Goal: Transaction & Acquisition: Book appointment/travel/reservation

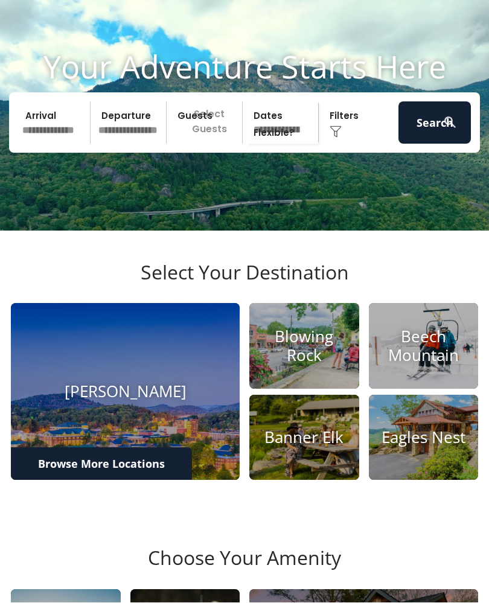
scroll to position [49, 0]
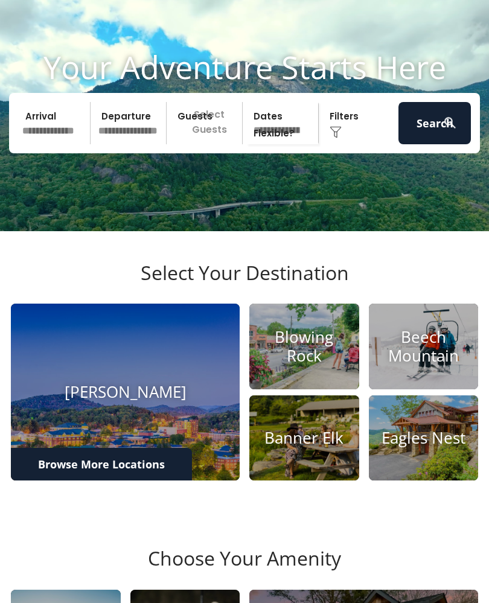
click at [285, 388] on img at bounding box center [304, 346] width 110 height 86
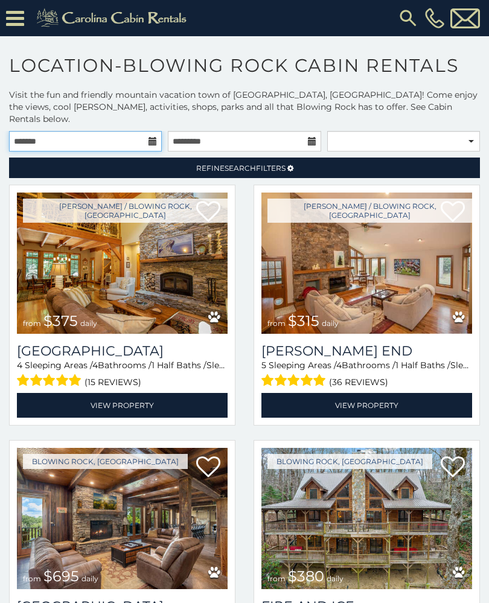
click at [149, 131] on input "text" at bounding box center [85, 141] width 153 height 21
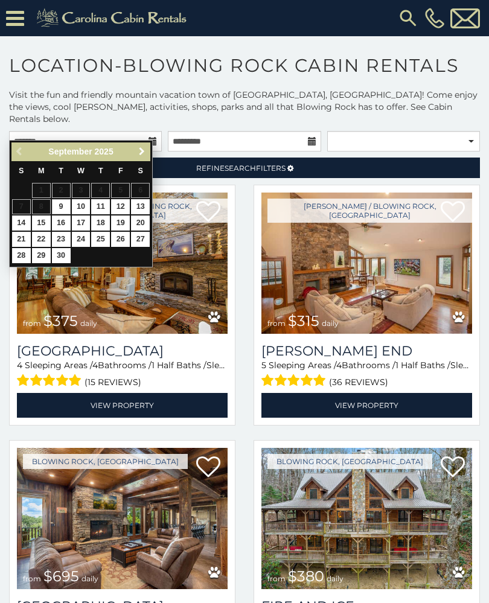
click at [142, 151] on span "Next" at bounding box center [142, 152] width 10 height 10
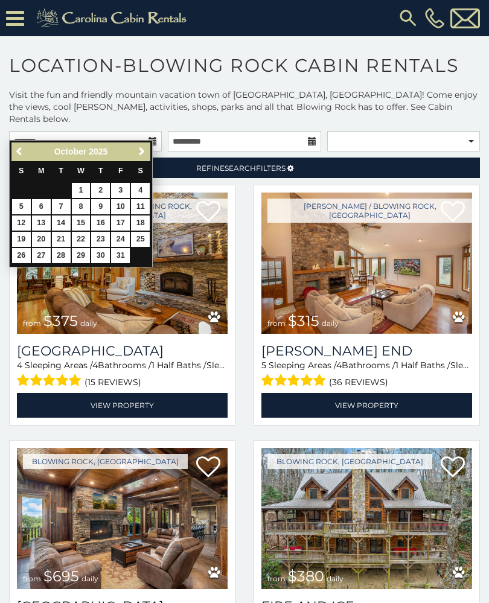
click at [134, 148] on link "Next" at bounding box center [141, 151] width 15 height 15
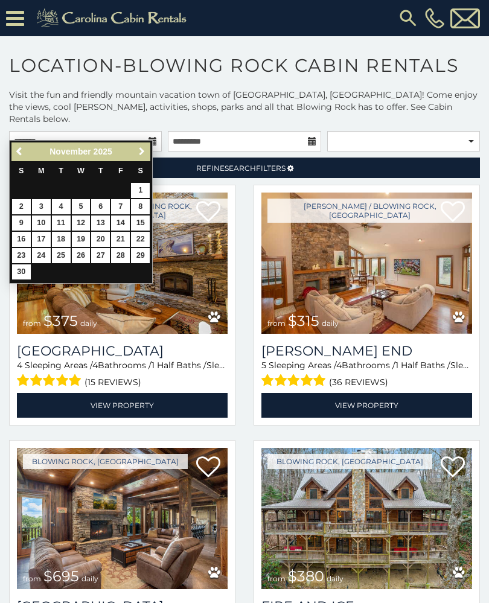
click at [141, 151] on span "Next" at bounding box center [142, 152] width 10 height 10
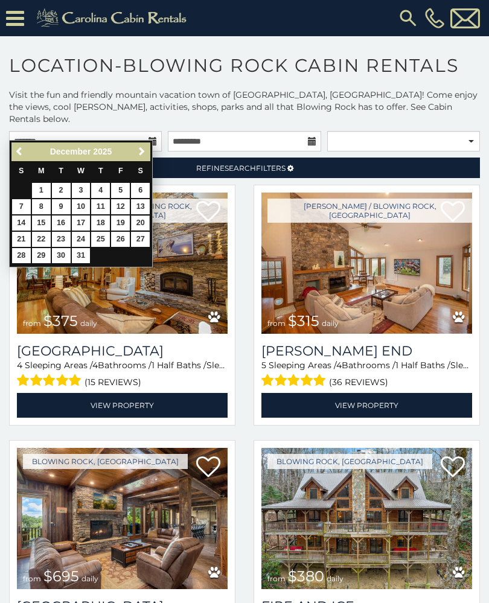
click at [136, 216] on link "20" at bounding box center [140, 222] width 19 height 15
type input "**********"
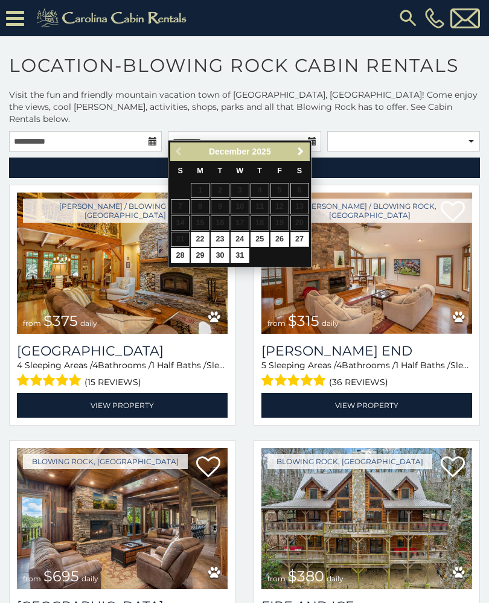
click at [299, 240] on link "27" at bounding box center [299, 239] width 19 height 15
type input "**********"
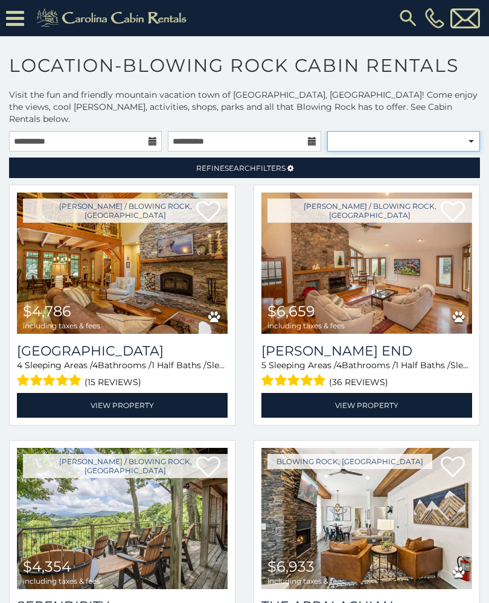
click at [478, 131] on select "**********" at bounding box center [403, 141] width 153 height 21
select select "**********"
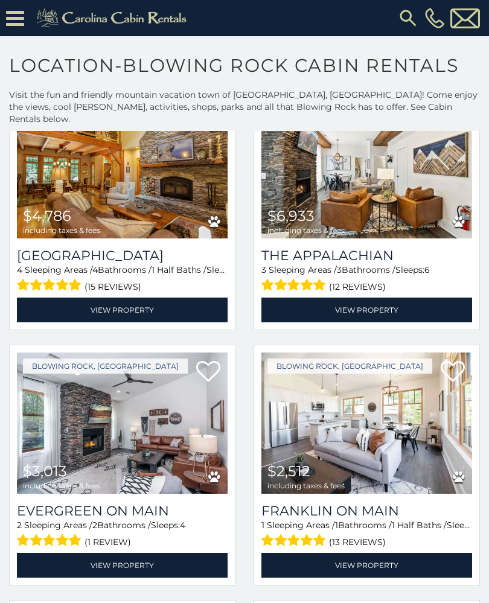
scroll to position [353, 0]
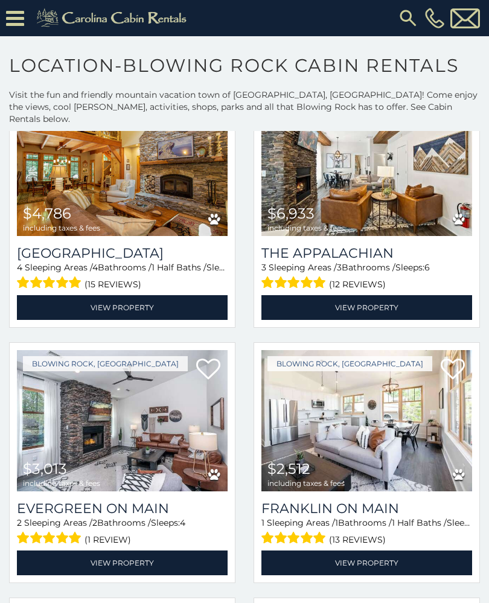
click at [93, 295] on link "View Property" at bounding box center [122, 307] width 210 height 25
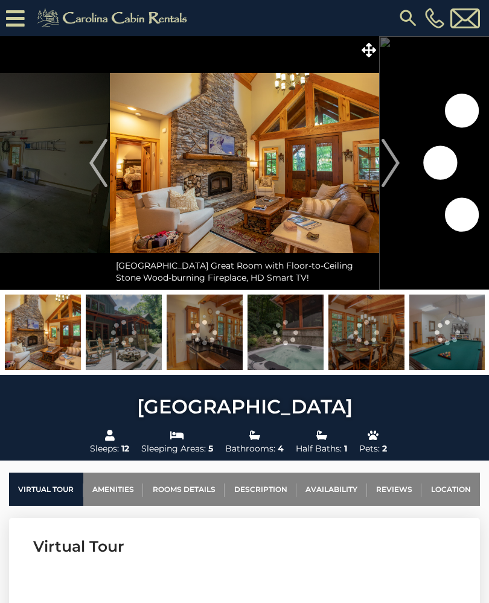
click at [396, 163] on img "Next" at bounding box center [390, 163] width 18 height 48
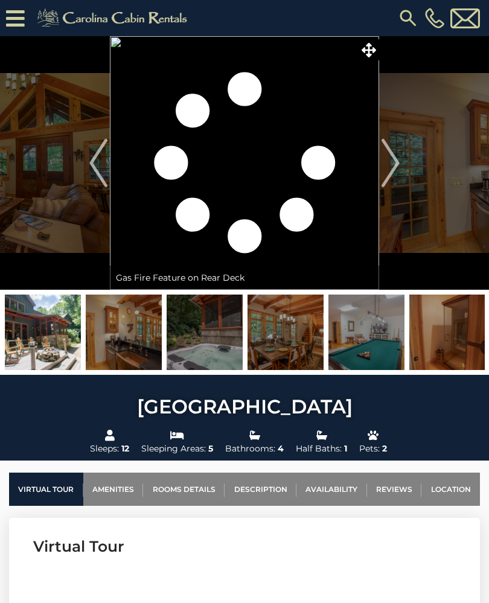
click at [390, 159] on img "Next" at bounding box center [390, 163] width 18 height 48
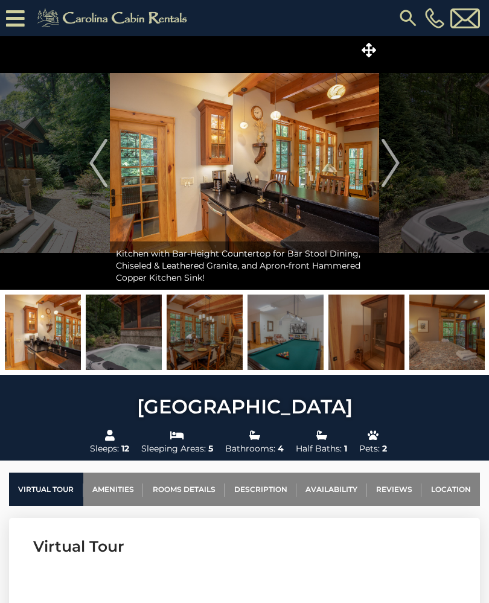
click at [390, 165] on img "Next" at bounding box center [390, 163] width 18 height 48
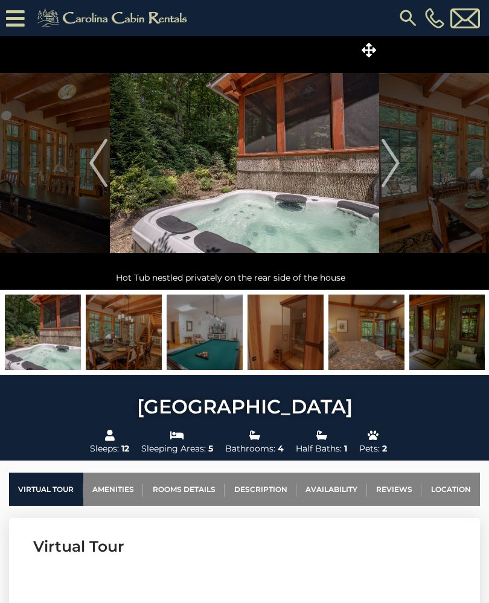
click at [397, 166] on img "Next" at bounding box center [390, 163] width 18 height 48
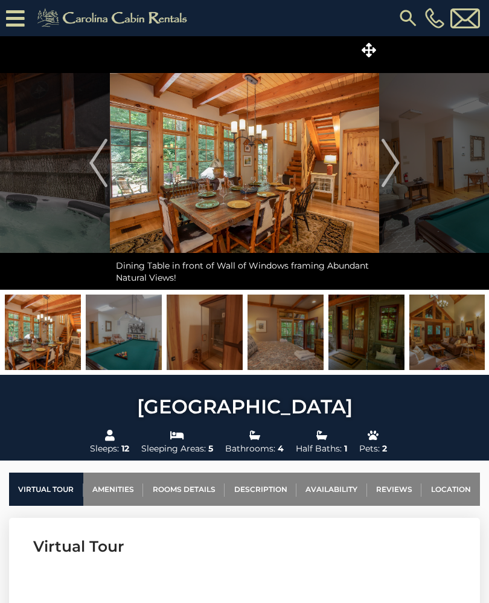
click at [396, 168] on img "Next" at bounding box center [390, 163] width 18 height 48
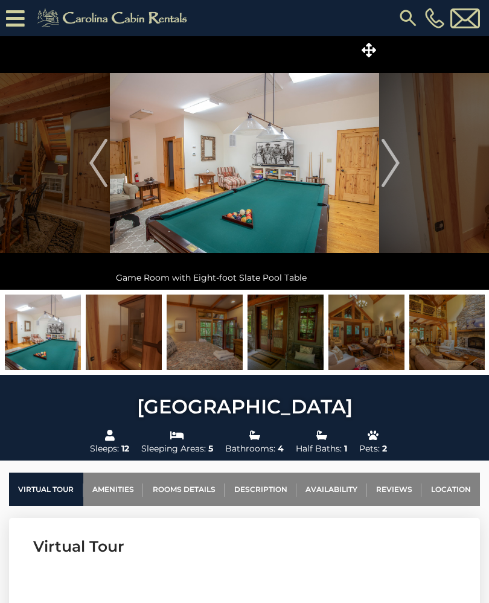
click at [396, 169] on img "Next" at bounding box center [390, 163] width 18 height 48
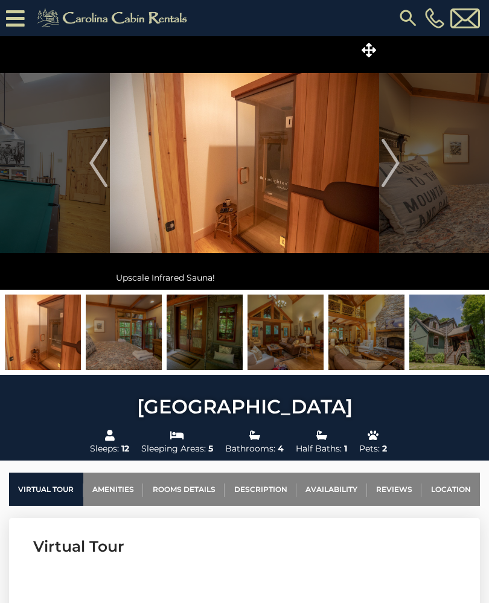
click at [397, 167] on img "Next" at bounding box center [390, 163] width 18 height 48
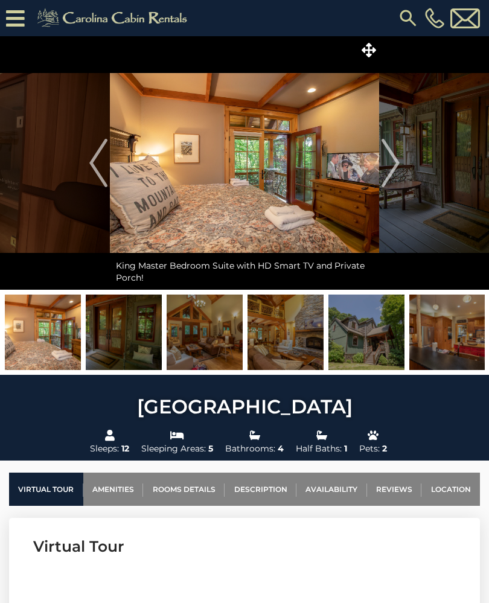
click at [391, 163] on img "Next" at bounding box center [390, 163] width 18 height 48
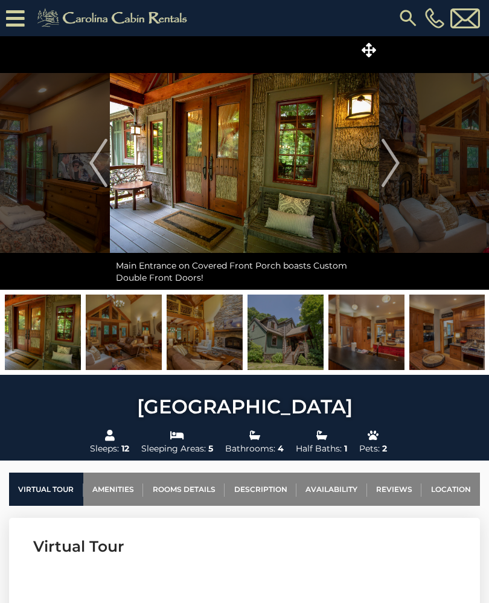
click at [394, 164] on img "Next" at bounding box center [390, 163] width 18 height 48
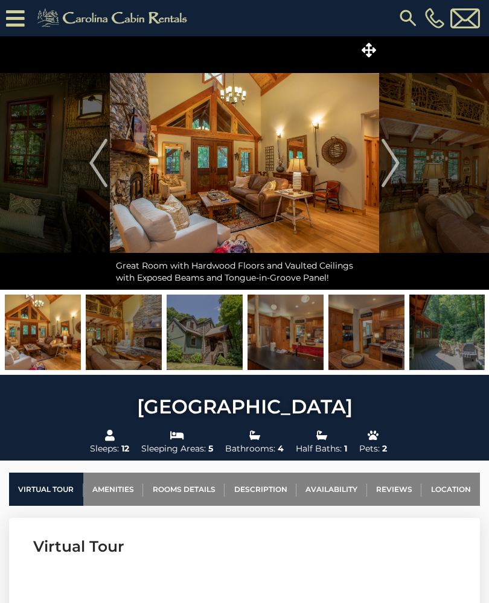
click at [393, 168] on img "Next" at bounding box center [390, 163] width 18 height 48
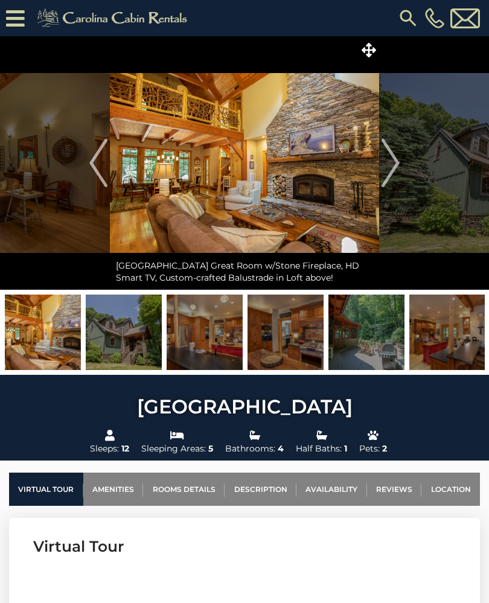
click at [91, 168] on img "Previous" at bounding box center [98, 163] width 18 height 48
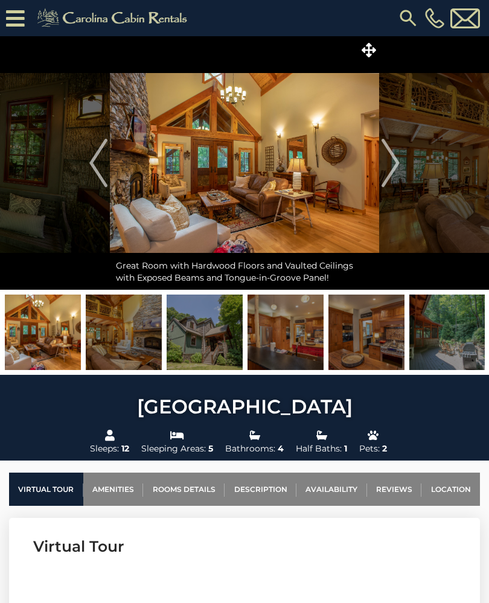
click at [388, 158] on img "Next" at bounding box center [390, 163] width 18 height 48
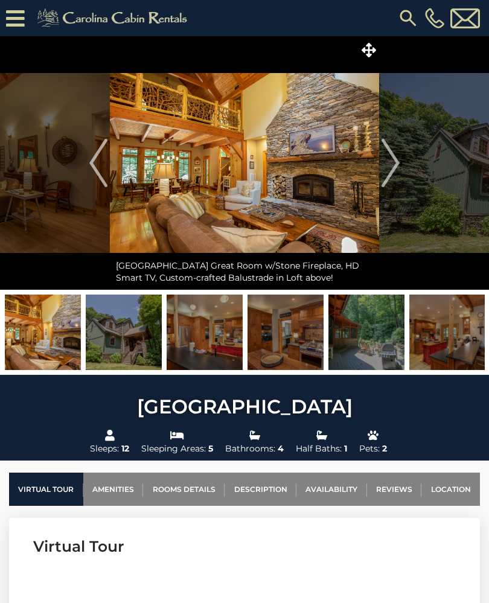
click at [394, 170] on img "Next" at bounding box center [390, 163] width 18 height 48
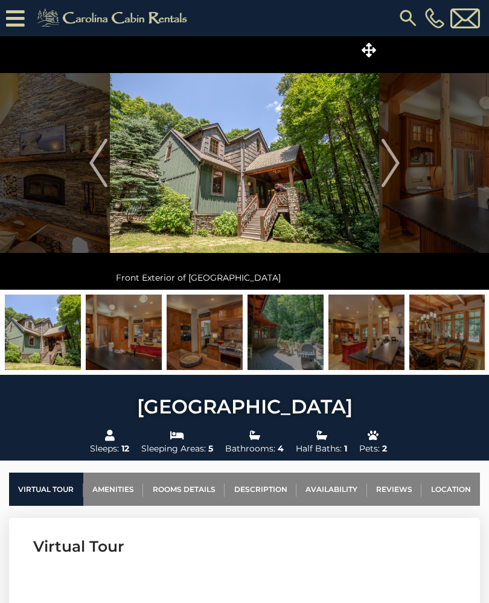
click at [397, 165] on img "Next" at bounding box center [390, 163] width 18 height 48
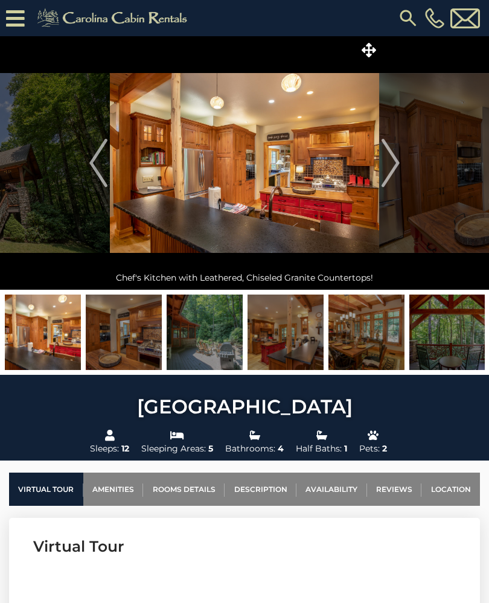
click at [397, 167] on img "Next" at bounding box center [390, 163] width 18 height 48
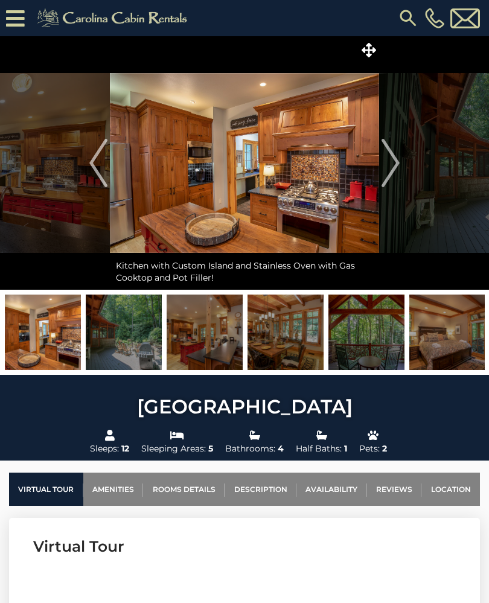
click at [396, 171] on img "Next" at bounding box center [390, 163] width 18 height 48
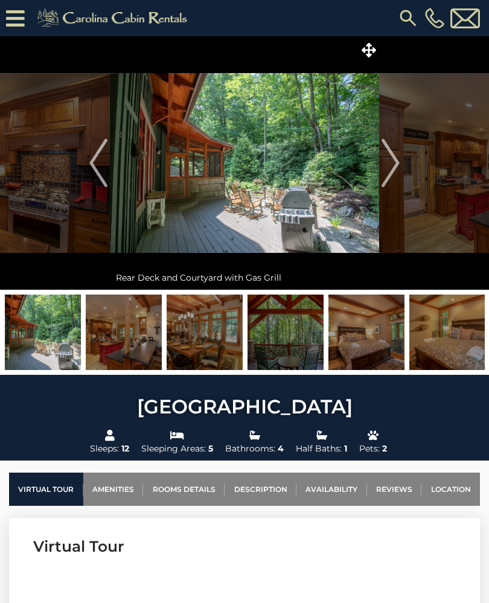
click at [397, 163] on img "Next" at bounding box center [390, 163] width 18 height 48
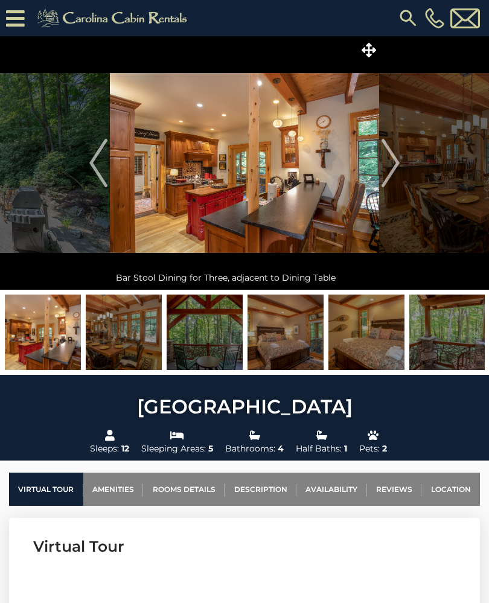
click at [397, 162] on img "Next" at bounding box center [390, 163] width 18 height 48
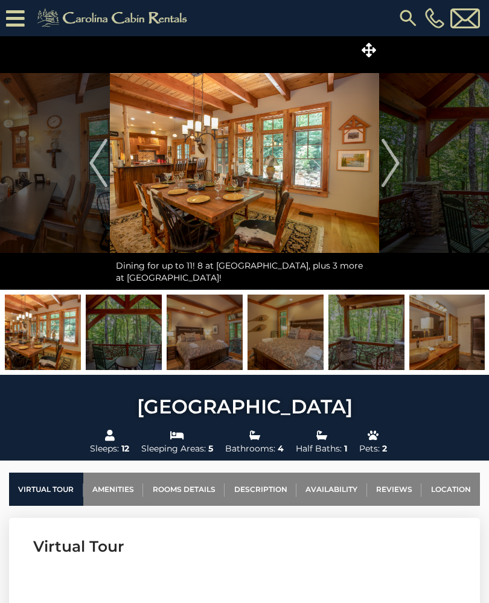
click at [398, 162] on img "Next" at bounding box center [390, 163] width 18 height 48
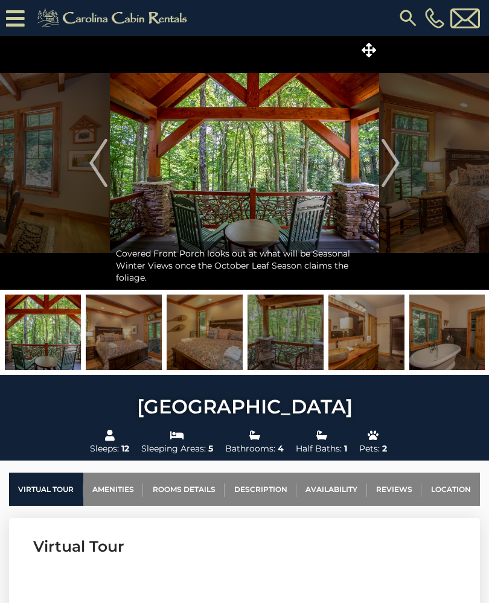
click at [397, 163] on img "Next" at bounding box center [390, 163] width 18 height 48
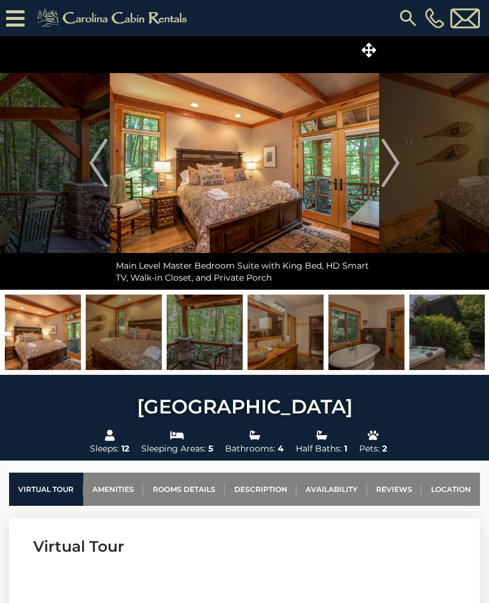
click at [397, 166] on img "Next" at bounding box center [390, 163] width 18 height 48
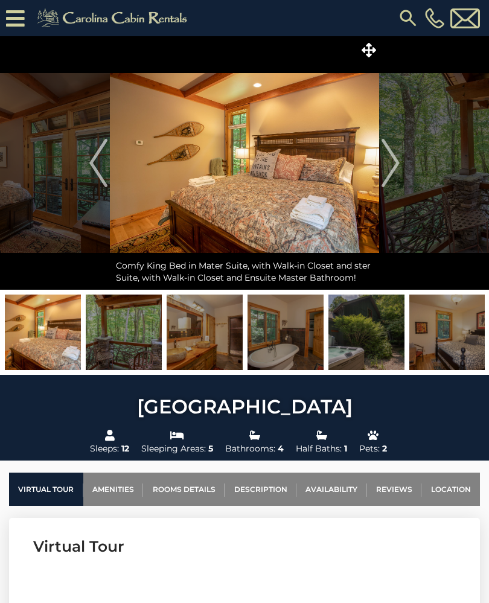
click at [397, 162] on img "Next" at bounding box center [390, 163] width 18 height 48
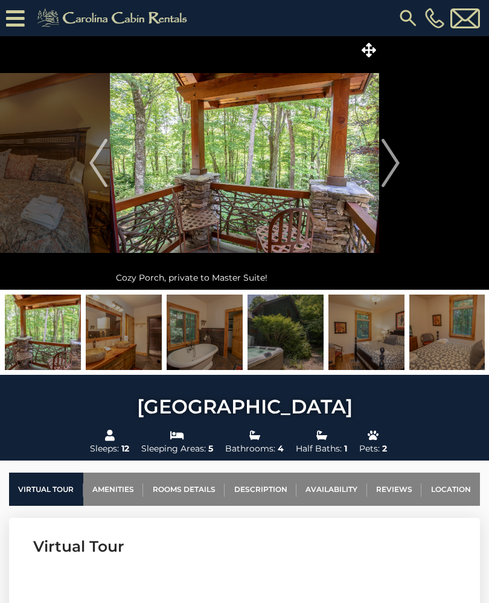
click at [394, 162] on img "Next" at bounding box center [390, 163] width 18 height 48
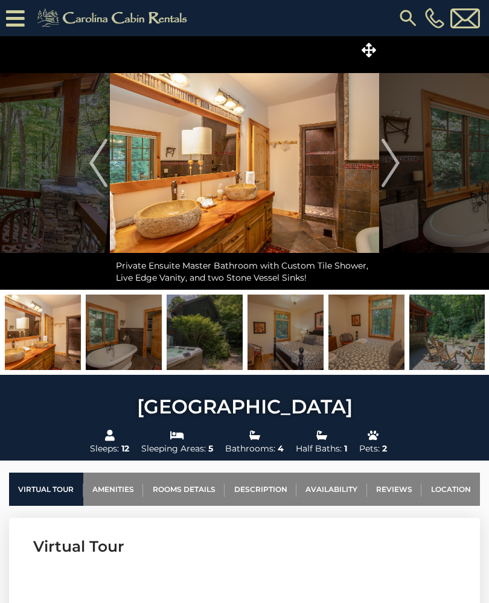
click at [394, 165] on img "Next" at bounding box center [390, 163] width 18 height 48
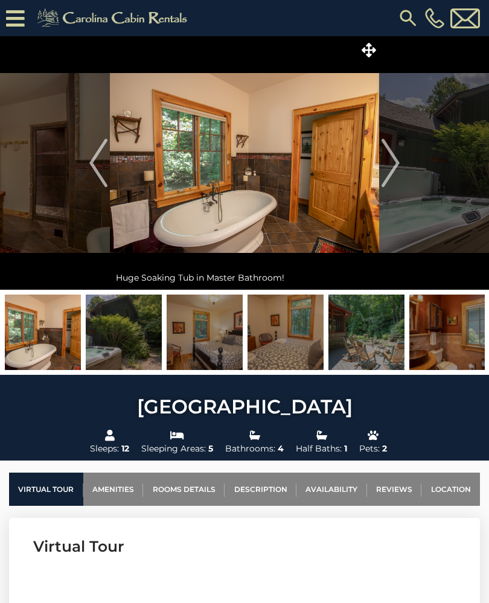
click at [394, 165] on img "Next" at bounding box center [390, 163] width 18 height 48
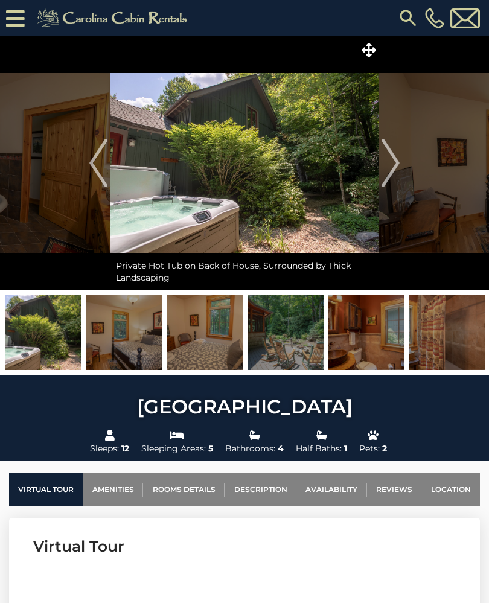
click at [393, 166] on img "Next" at bounding box center [390, 163] width 18 height 48
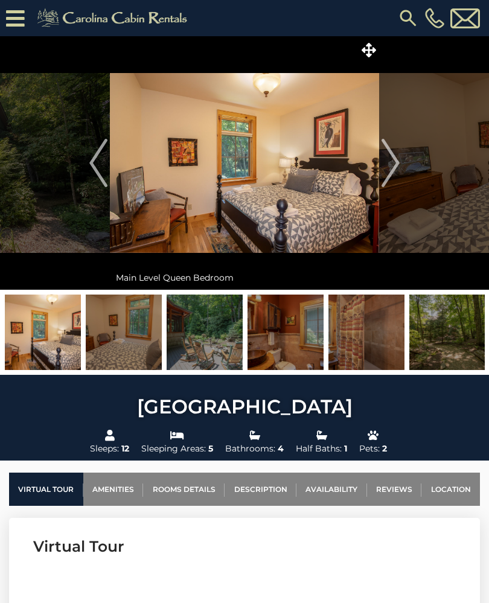
click at [396, 157] on img "Next" at bounding box center [390, 163] width 18 height 48
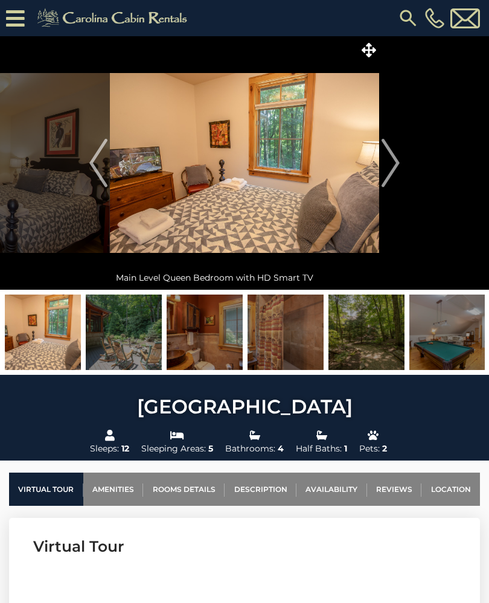
click at [393, 163] on img "Next" at bounding box center [390, 163] width 18 height 48
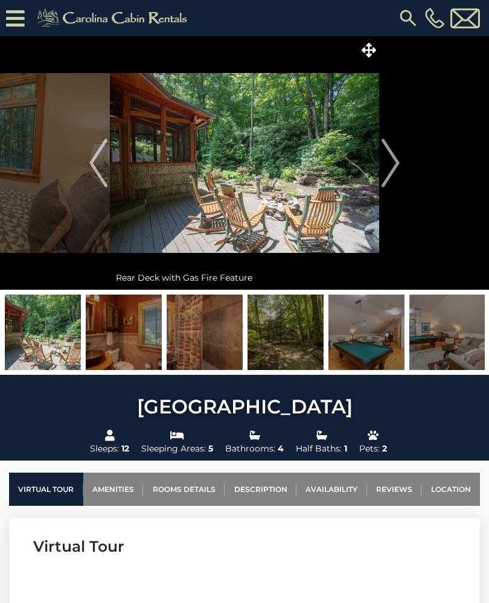
click at [393, 163] on img "Next" at bounding box center [390, 163] width 18 height 48
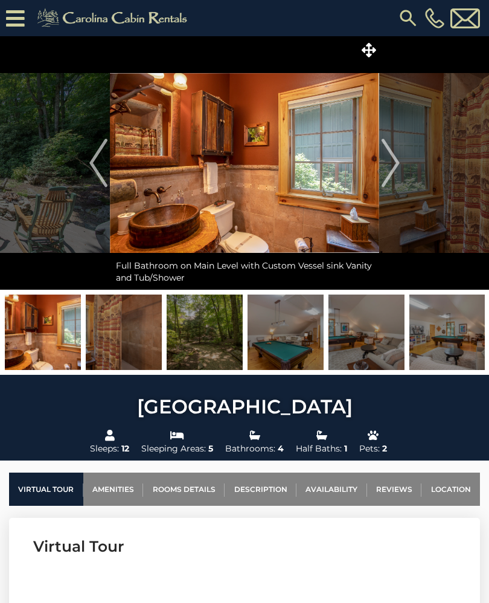
click at [390, 165] on img "Next" at bounding box center [390, 163] width 18 height 48
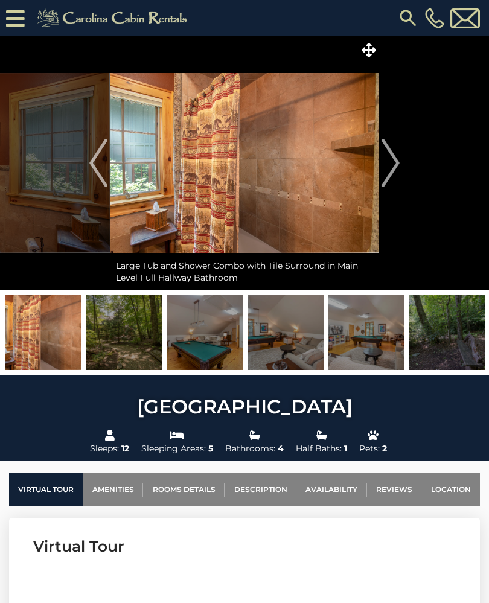
click at [393, 161] on img "Next" at bounding box center [390, 163] width 18 height 48
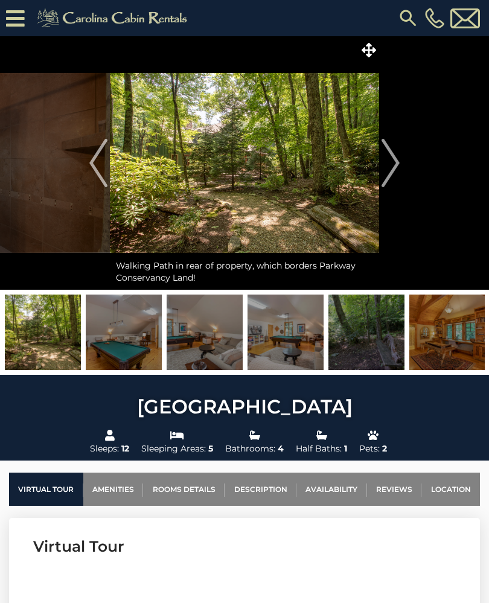
click at [394, 161] on img "Next" at bounding box center [390, 163] width 18 height 48
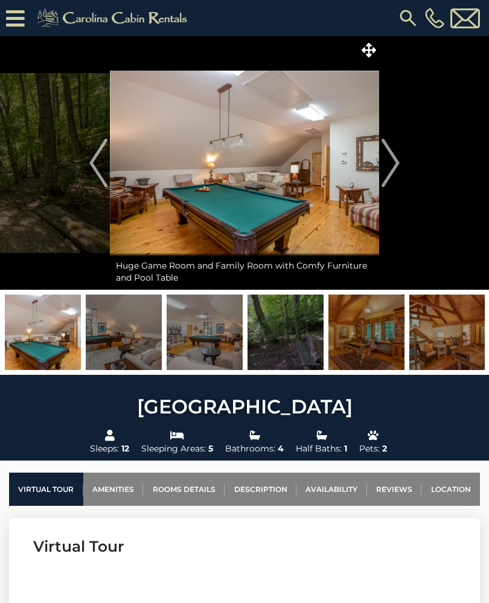
click at [391, 158] on img "Next" at bounding box center [390, 163] width 18 height 48
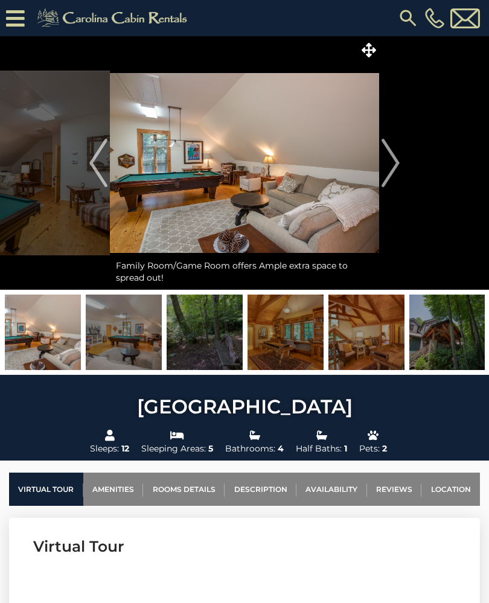
click at [390, 159] on img "Next" at bounding box center [390, 163] width 18 height 48
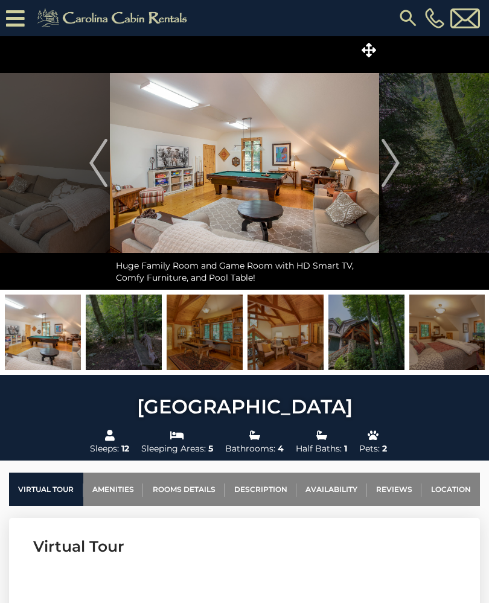
click at [391, 162] on img "Next" at bounding box center [390, 163] width 18 height 48
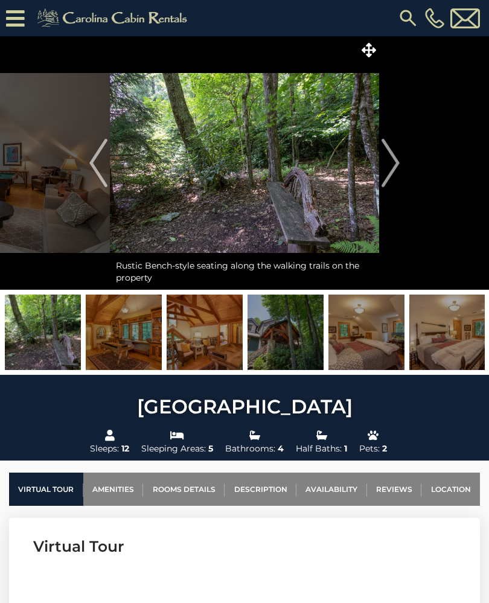
click at [392, 163] on img "Next" at bounding box center [390, 163] width 18 height 48
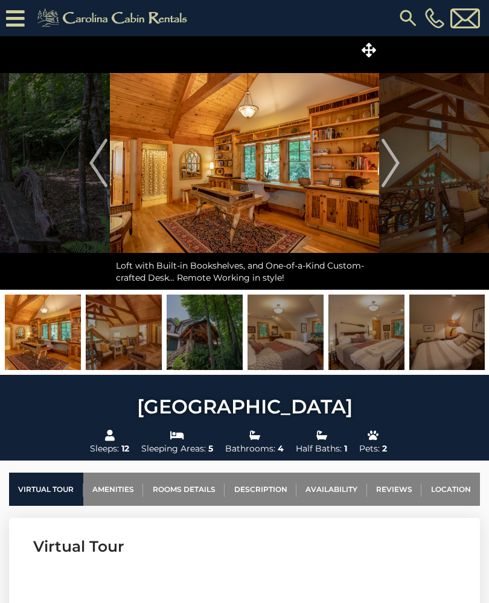
click at [391, 165] on img "Next" at bounding box center [390, 163] width 18 height 48
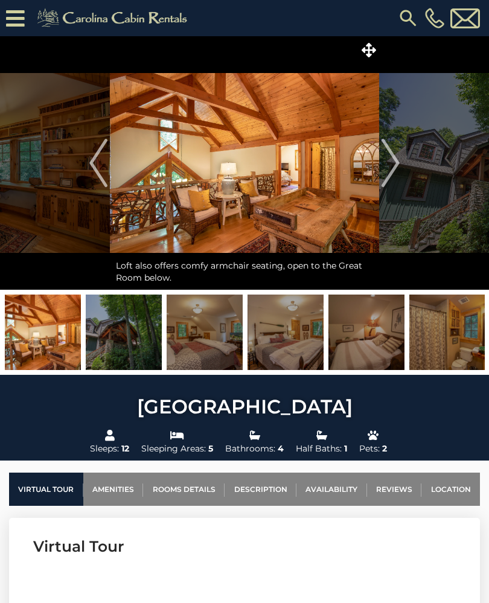
click at [391, 163] on img "Next" at bounding box center [390, 163] width 18 height 48
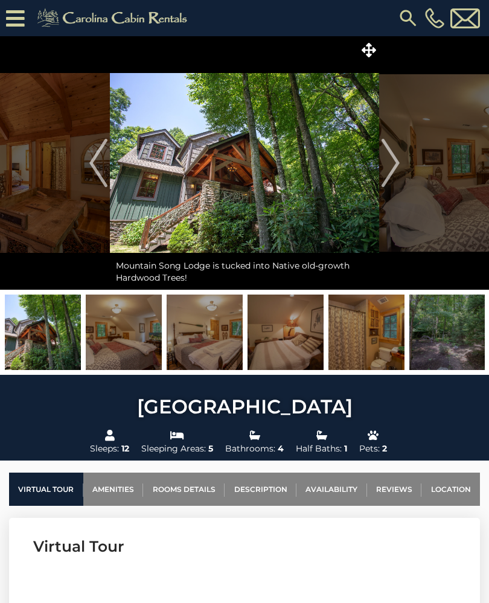
click at [388, 168] on img "Next" at bounding box center [390, 163] width 18 height 48
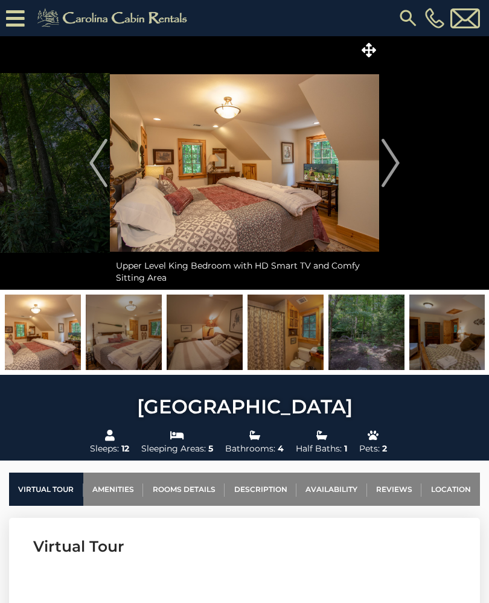
click at [391, 163] on img "Next" at bounding box center [390, 163] width 18 height 48
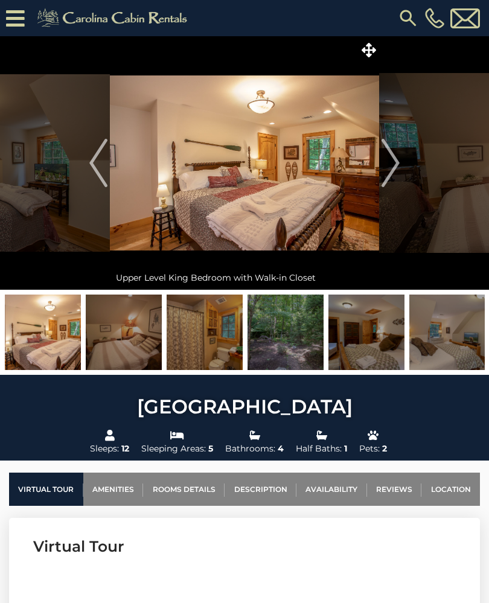
click at [390, 165] on img "Next" at bounding box center [390, 163] width 18 height 48
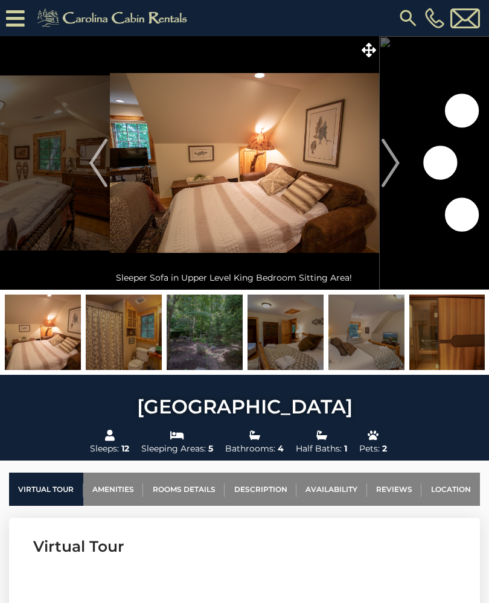
click at [391, 165] on img "Next" at bounding box center [390, 163] width 18 height 48
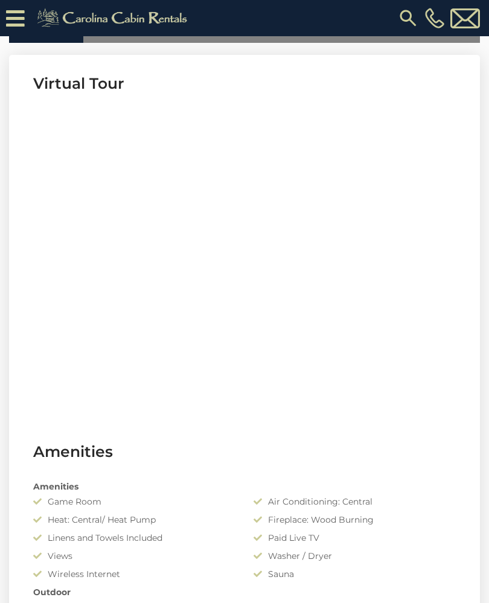
scroll to position [488, 0]
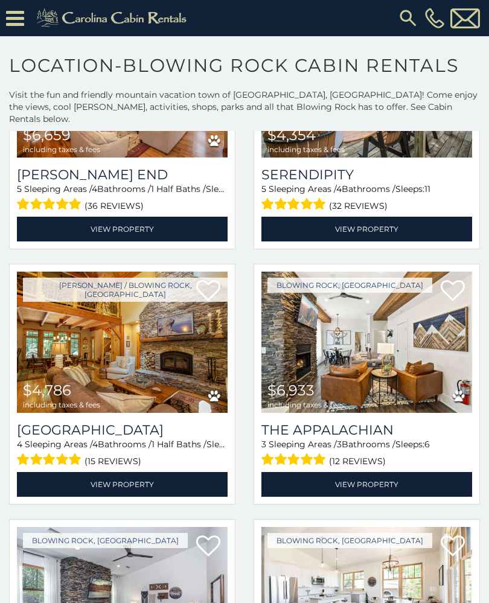
scroll to position [179, 0]
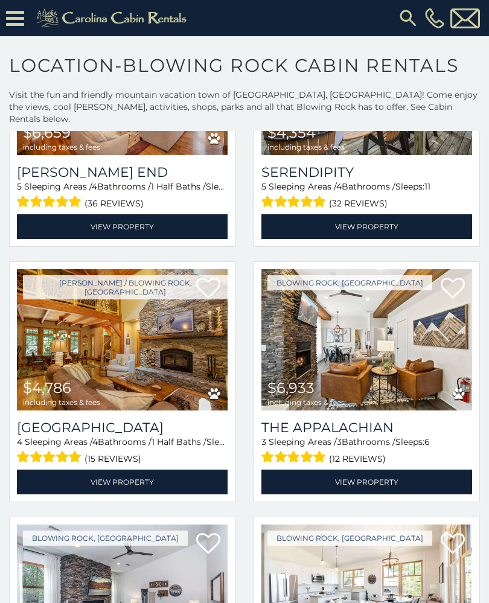
click at [125, 469] on link "View Property" at bounding box center [122, 481] width 210 height 25
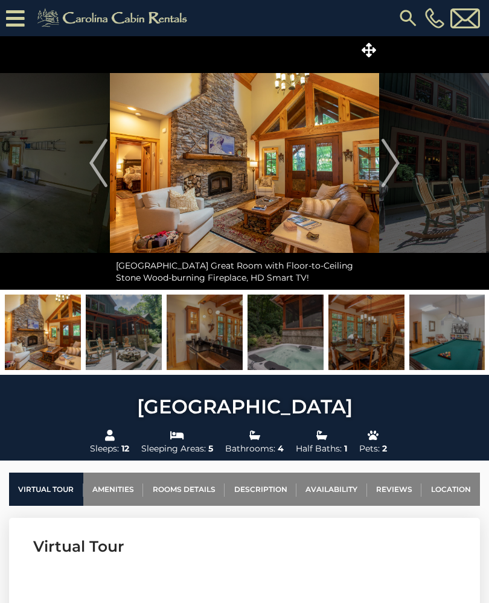
click at [122, 475] on link "Amenities" at bounding box center [113, 488] width 60 height 33
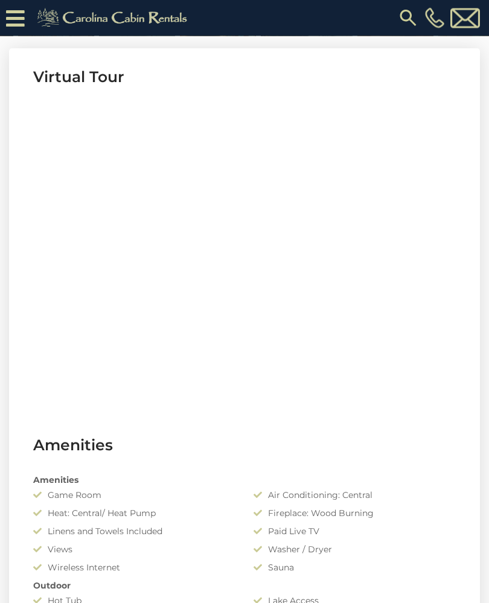
scroll to position [493, 0]
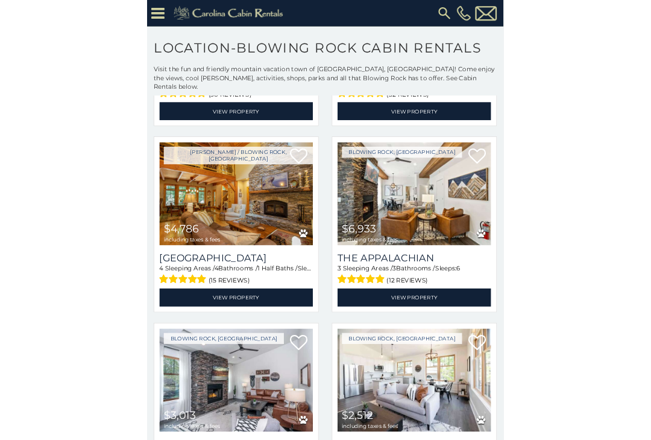
scroll to position [253, 0]
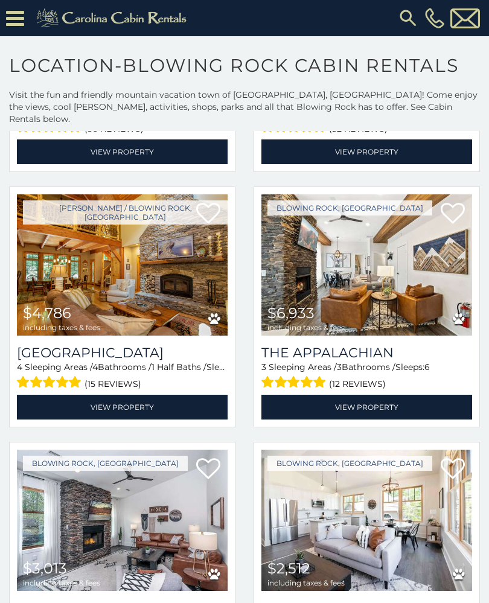
click at [114, 323] on img at bounding box center [122, 264] width 210 height 141
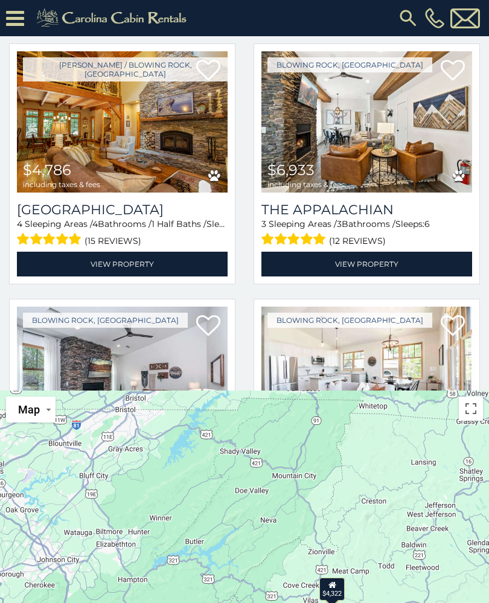
scroll to position [157, 0]
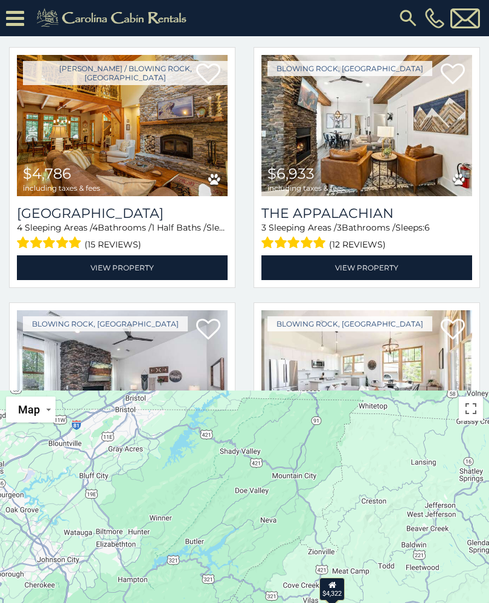
click at [69, 150] on img at bounding box center [122, 125] width 210 height 141
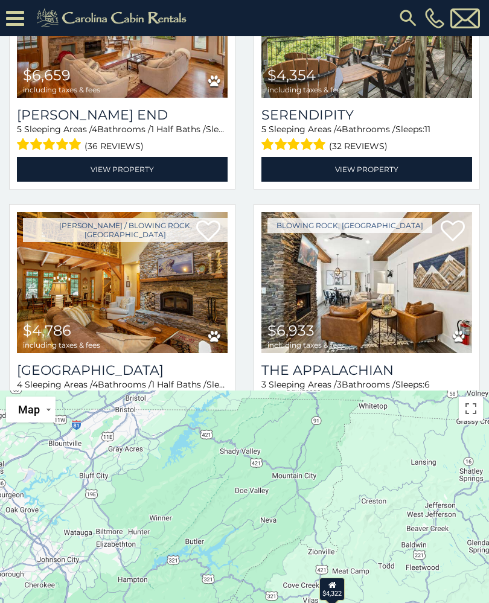
scroll to position [0, 0]
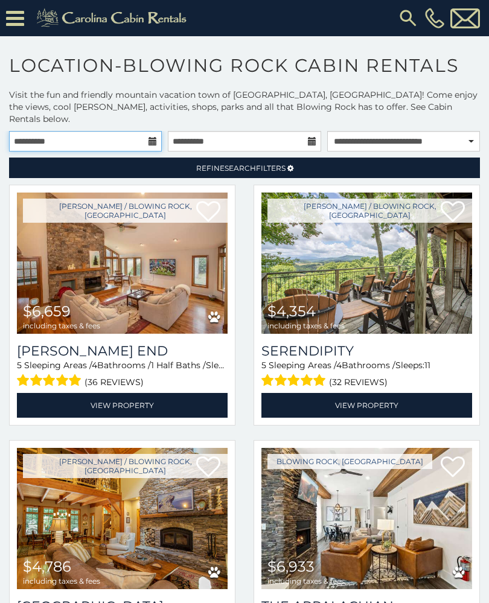
click at [148, 138] on input "**********" at bounding box center [85, 141] width 153 height 21
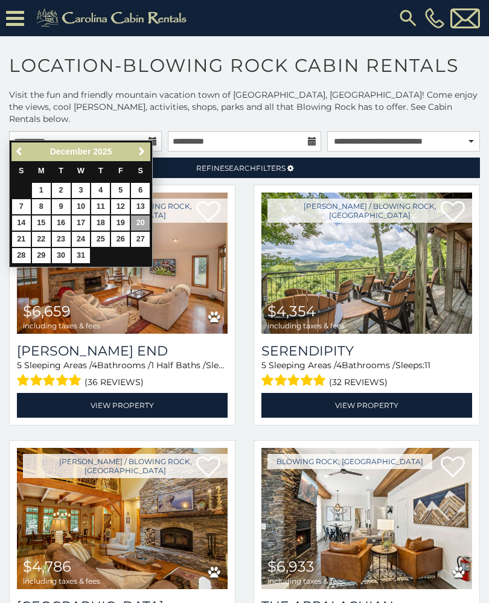
click at [40, 238] on link "22" at bounding box center [41, 239] width 19 height 15
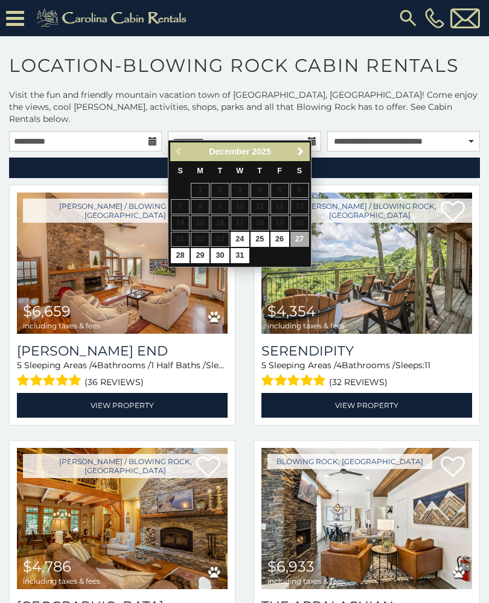
click at [294, 234] on link "27" at bounding box center [299, 239] width 19 height 15
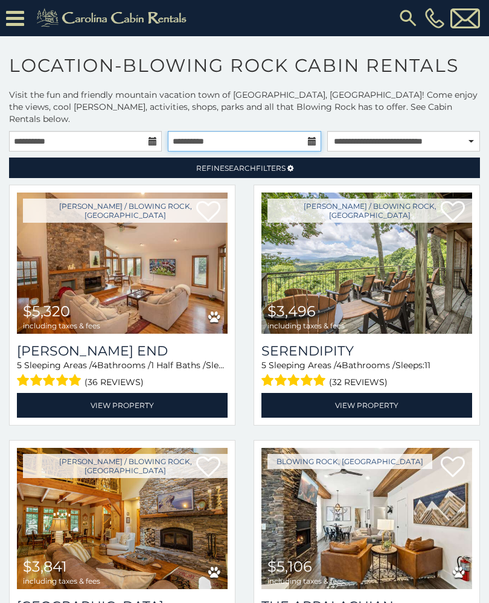
click at [309, 135] on input "**********" at bounding box center [244, 141] width 153 height 21
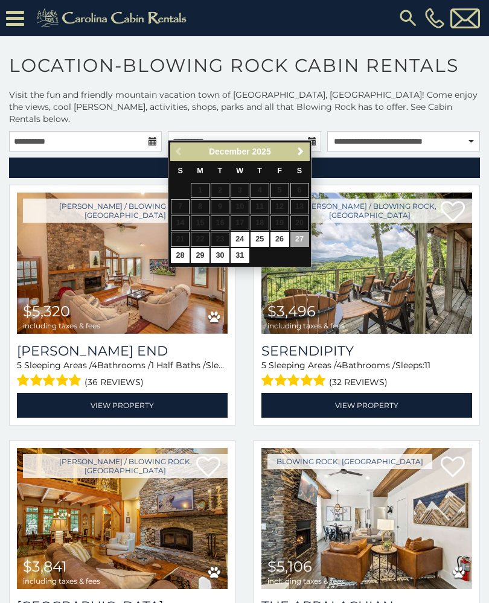
click at [303, 241] on link "27" at bounding box center [299, 239] width 19 height 15
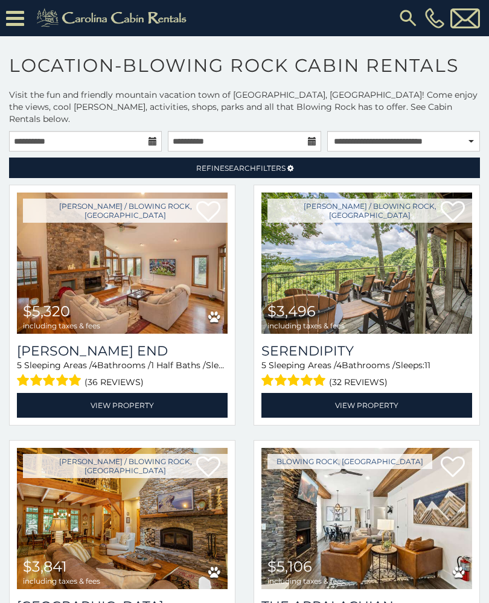
click at [296, 163] on link "Refine Search Filters" at bounding box center [244, 167] width 470 height 21
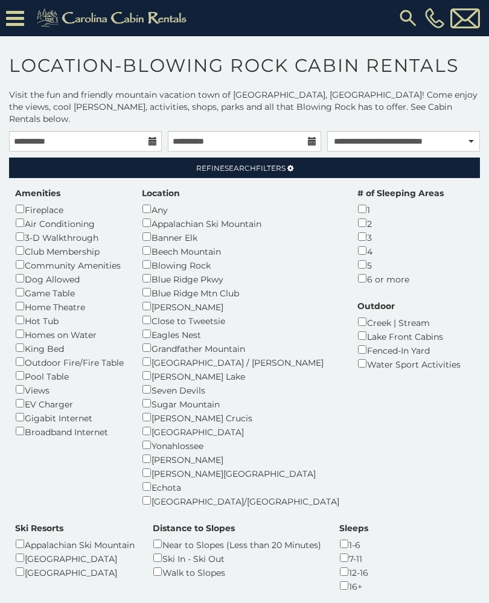
click at [303, 157] on link "Refine Search Filters" at bounding box center [244, 167] width 470 height 21
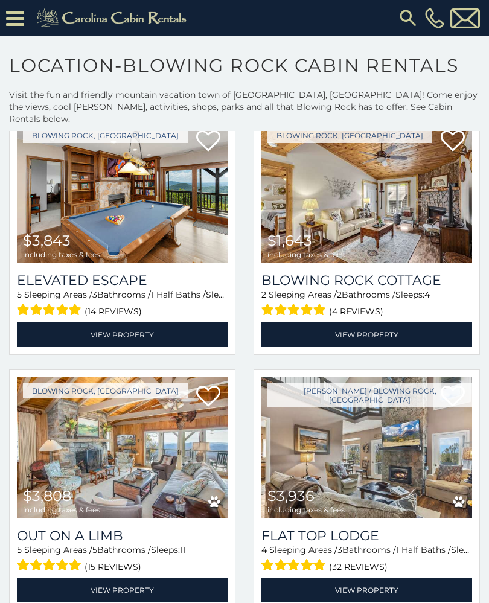
scroll to position [1606, 0]
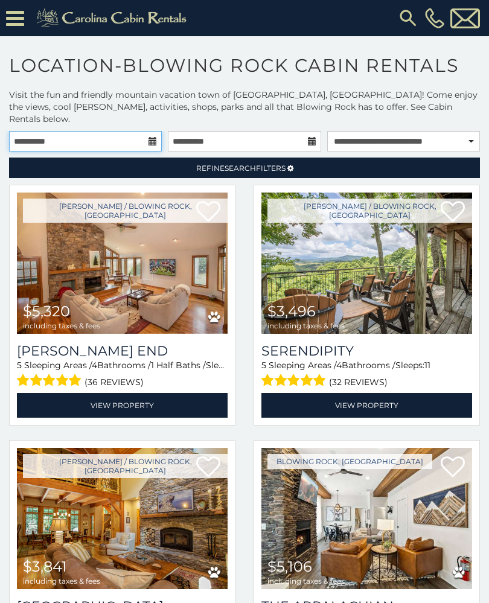
click at [156, 136] on input "**********" at bounding box center [85, 141] width 153 height 21
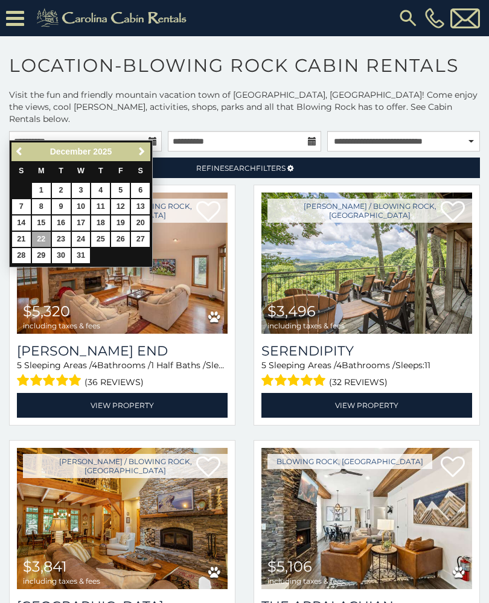
click at [23, 240] on link "21" at bounding box center [21, 239] width 19 height 15
type input "**********"
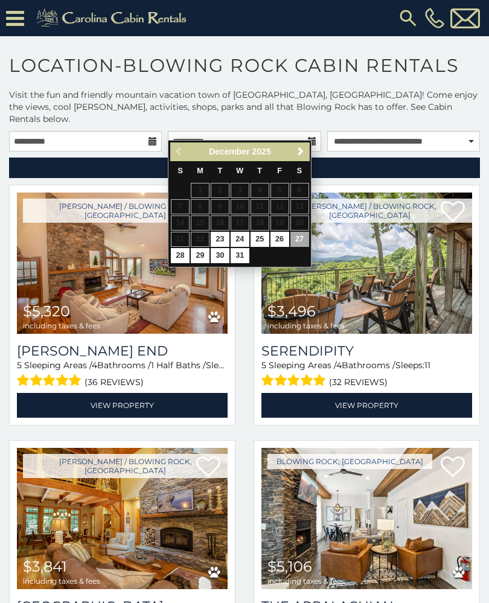
click at [214, 311] on icon at bounding box center [214, 317] width 12 height 13
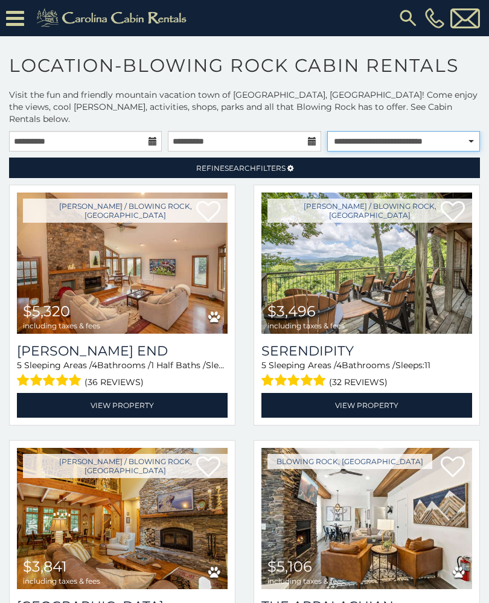
click at [466, 136] on select "**********" at bounding box center [403, 141] width 153 height 21
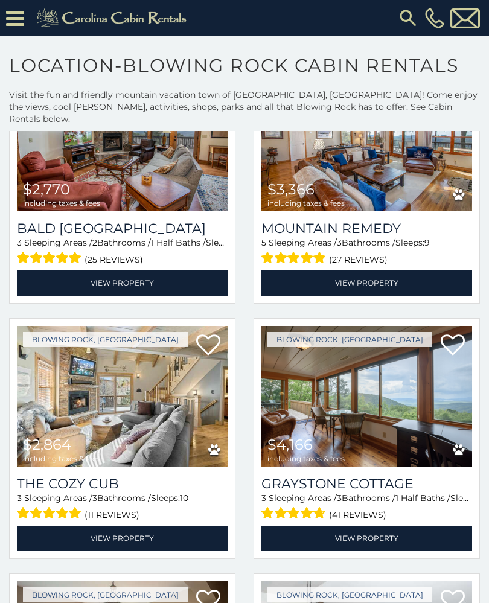
scroll to position [3184, 0]
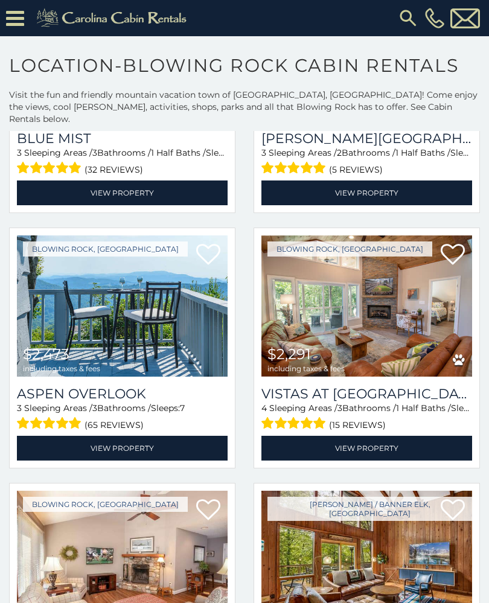
scroll to position [714, 0]
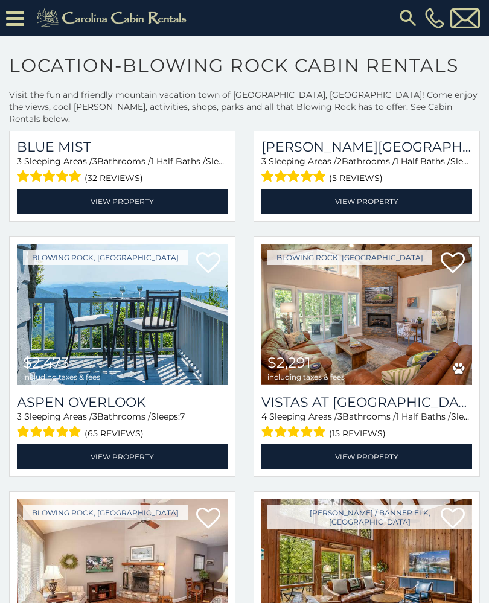
click at [425, 444] on link "View Property" at bounding box center [366, 456] width 210 height 25
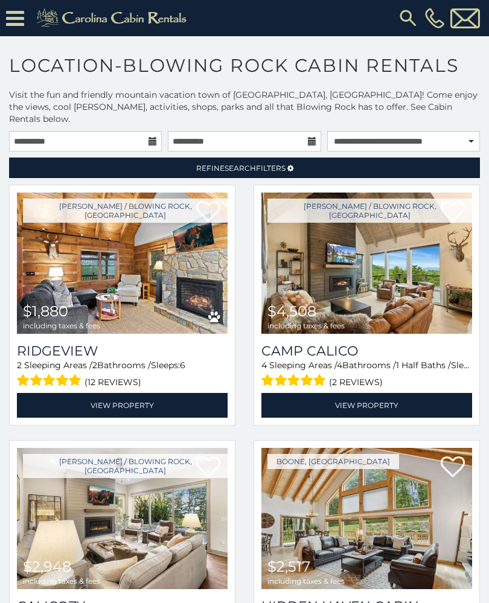
scroll to position [0, 0]
click at [285, 163] on span "Refine Search Filters" at bounding box center [240, 167] width 89 height 9
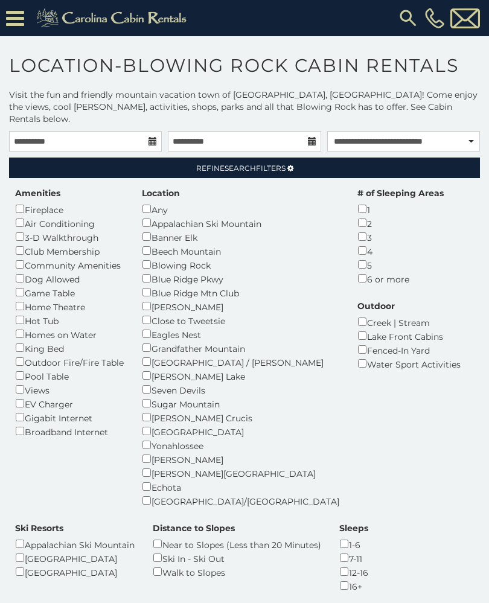
click at [26, 271] on div "Dog Allowed" at bounding box center [69, 278] width 109 height 14
click at [34, 271] on div "Dog Allowed" at bounding box center [69, 278] width 109 height 14
click at [330, 522] on div "Sleeps 1-6 7-11 12-16 16+" at bounding box center [353, 557] width 47 height 71
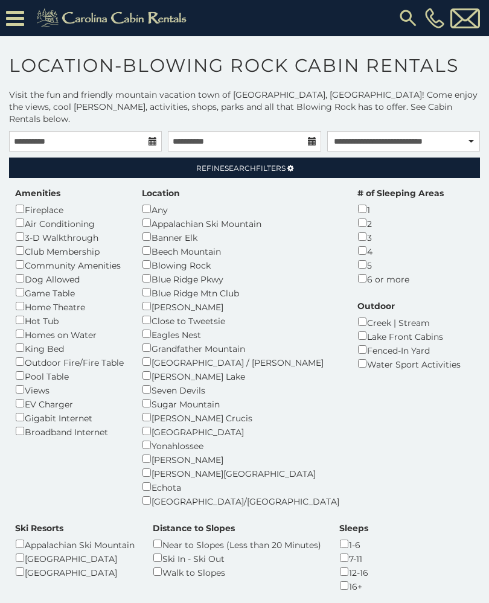
click at [330, 524] on div "Sleeps 1-6 7-11 12-16 16+" at bounding box center [353, 557] width 47 height 71
click at [330, 522] on div "Sleeps 1-6 7-11 12-16 16+" at bounding box center [353, 557] width 47 height 71
click at [447, 236] on div "Amenities Fireplace Air Conditioning 3-D Walkthrough Club Membership Community …" at bounding box center [244, 397] width 476 height 420
click at [98, 27] on img at bounding box center [113, 18] width 166 height 24
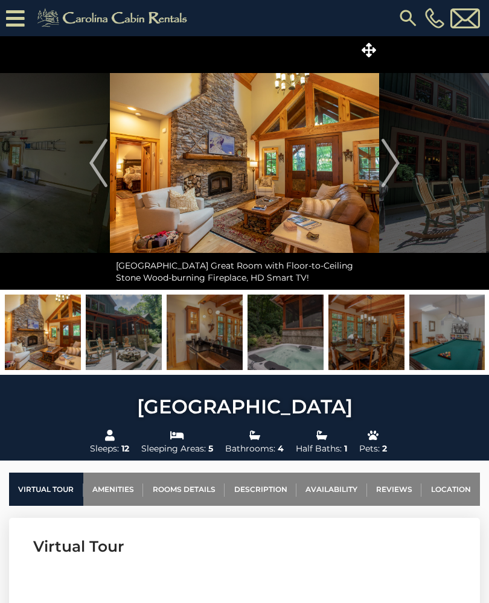
click at [455, 344] on img at bounding box center [447, 331] width 76 height 75
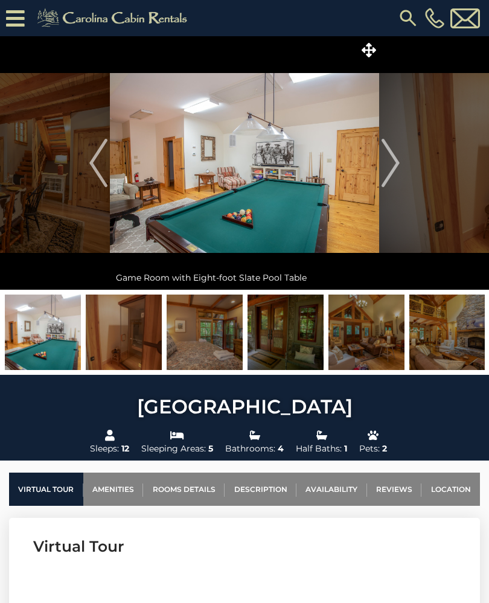
click at [384, 165] on img "Next" at bounding box center [390, 163] width 18 height 48
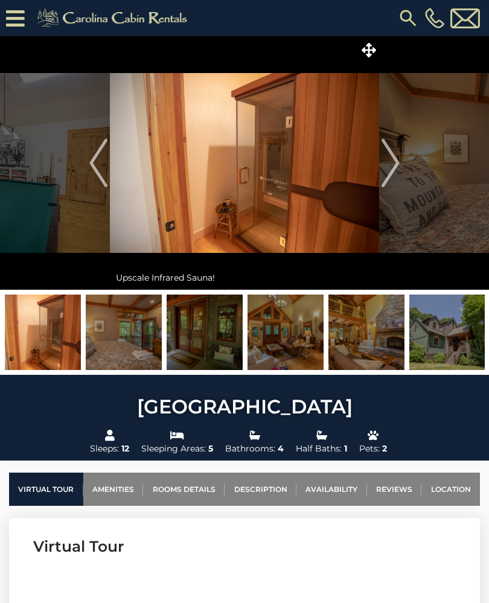
click at [393, 169] on img "Next" at bounding box center [390, 163] width 18 height 48
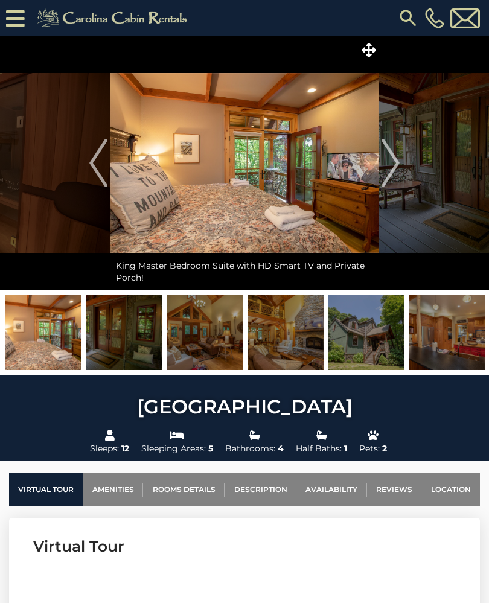
click at [95, 148] on img "Previous" at bounding box center [98, 163] width 18 height 48
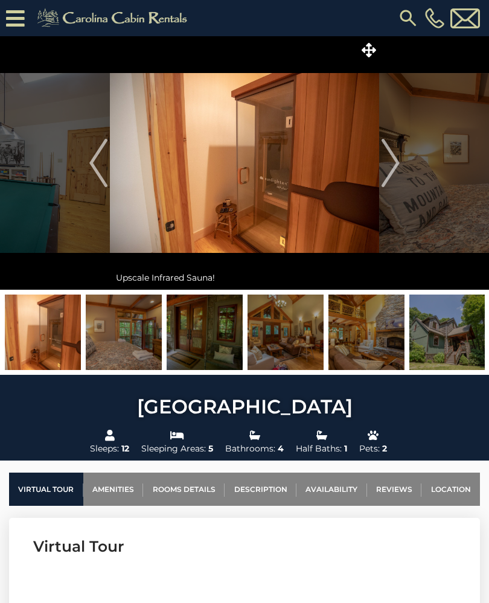
click at [100, 165] on img "Previous" at bounding box center [98, 163] width 18 height 48
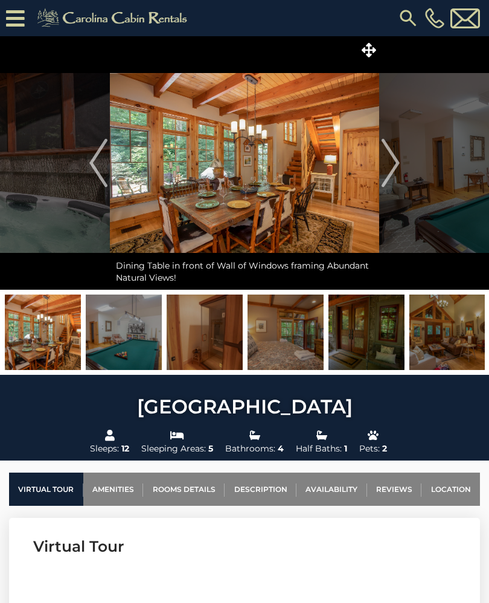
click at [101, 146] on img "Previous" at bounding box center [98, 163] width 18 height 48
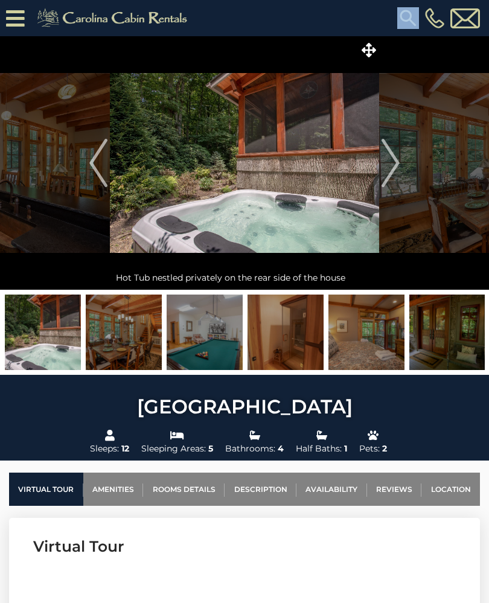
click at [90, 157] on img "Previous" at bounding box center [98, 163] width 18 height 48
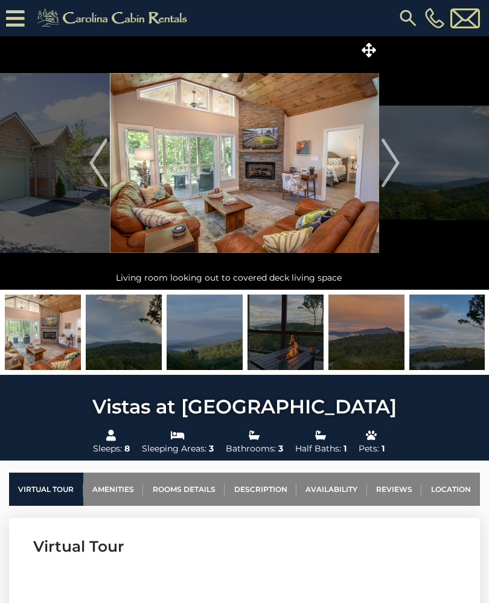
click at [393, 171] on img "Next" at bounding box center [390, 163] width 18 height 48
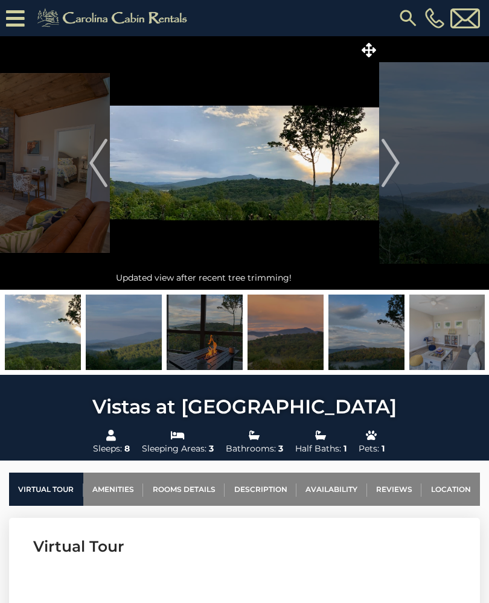
click at [393, 174] on img "Next" at bounding box center [390, 163] width 18 height 48
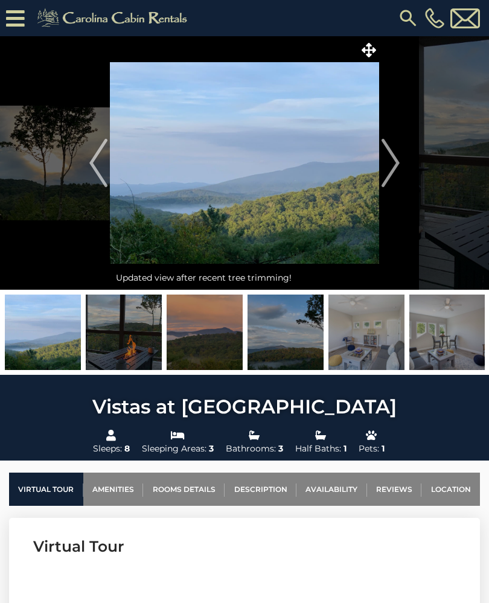
click at [397, 166] on img "Next" at bounding box center [390, 163] width 18 height 48
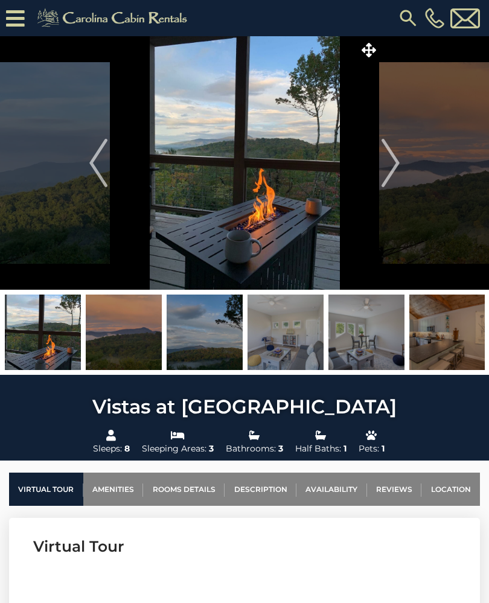
click at [397, 169] on img "Next" at bounding box center [390, 163] width 18 height 48
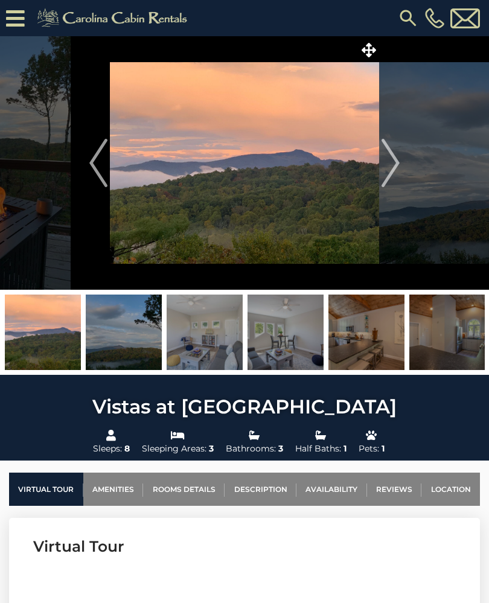
click at [395, 176] on img "Next" at bounding box center [390, 163] width 18 height 48
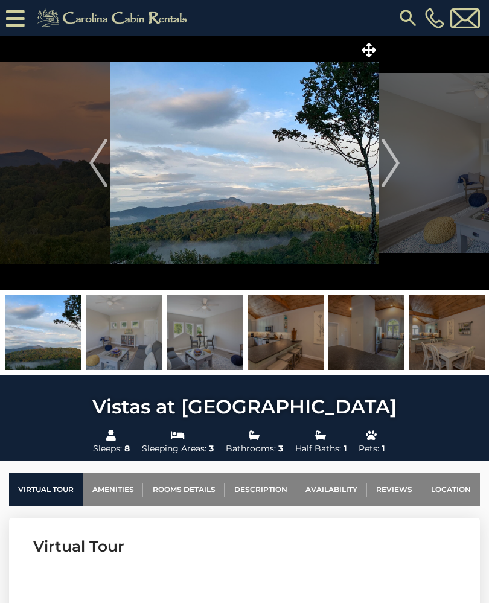
click at [396, 180] on img "Next" at bounding box center [390, 163] width 18 height 48
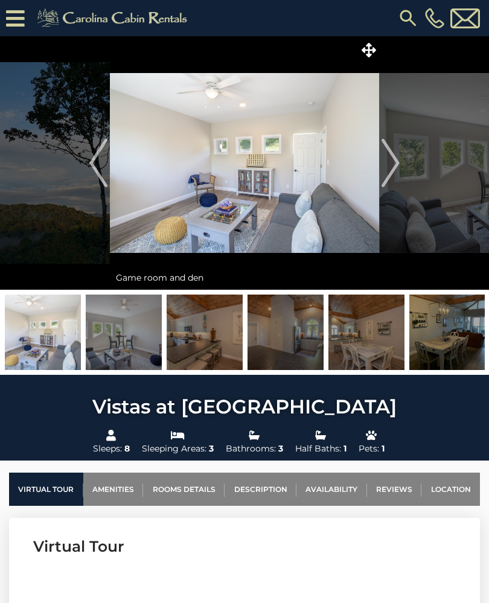
click at [390, 166] on img "Next" at bounding box center [390, 163] width 18 height 48
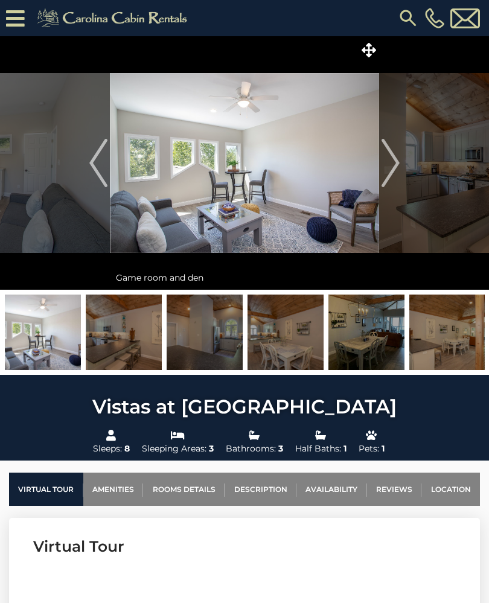
click at [396, 164] on img "Next" at bounding box center [390, 163] width 18 height 48
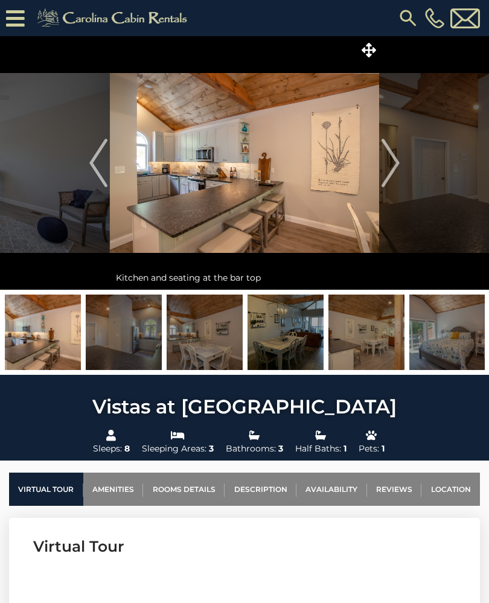
click at [390, 149] on img "Next" at bounding box center [390, 163] width 18 height 48
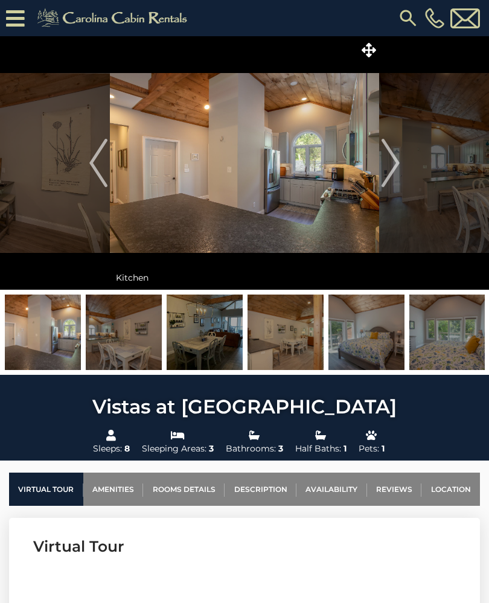
click at [392, 162] on img "Next" at bounding box center [390, 163] width 18 height 48
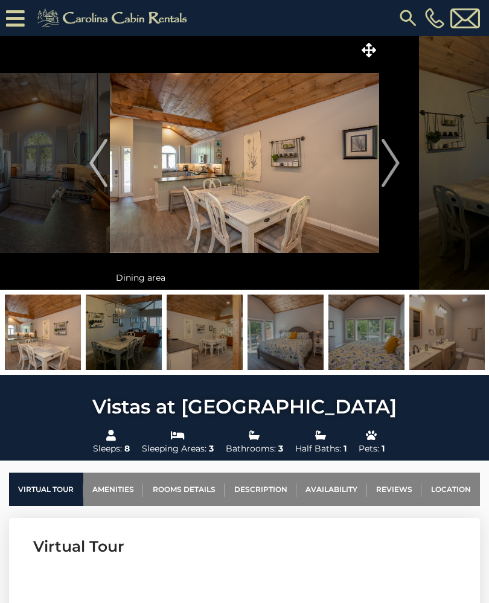
click at [390, 166] on img "Next" at bounding box center [390, 163] width 18 height 48
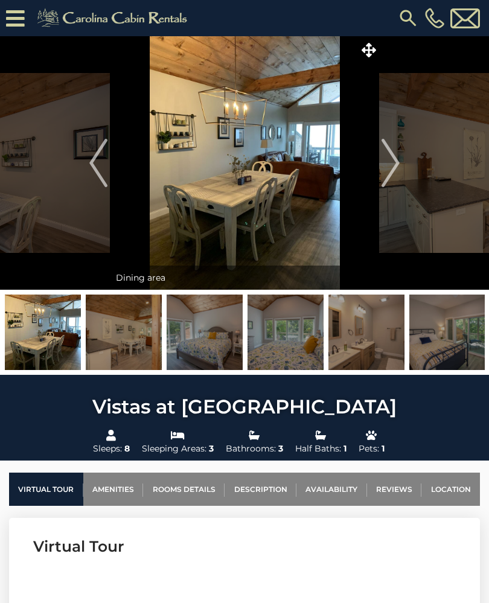
click at [389, 168] on img "Next" at bounding box center [390, 163] width 18 height 48
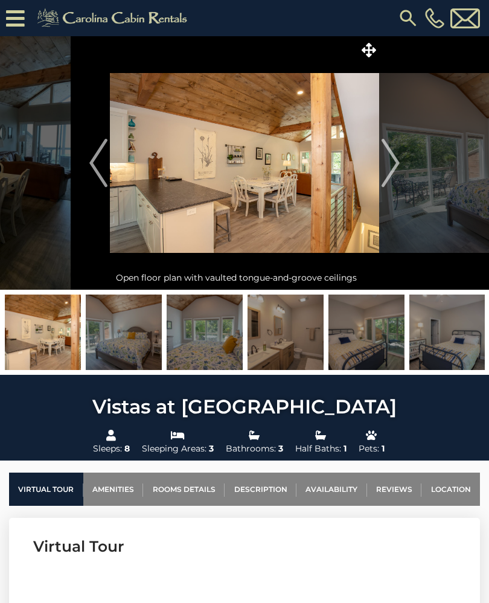
click at [391, 162] on img "Next" at bounding box center [390, 163] width 18 height 48
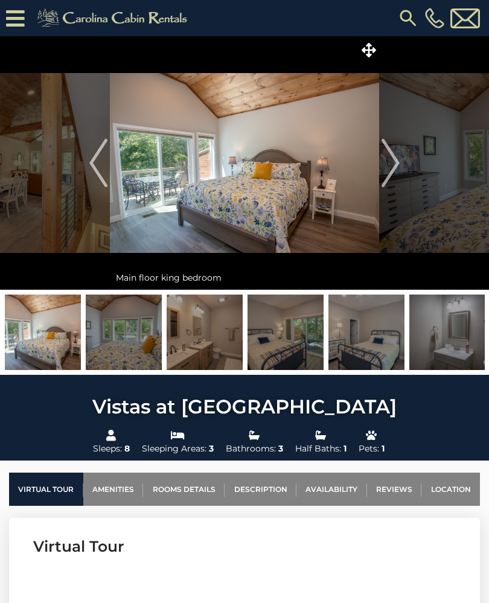
click at [393, 154] on img "Next" at bounding box center [390, 163] width 18 height 48
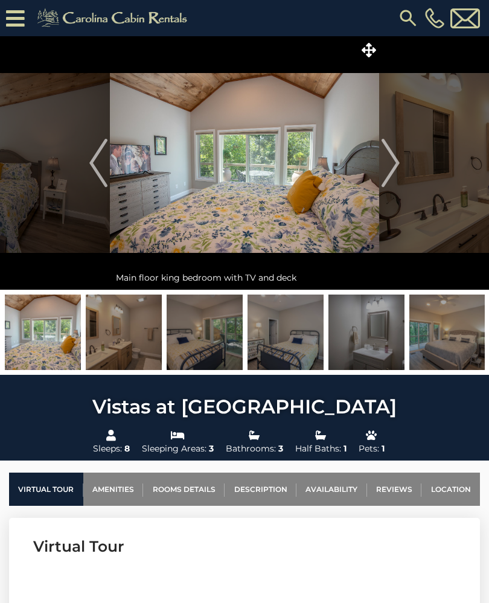
click at [393, 157] on img "Next" at bounding box center [390, 163] width 18 height 48
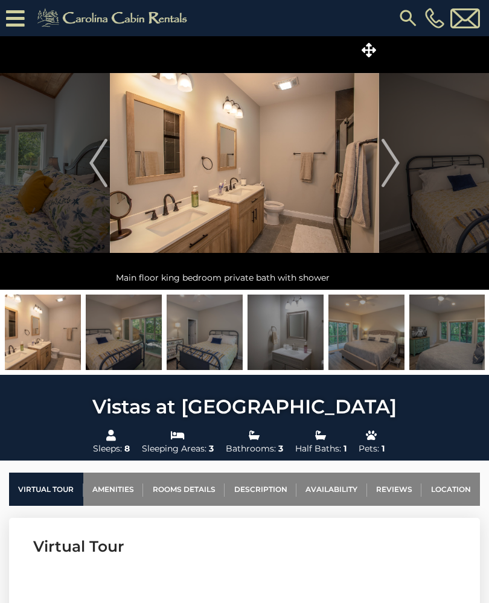
click at [393, 160] on img "Next" at bounding box center [390, 163] width 18 height 48
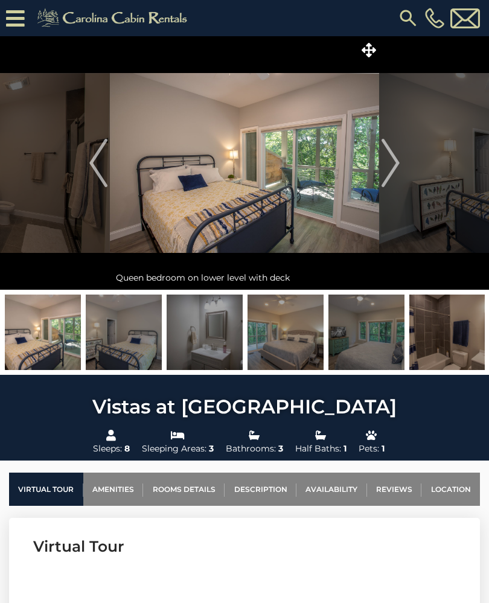
click at [393, 162] on img "Next" at bounding box center [390, 163] width 18 height 48
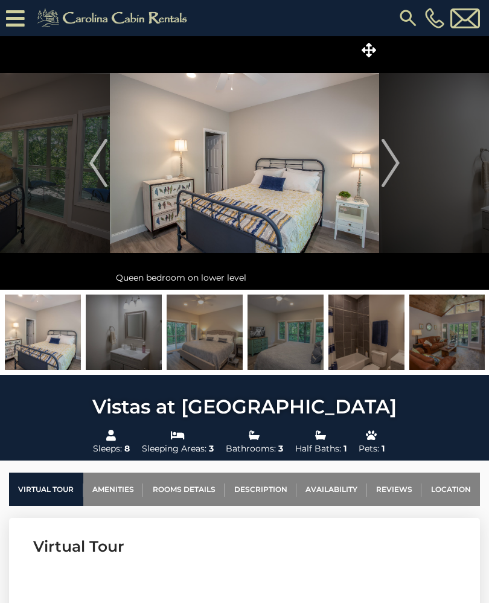
click at [394, 156] on img "Next" at bounding box center [390, 163] width 18 height 48
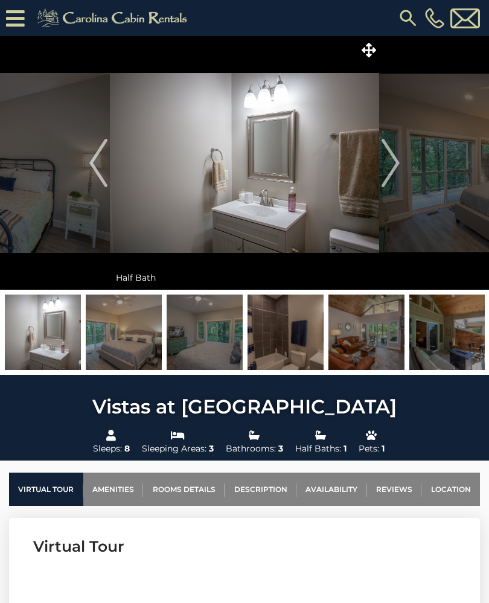
click at [396, 156] on img "Next" at bounding box center [390, 163] width 18 height 48
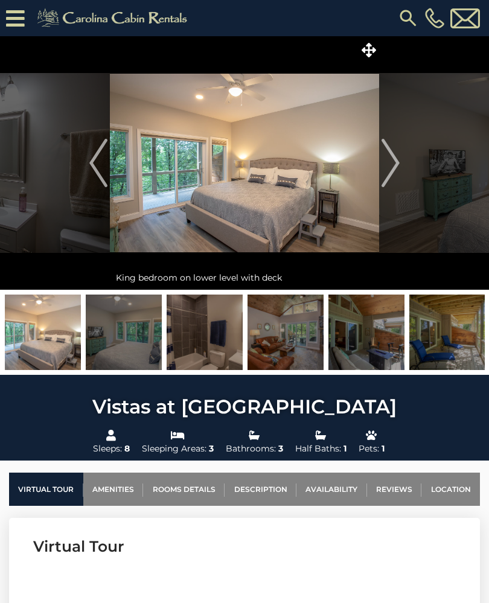
click at [395, 156] on img "Next" at bounding box center [390, 163] width 18 height 48
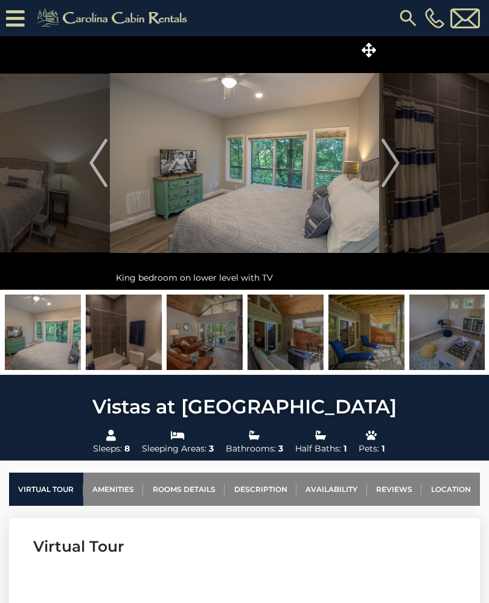
click at [394, 154] on img "Next" at bounding box center [390, 163] width 18 height 48
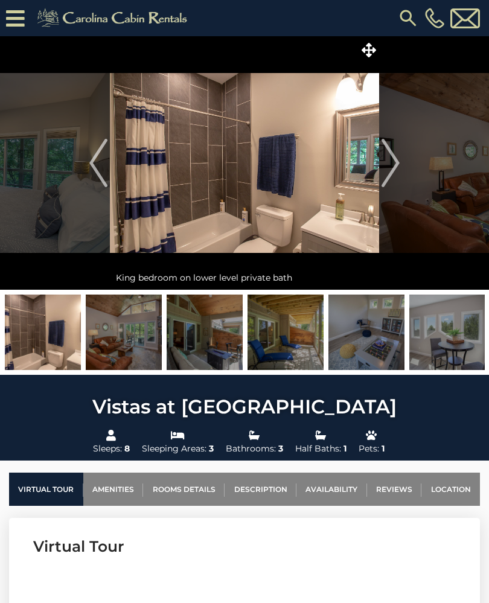
click at [394, 161] on img "Next" at bounding box center [390, 163] width 18 height 48
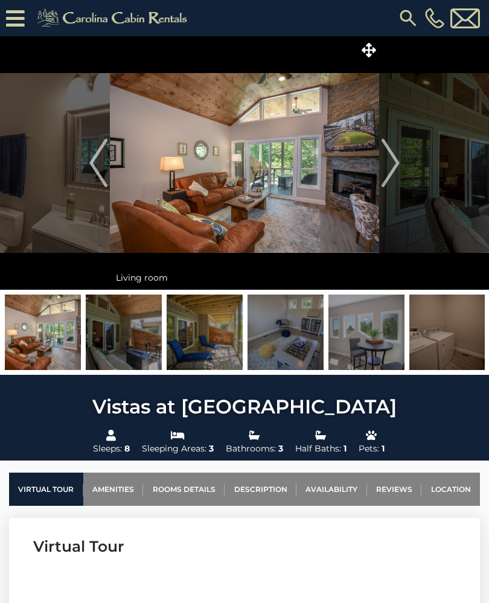
click at [392, 162] on img "Next" at bounding box center [390, 163] width 18 height 48
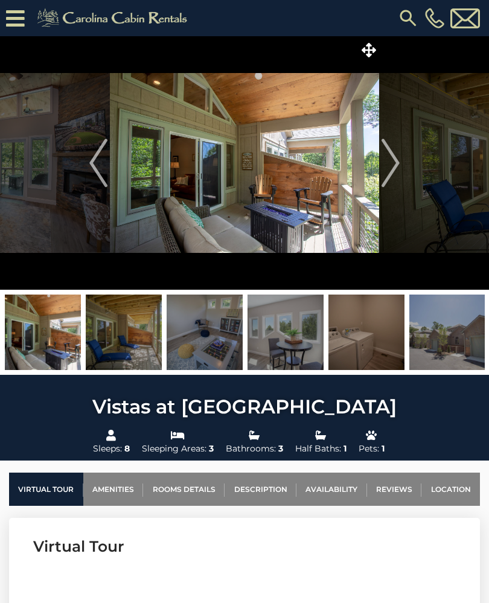
click at [392, 156] on img "Next" at bounding box center [390, 163] width 18 height 48
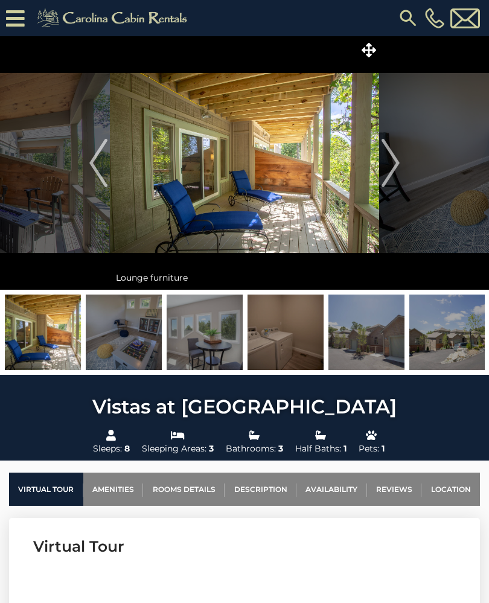
click at [390, 160] on img "Next" at bounding box center [390, 163] width 18 height 48
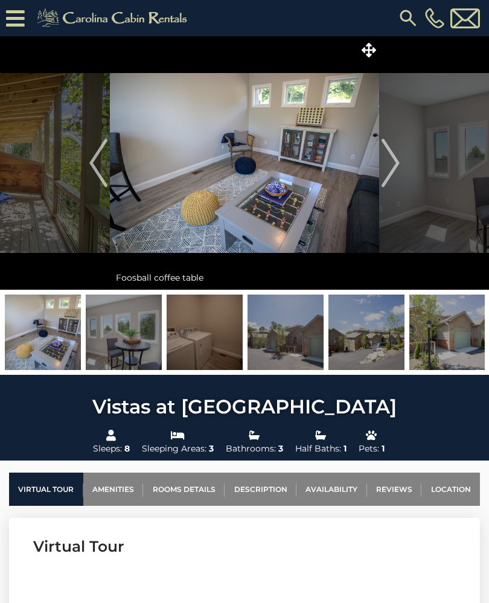
click at [391, 156] on img "Next" at bounding box center [390, 163] width 18 height 48
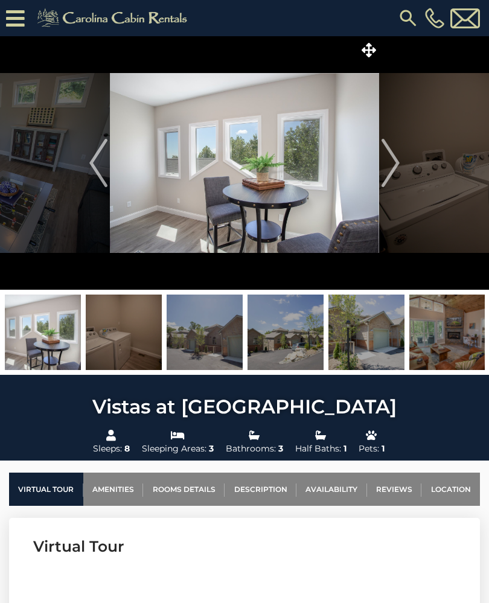
click at [393, 154] on img "Next" at bounding box center [390, 163] width 18 height 48
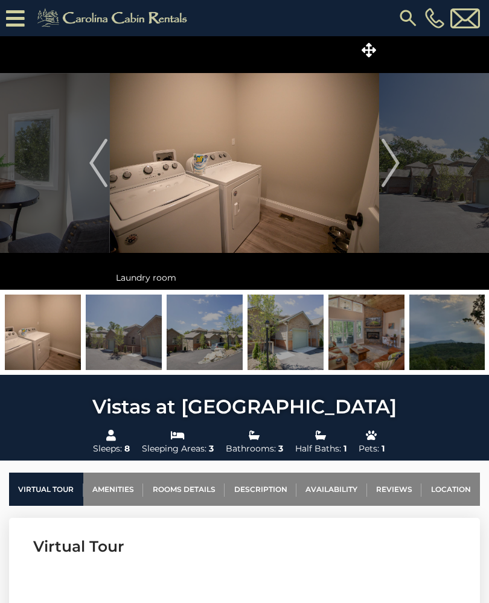
click at [391, 158] on img "Next" at bounding box center [390, 163] width 18 height 48
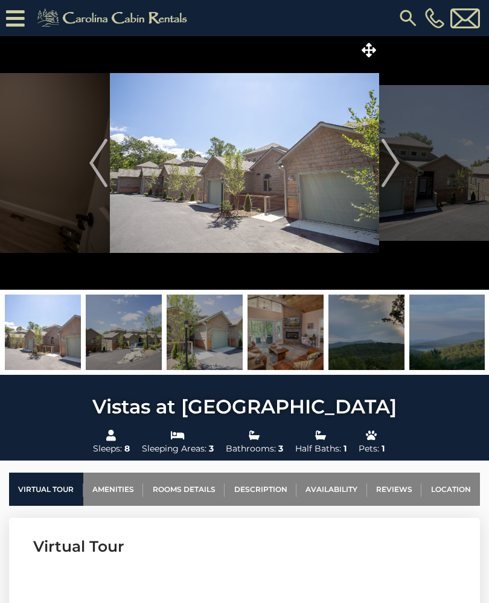
click at [393, 160] on img "Next" at bounding box center [390, 163] width 18 height 48
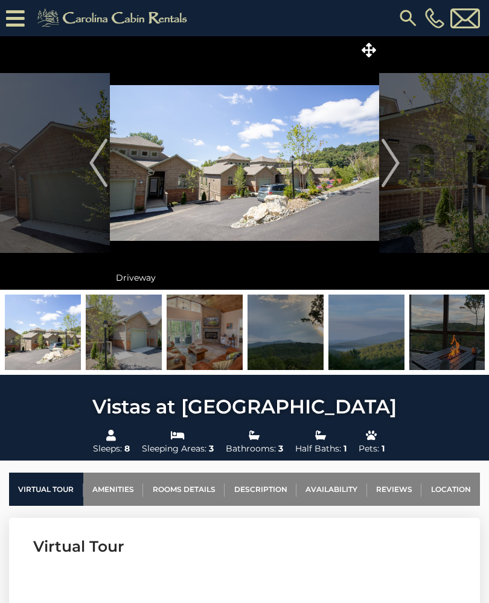
click at [393, 156] on img "Next" at bounding box center [390, 163] width 18 height 48
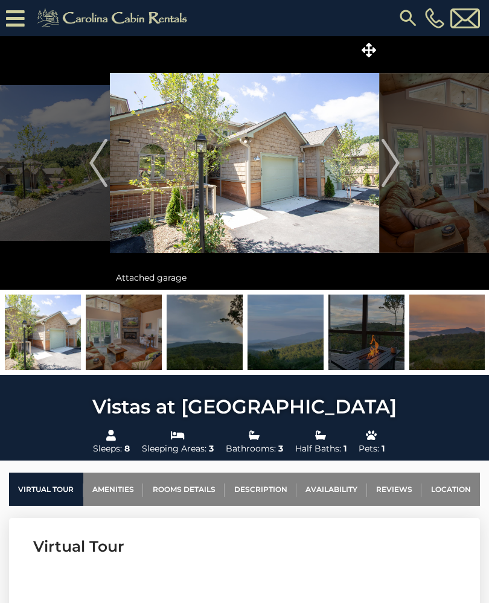
click at [394, 159] on img "Next" at bounding box center [390, 163] width 18 height 48
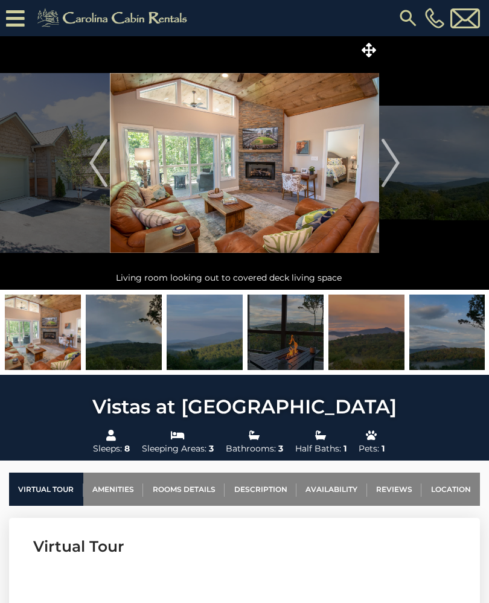
click at [394, 157] on img "Next" at bounding box center [390, 163] width 18 height 48
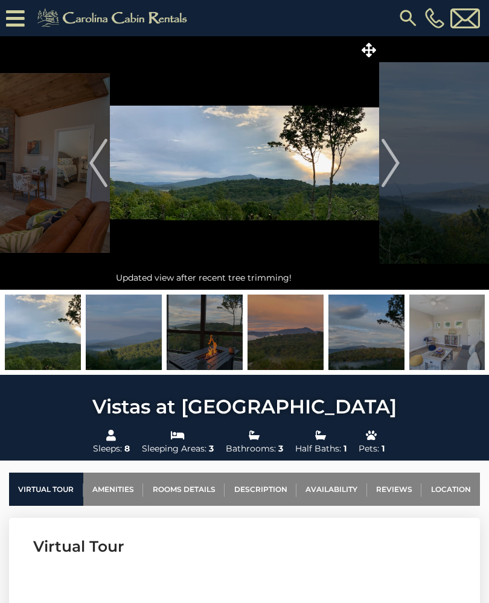
click at [393, 156] on img "Next" at bounding box center [390, 163] width 18 height 48
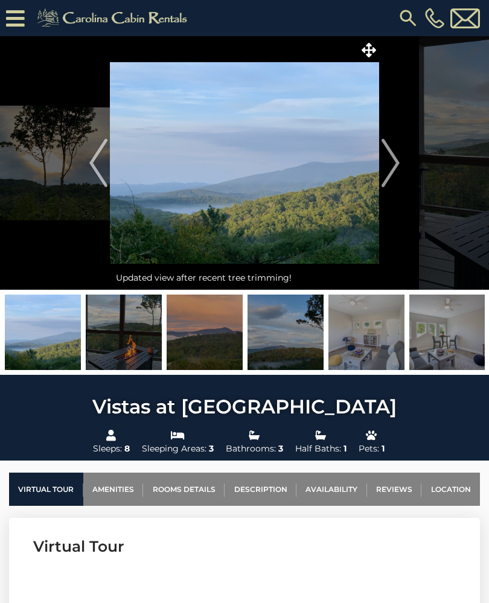
click at [394, 156] on img "Next" at bounding box center [390, 163] width 18 height 48
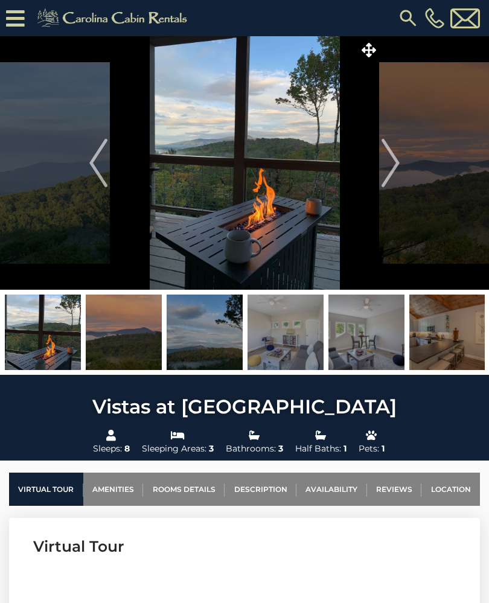
click at [393, 159] on img "Next" at bounding box center [390, 163] width 18 height 48
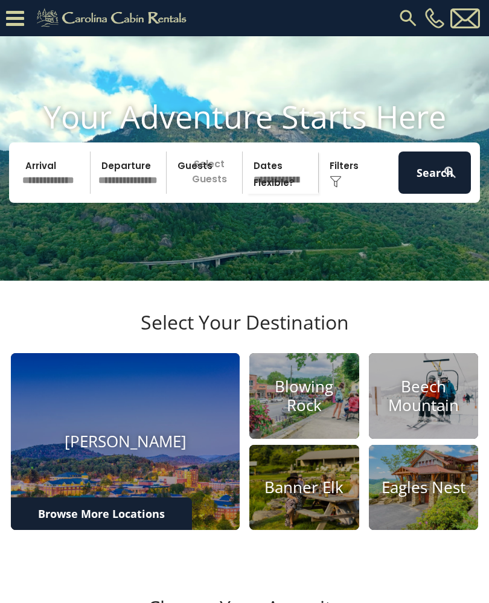
click at [59, 194] on input "text" at bounding box center [54, 172] width 72 height 42
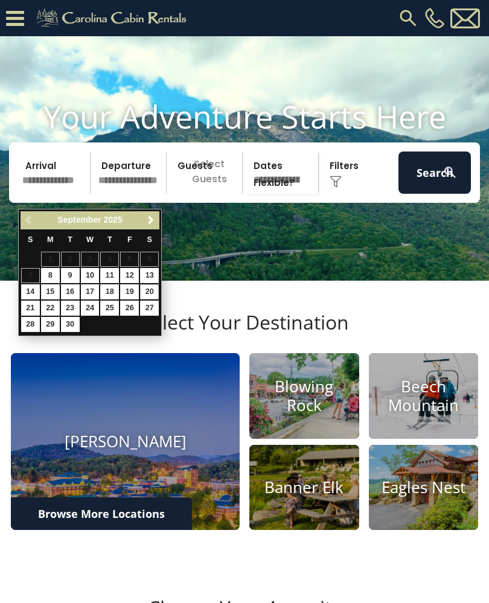
click at [152, 291] on link "20" at bounding box center [149, 291] width 19 height 15
type input "*******"
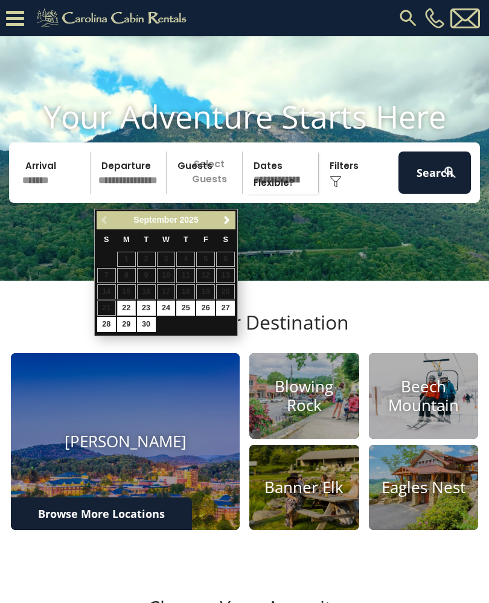
click at [65, 194] on input "*******" at bounding box center [54, 172] width 72 height 42
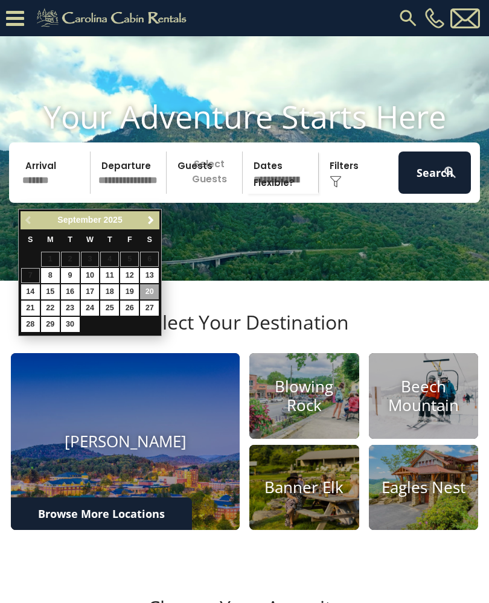
click at [151, 214] on link "Next" at bounding box center [150, 220] width 15 height 15
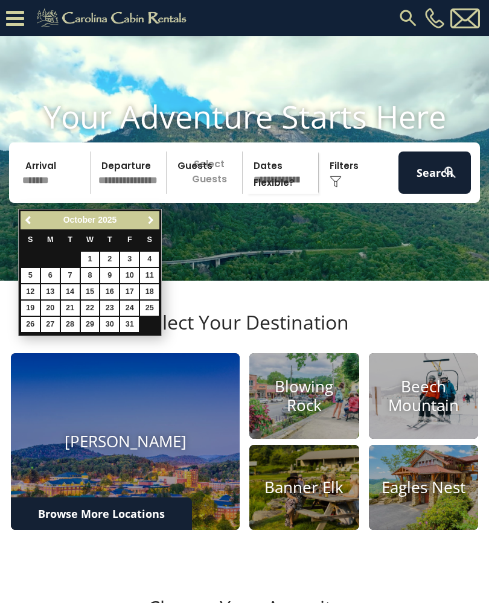
click at [153, 213] on link "Next" at bounding box center [150, 220] width 15 height 15
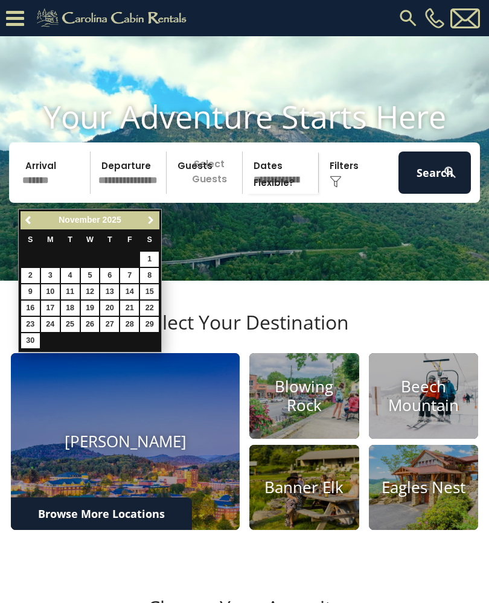
click at [158, 221] on link "Next" at bounding box center [150, 220] width 15 height 15
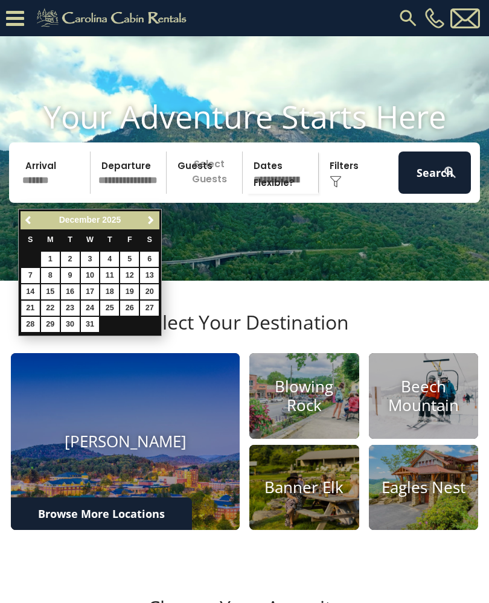
click at [33, 301] on link "21" at bounding box center [30, 307] width 19 height 15
type input "********"
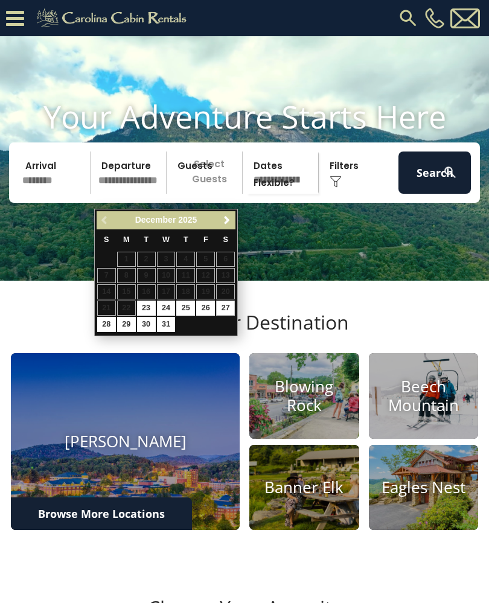
click at [226, 302] on link "27" at bounding box center [225, 307] width 19 height 15
type input "********"
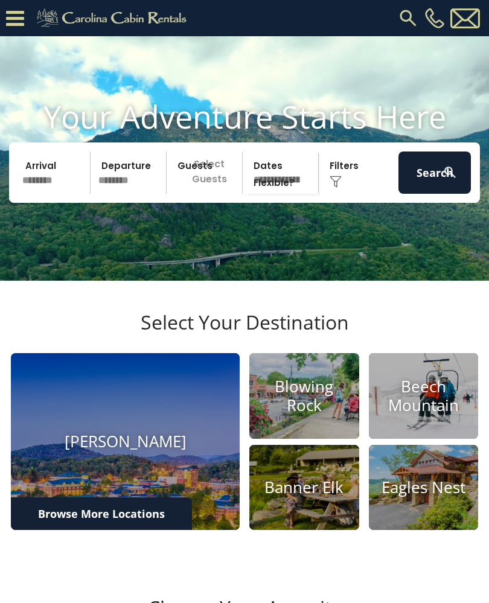
click at [200, 194] on p "Select Guests" at bounding box center [206, 172] width 72 height 42
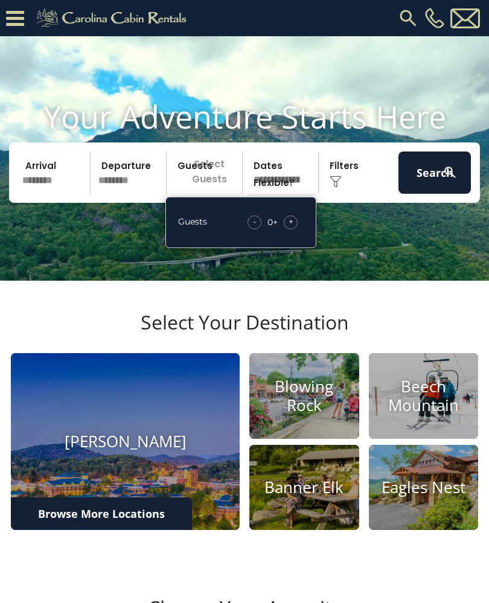
click at [285, 229] on div "+" at bounding box center [290, 222] width 14 height 14
click at [287, 229] on div "+" at bounding box center [290, 222] width 14 height 14
click at [292, 227] on span "+" at bounding box center [290, 221] width 5 height 12
click at [290, 227] on span "+" at bounding box center [290, 221] width 5 height 12
click at [292, 227] on span "+" at bounding box center [290, 221] width 5 height 12
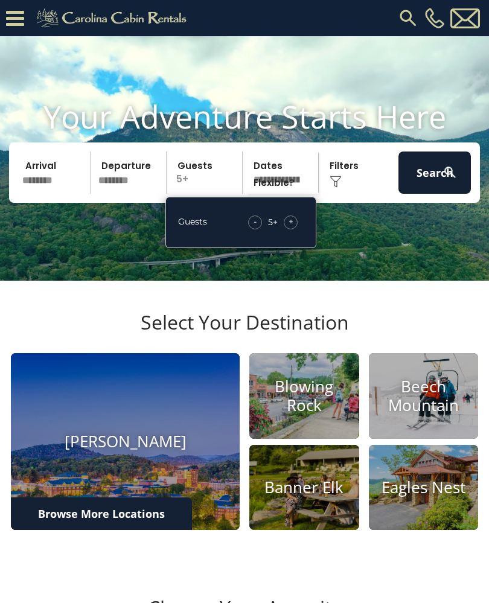
click at [288, 227] on span "+" at bounding box center [290, 221] width 5 height 12
click at [291, 227] on span "+" at bounding box center [290, 221] width 5 height 12
click at [335, 188] on img at bounding box center [335, 182] width 12 height 12
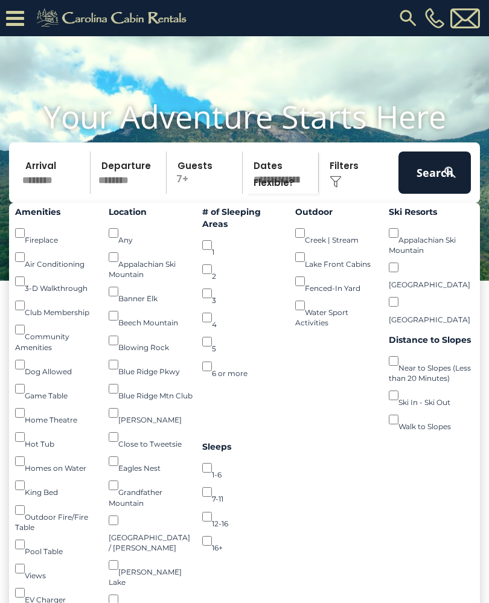
click at [426, 186] on button "Search" at bounding box center [434, 172] width 72 height 42
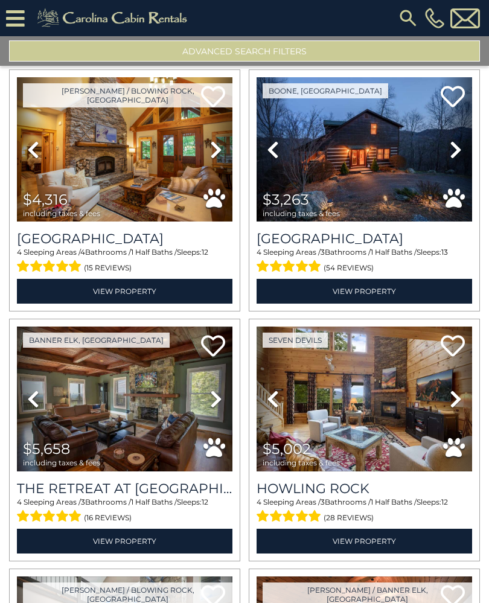
scroll to position [39, 0]
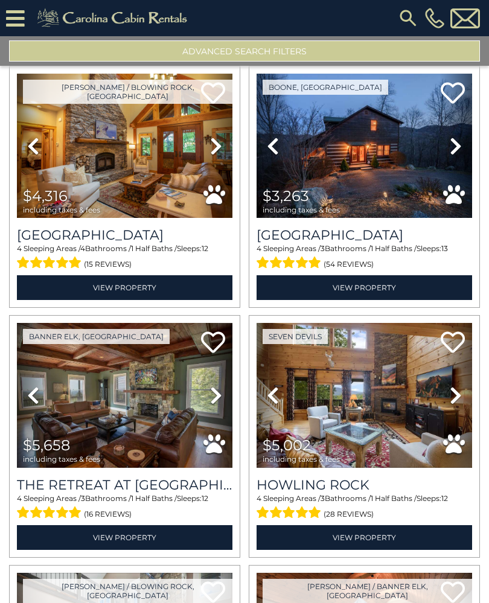
click at [411, 183] on img at bounding box center [363, 146] width 215 height 144
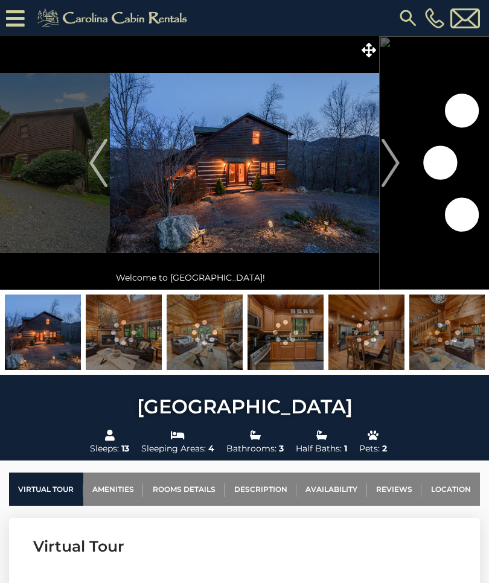
click at [397, 168] on img "Next" at bounding box center [390, 163] width 18 height 48
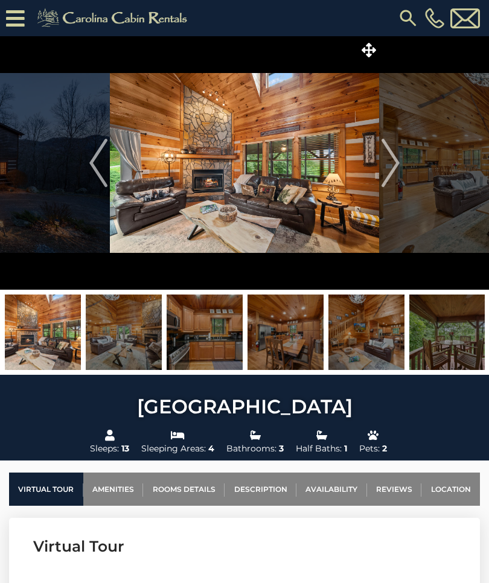
click at [399, 168] on img "Next" at bounding box center [390, 163] width 18 height 48
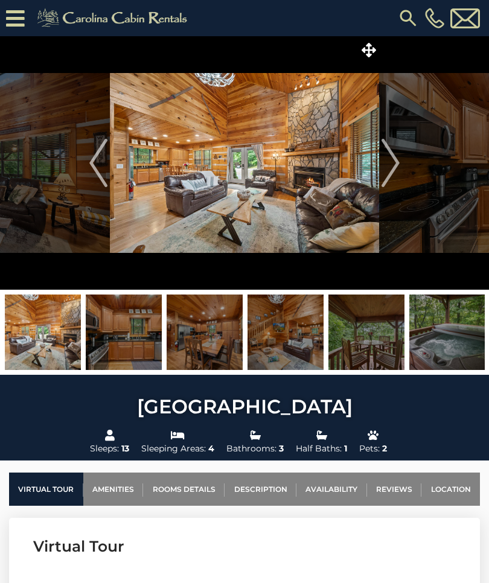
click at [394, 164] on img "Next" at bounding box center [390, 163] width 18 height 48
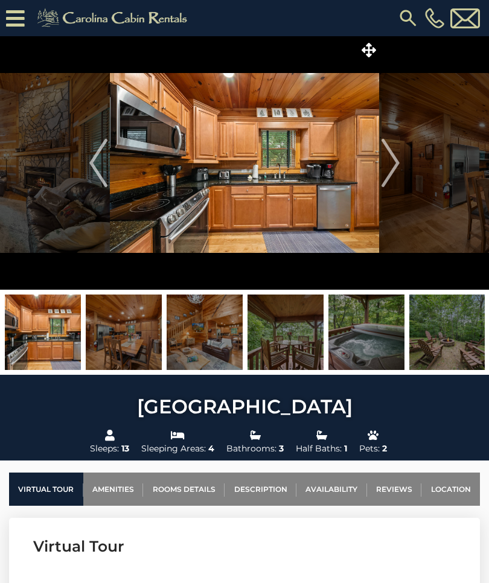
click at [400, 162] on button "Next" at bounding box center [390, 162] width 23 height 253
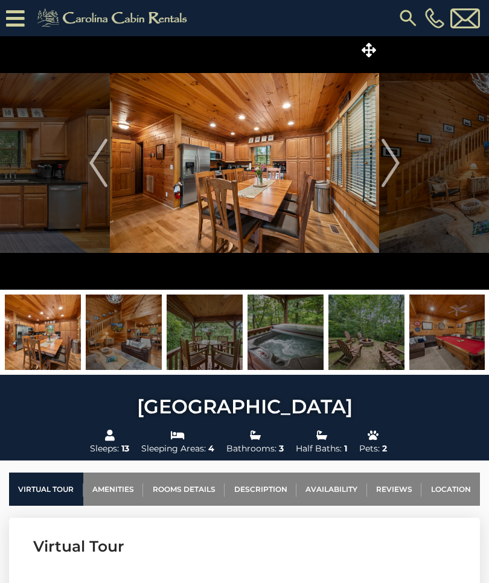
click at [400, 165] on button "Next" at bounding box center [390, 162] width 23 height 253
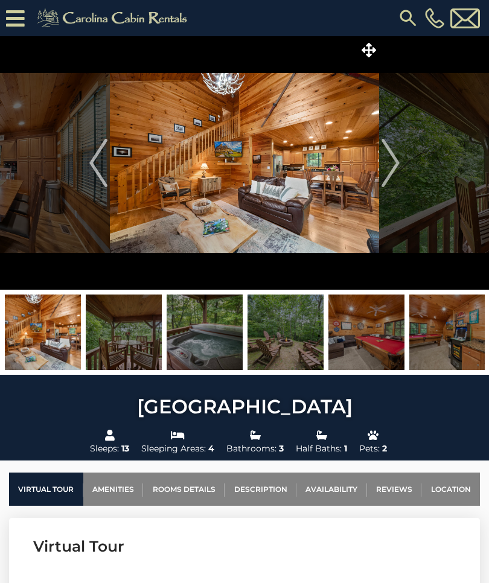
click at [397, 168] on img "Next" at bounding box center [390, 163] width 18 height 48
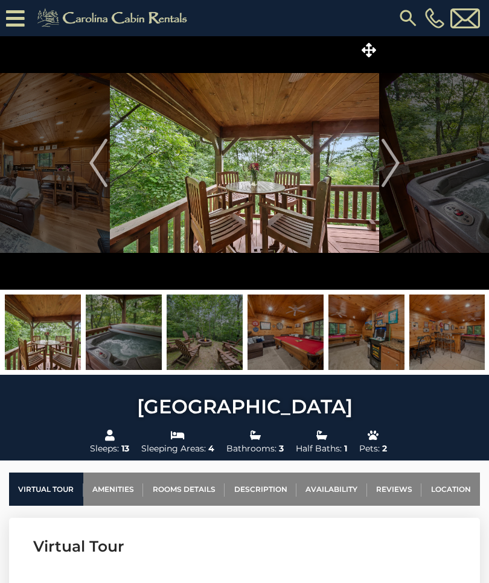
click at [397, 169] on img "Next" at bounding box center [390, 163] width 18 height 48
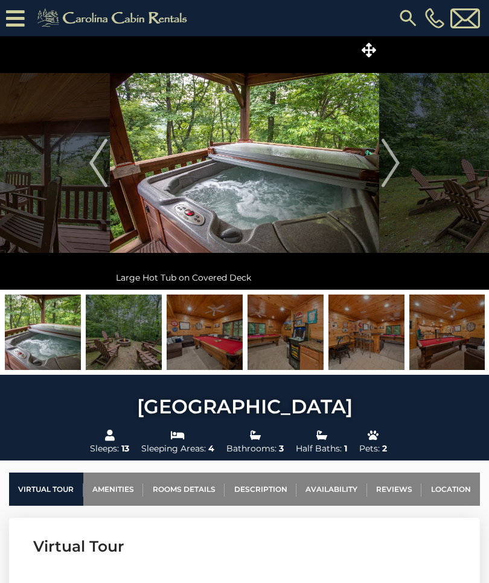
click at [395, 165] on img "Next" at bounding box center [390, 163] width 18 height 48
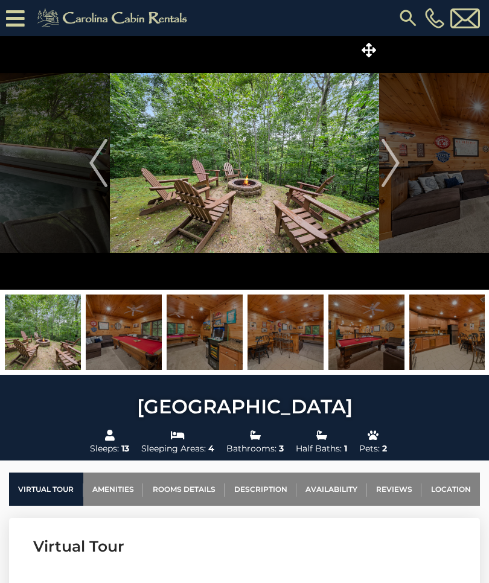
click at [392, 165] on img "Next" at bounding box center [390, 163] width 18 height 48
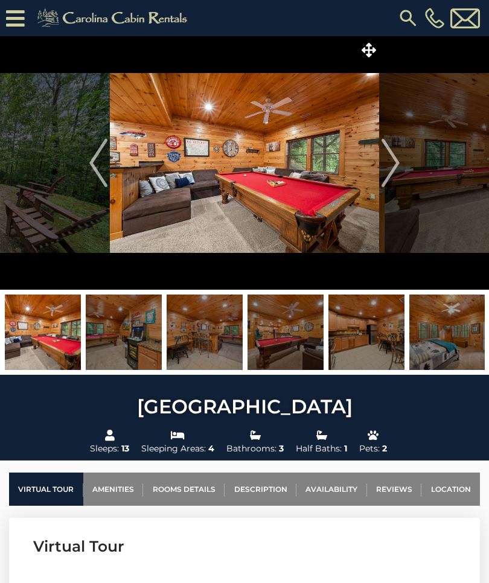
click at [391, 168] on img "Next" at bounding box center [390, 163] width 18 height 48
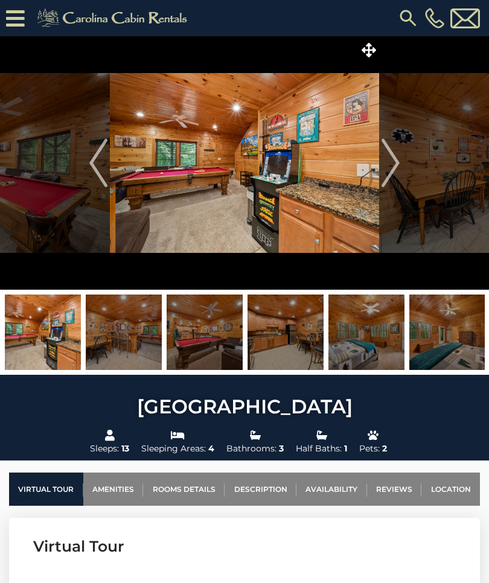
click at [393, 169] on img "Next" at bounding box center [390, 163] width 18 height 48
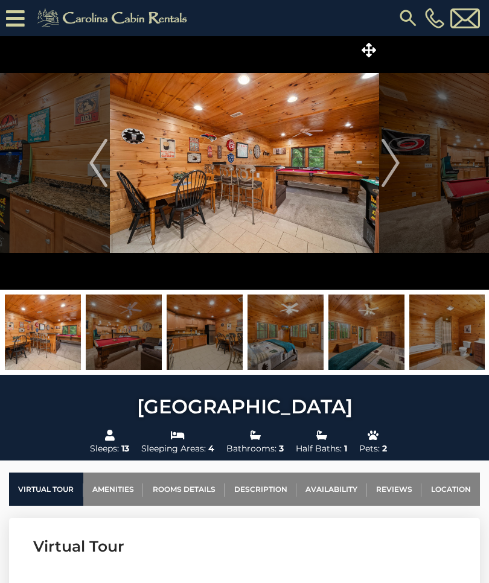
click at [391, 163] on img "Next" at bounding box center [390, 163] width 18 height 48
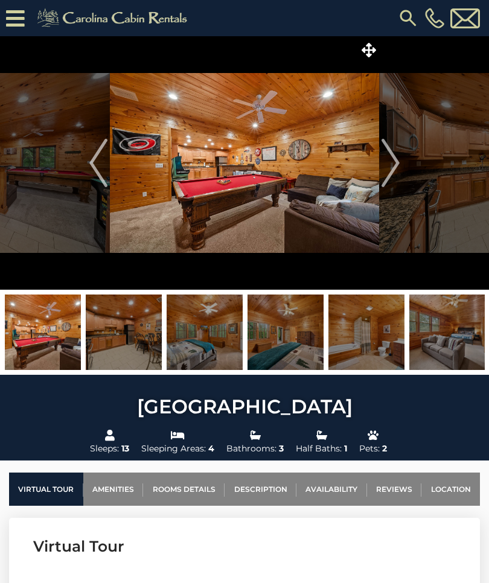
click at [394, 171] on img "Next" at bounding box center [390, 163] width 18 height 48
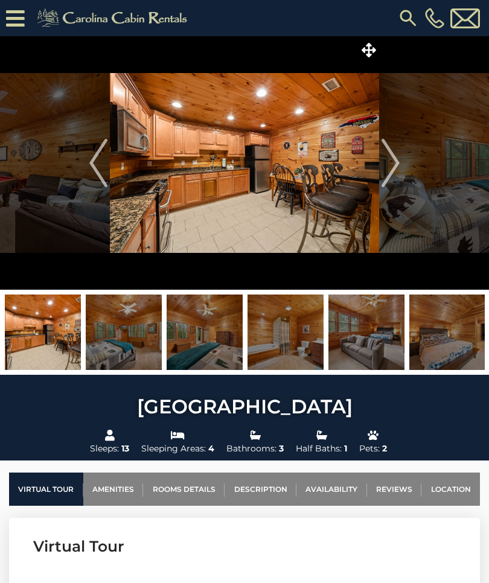
click at [393, 167] on img "Next" at bounding box center [390, 163] width 18 height 48
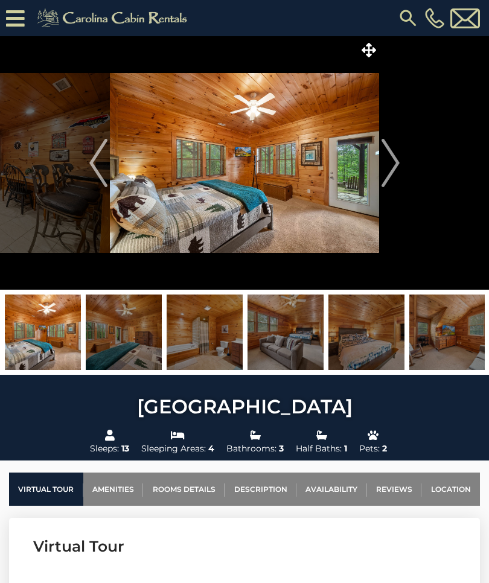
click at [391, 166] on img "Next" at bounding box center [390, 163] width 18 height 48
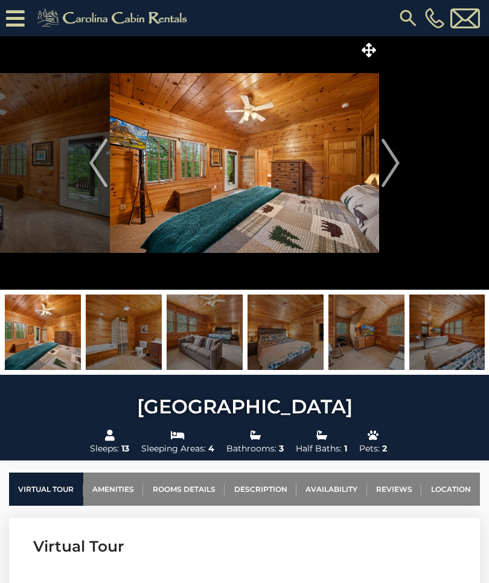
click at [394, 164] on img "Next" at bounding box center [390, 163] width 18 height 48
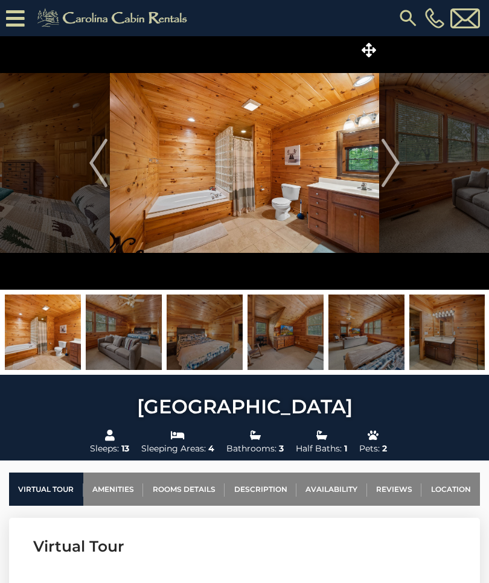
click at [393, 165] on img "Next" at bounding box center [390, 163] width 18 height 48
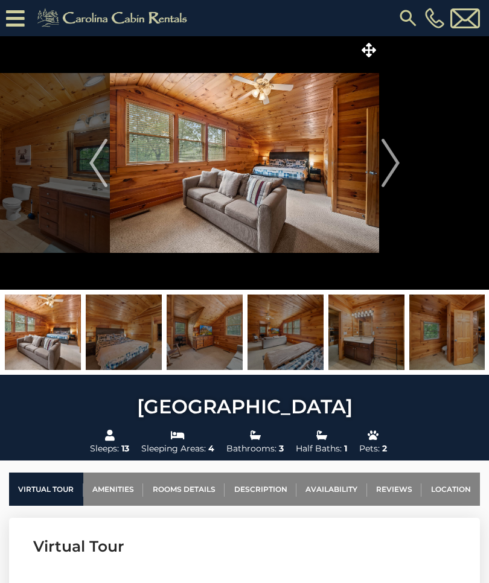
click at [392, 166] on img "Next" at bounding box center [390, 163] width 18 height 48
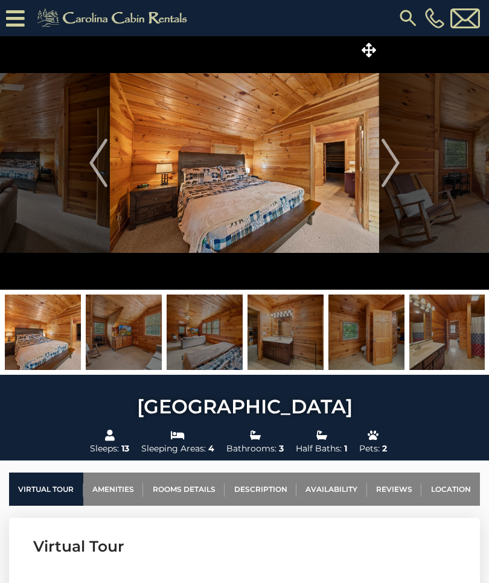
click at [382, 166] on img "Next" at bounding box center [390, 163] width 18 height 48
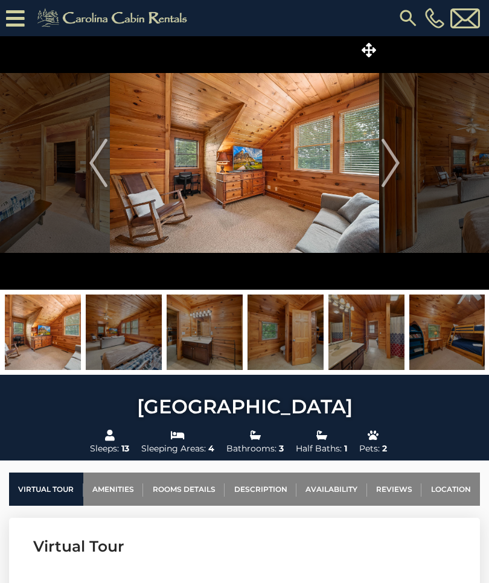
click at [384, 169] on img "Next" at bounding box center [390, 163] width 18 height 48
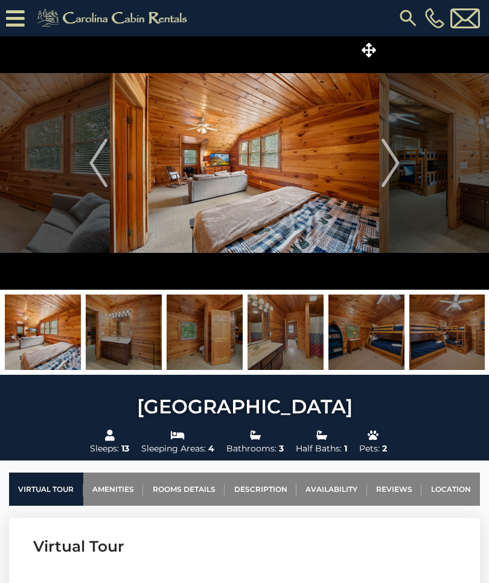
click at [391, 165] on img "Next" at bounding box center [390, 163] width 18 height 48
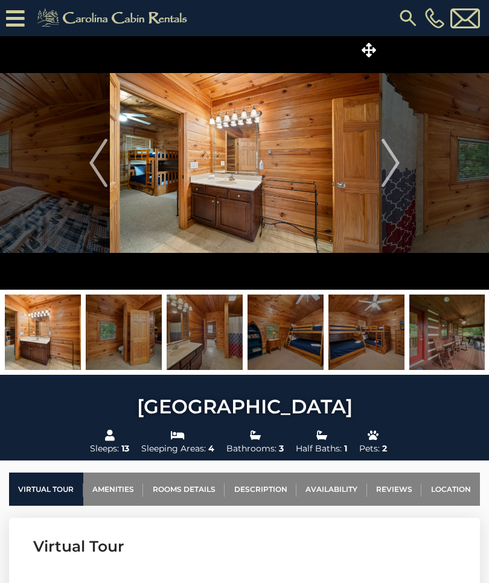
click at [391, 163] on img "Next" at bounding box center [390, 163] width 18 height 48
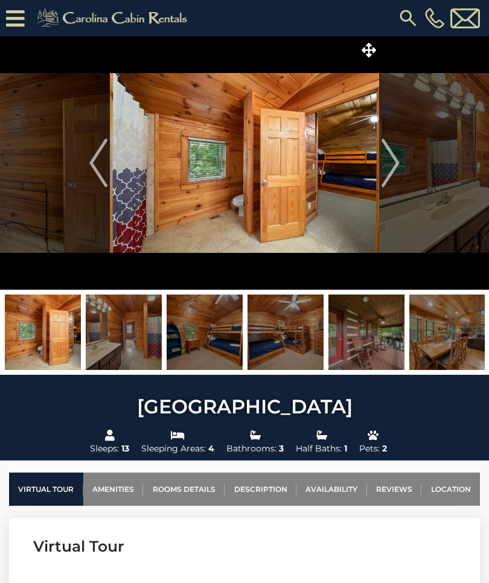
click at [391, 166] on img "Next" at bounding box center [390, 163] width 18 height 48
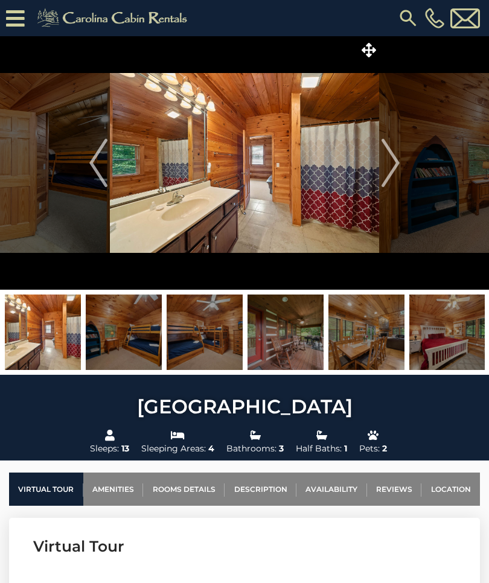
click at [95, 170] on img "Previous" at bounding box center [98, 163] width 18 height 48
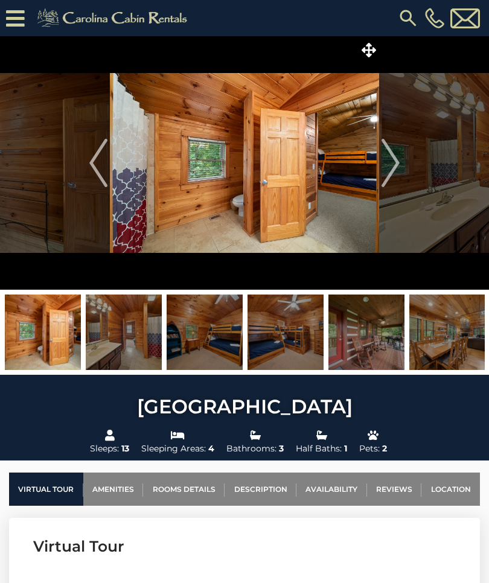
click at [394, 161] on img "Next" at bounding box center [390, 163] width 18 height 48
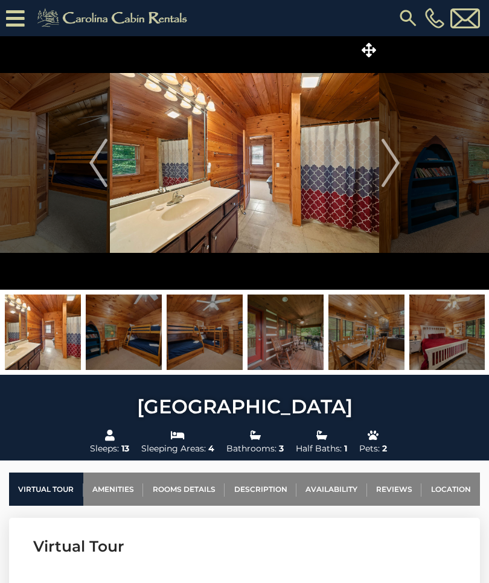
click at [390, 166] on img "Next" at bounding box center [390, 163] width 18 height 48
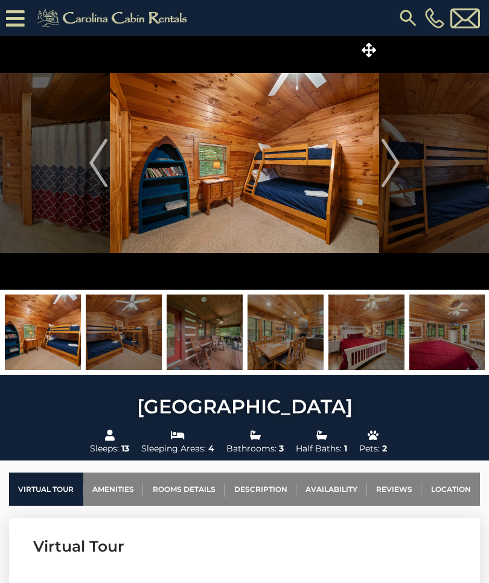
click at [394, 166] on img "Next" at bounding box center [390, 163] width 18 height 48
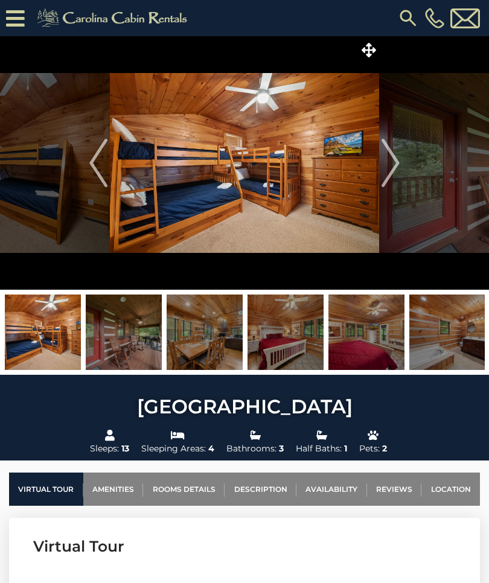
click at [394, 168] on img "Next" at bounding box center [390, 163] width 18 height 48
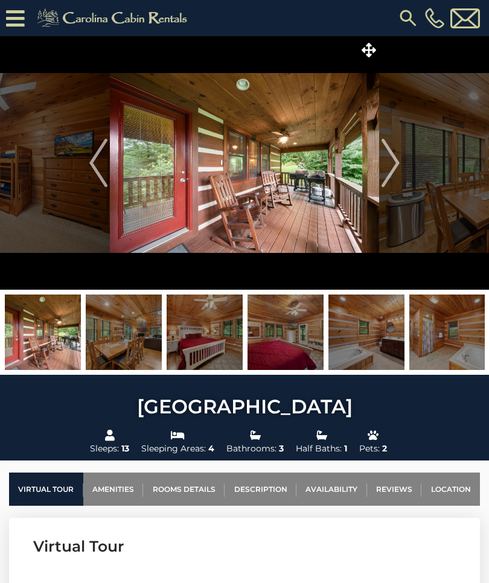
click at [393, 170] on img "Next" at bounding box center [390, 163] width 18 height 48
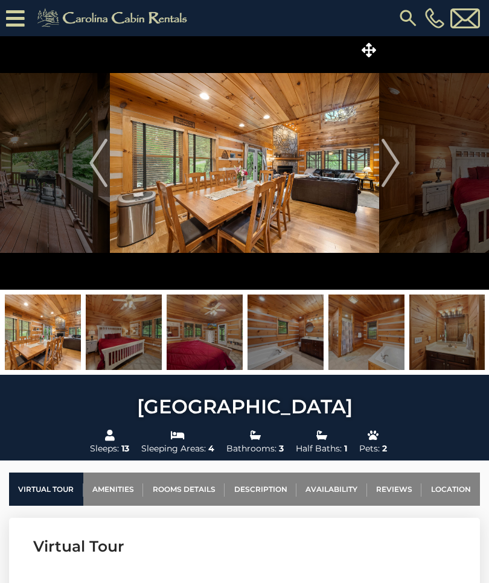
click at [395, 170] on img "Next" at bounding box center [390, 163] width 18 height 48
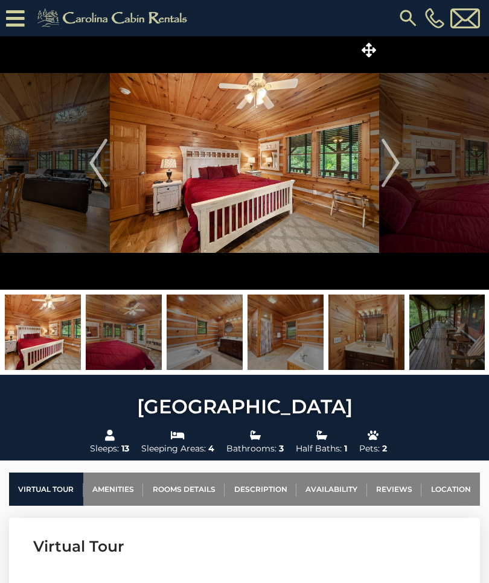
click at [396, 169] on img "Next" at bounding box center [390, 163] width 18 height 48
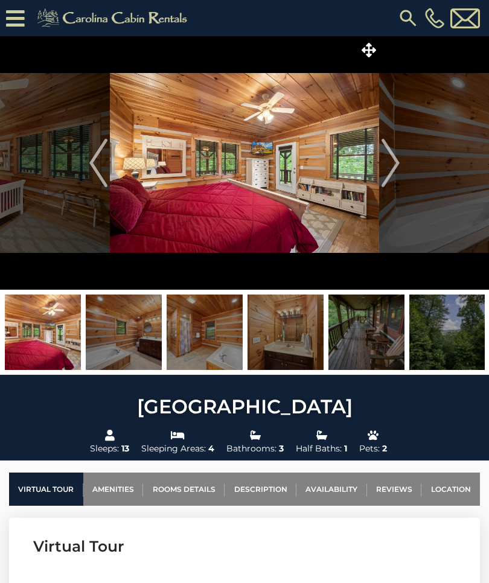
click at [391, 171] on img "Next" at bounding box center [390, 163] width 18 height 48
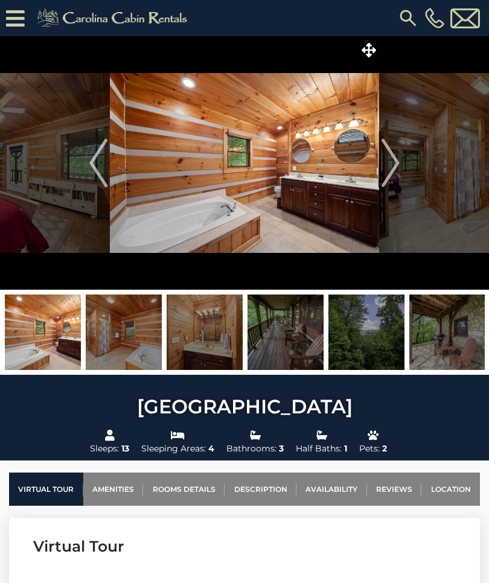
click at [391, 163] on img "Next" at bounding box center [390, 163] width 18 height 48
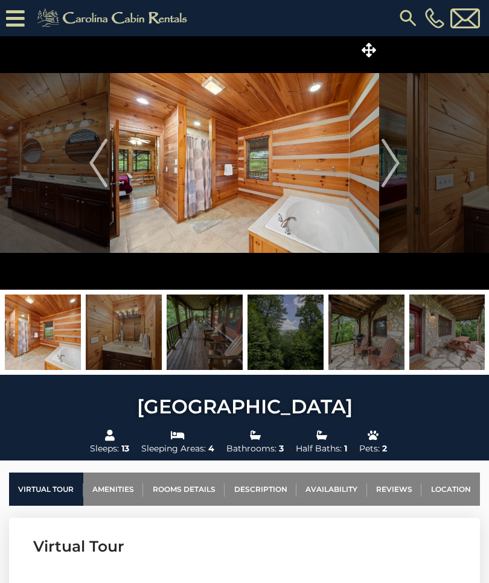
click at [393, 168] on img "Next" at bounding box center [390, 163] width 18 height 48
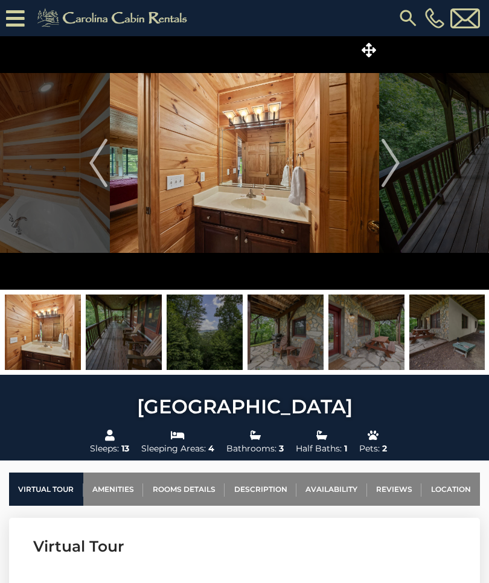
click at [388, 169] on img "Next" at bounding box center [390, 163] width 18 height 48
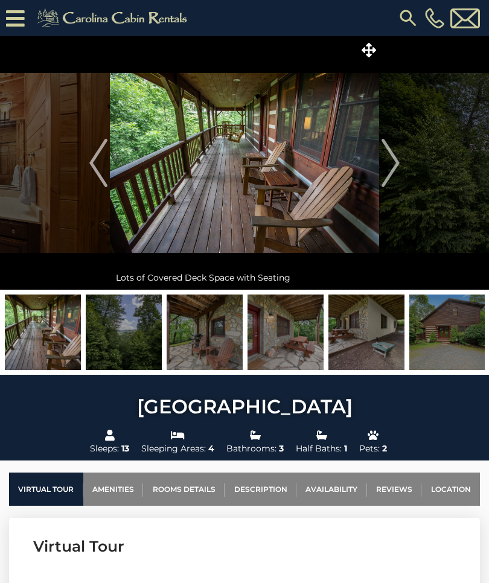
click at [391, 165] on img "Next" at bounding box center [390, 163] width 18 height 48
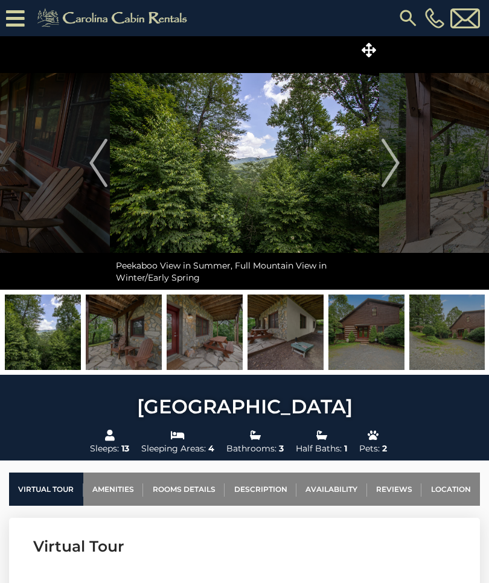
click at [392, 168] on img "Next" at bounding box center [390, 163] width 18 height 48
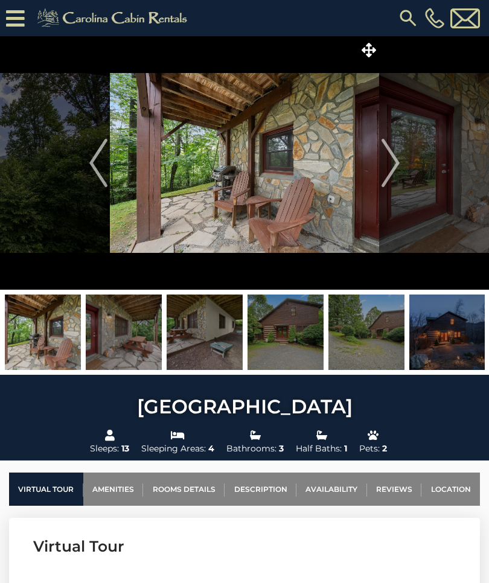
click at [391, 169] on img "Next" at bounding box center [390, 163] width 18 height 48
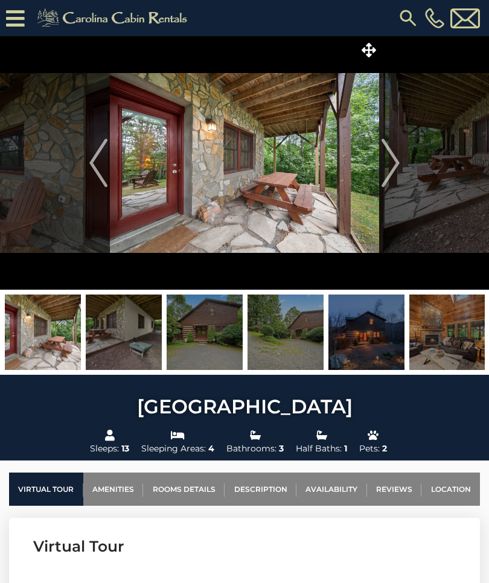
click at [390, 169] on img "Next" at bounding box center [390, 163] width 18 height 48
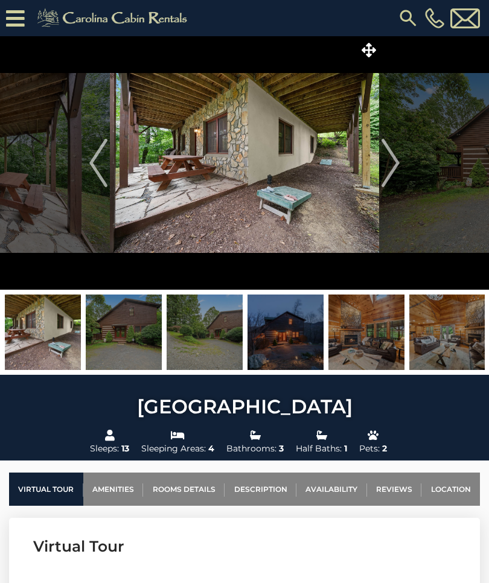
click at [388, 166] on img "Next" at bounding box center [390, 163] width 18 height 48
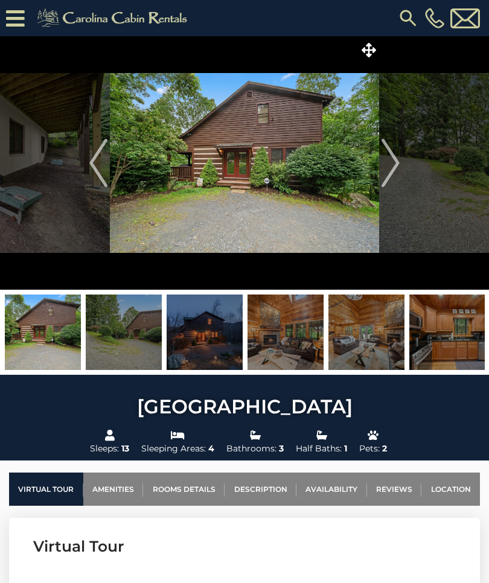
click at [391, 165] on img "Next" at bounding box center [390, 163] width 18 height 48
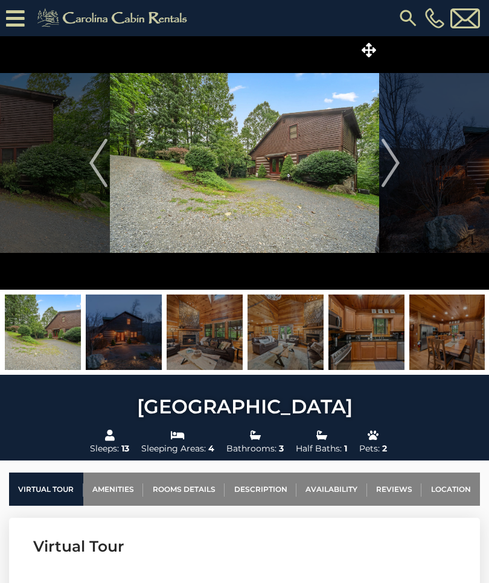
click at [396, 166] on img "Next" at bounding box center [390, 163] width 18 height 48
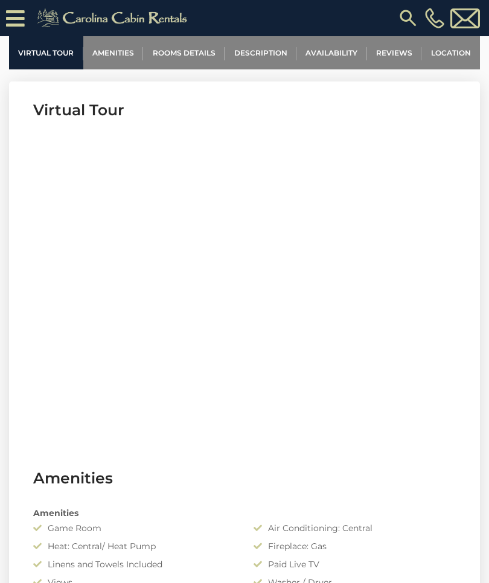
scroll to position [502, 0]
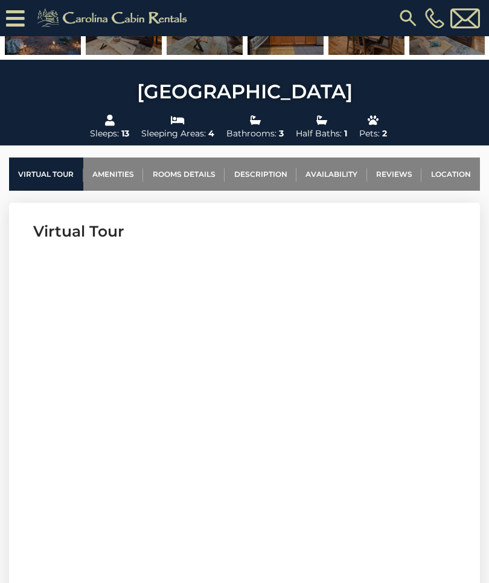
scroll to position [340, 0]
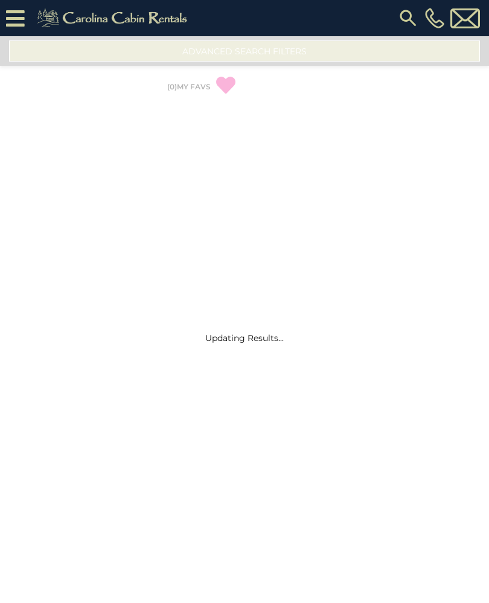
click at [444, 484] on div "Updating Results..." at bounding box center [244, 319] width 489 height 566
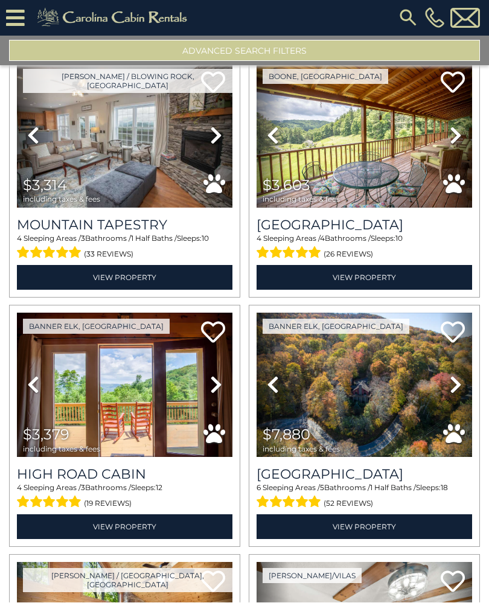
scroll to position [767, 0]
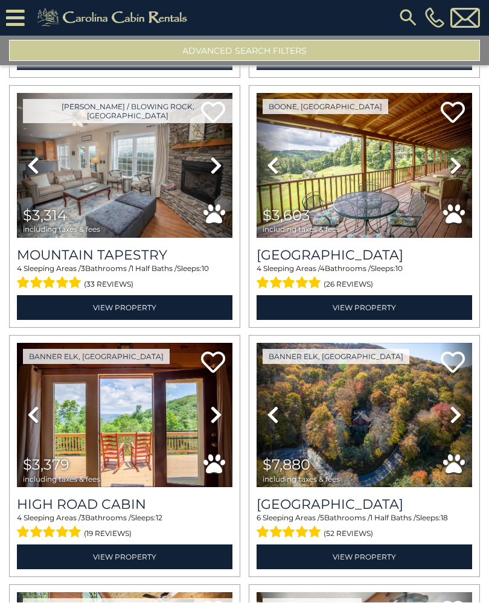
click at [405, 247] on h3 "[GEOGRAPHIC_DATA]" at bounding box center [363, 255] width 215 height 16
click at [403, 296] on link "View Property" at bounding box center [363, 308] width 215 height 25
click at [414, 296] on link "View Property" at bounding box center [363, 308] width 215 height 25
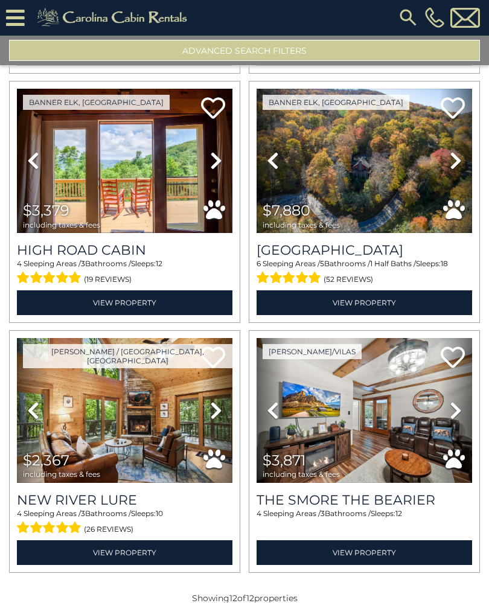
scroll to position [1021, 0]
click at [171, 414] on img at bounding box center [124, 410] width 215 height 144
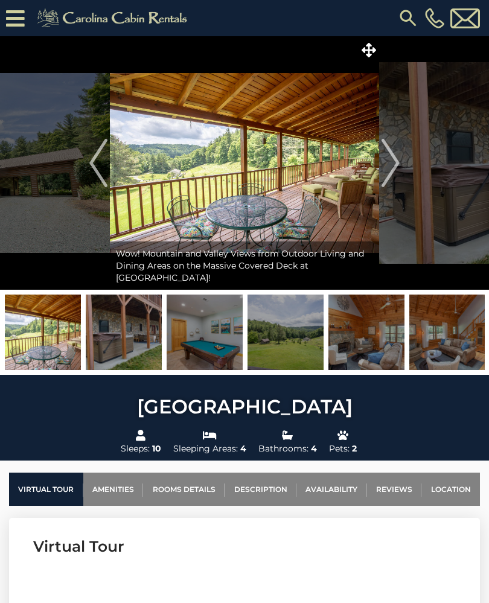
click at [388, 164] on img "Next" at bounding box center [390, 163] width 18 height 48
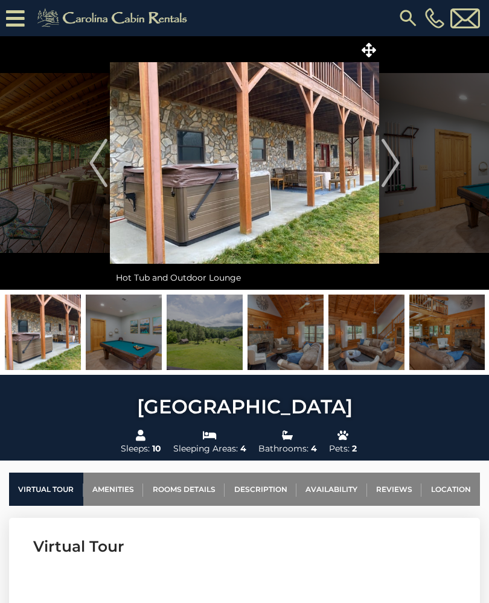
click at [393, 156] on img "Next" at bounding box center [390, 163] width 18 height 48
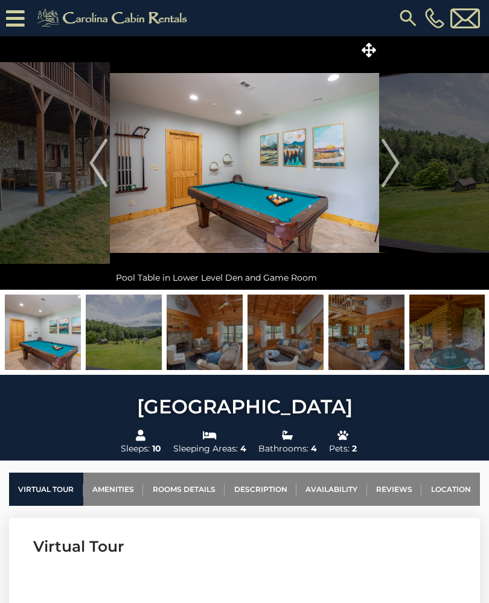
click at [384, 166] on img "Next" at bounding box center [390, 163] width 18 height 48
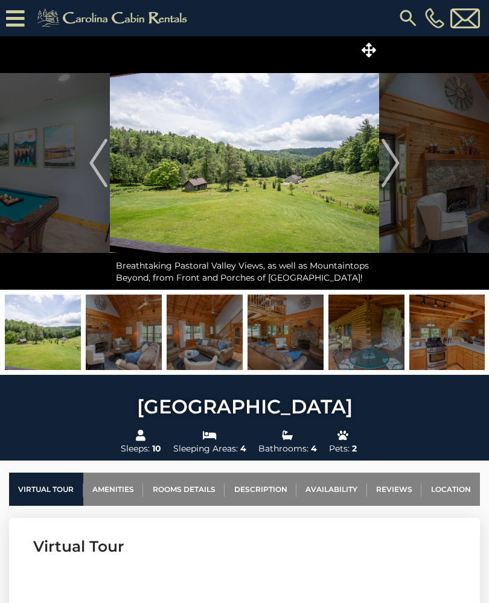
click at [385, 171] on img "Next" at bounding box center [390, 163] width 18 height 48
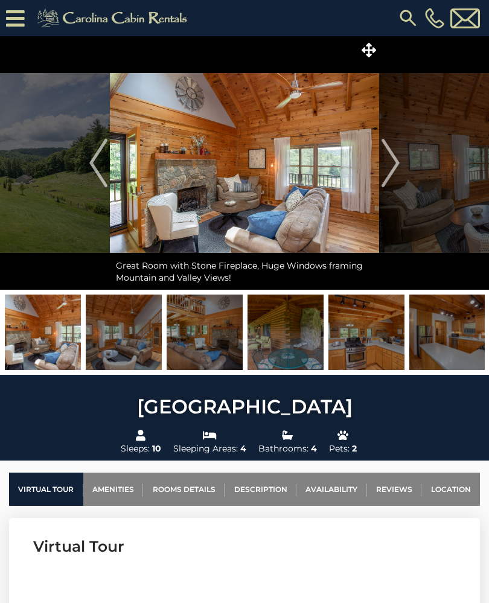
click at [389, 169] on img "Next" at bounding box center [390, 163] width 18 height 48
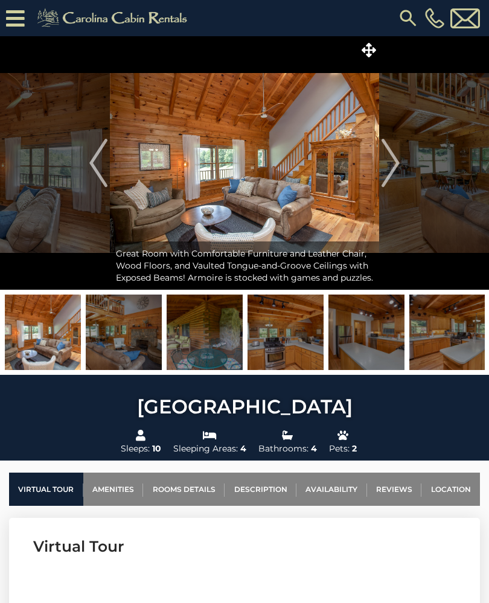
click at [393, 167] on img "Next" at bounding box center [390, 163] width 18 height 48
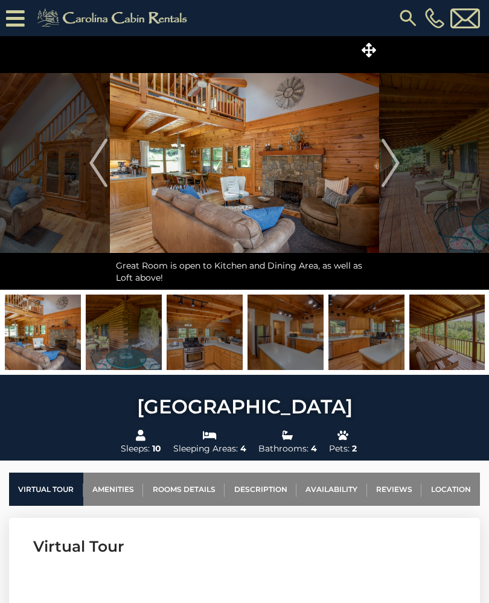
click at [394, 168] on img "Next" at bounding box center [390, 163] width 18 height 48
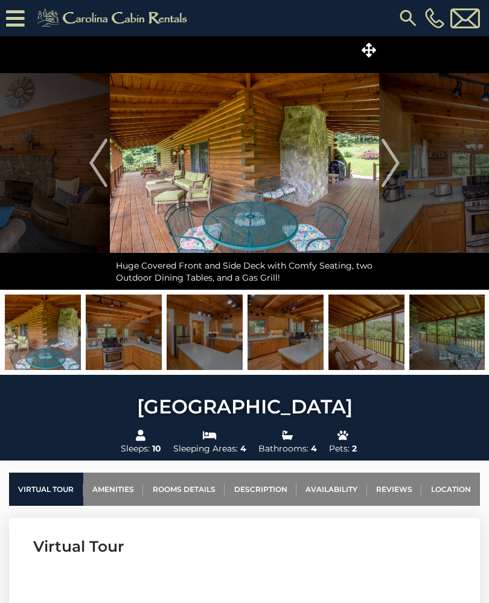
click at [389, 170] on img "Next" at bounding box center [390, 163] width 18 height 48
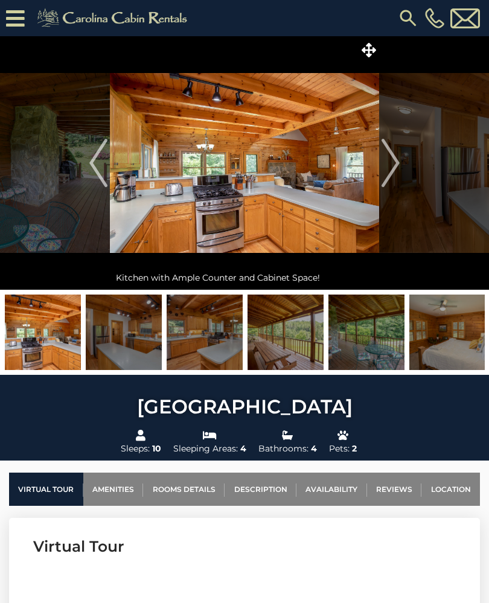
click at [388, 174] on img "Next" at bounding box center [390, 163] width 18 height 48
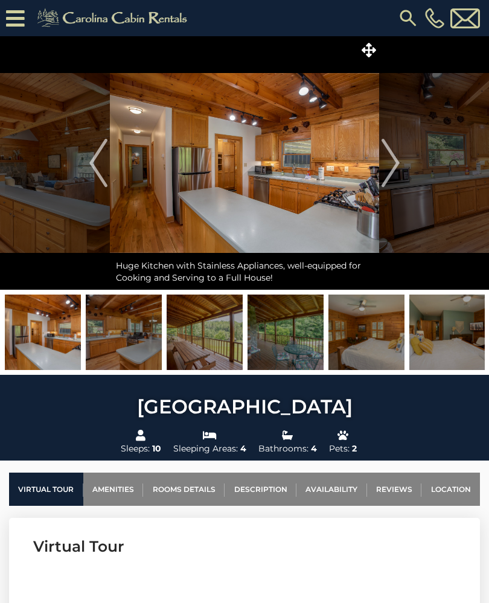
click at [394, 171] on img "Next" at bounding box center [390, 163] width 18 height 48
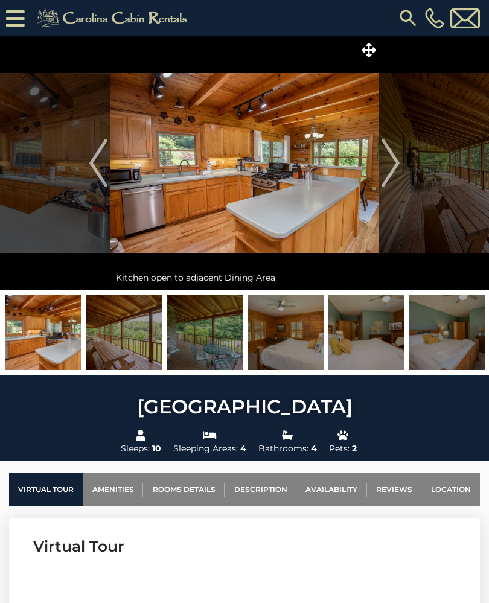
click at [391, 173] on img "Next" at bounding box center [390, 163] width 18 height 48
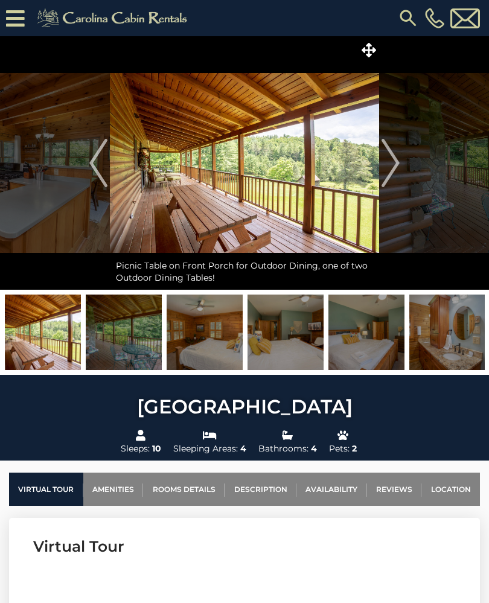
click at [388, 175] on img "Next" at bounding box center [390, 163] width 18 height 48
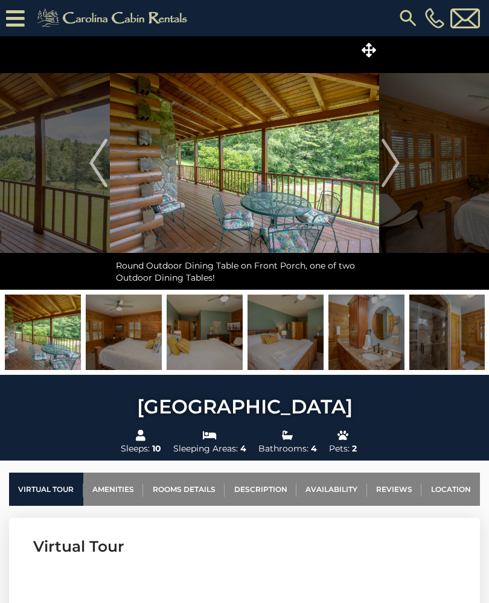
click at [388, 174] on img "Next" at bounding box center [390, 163] width 18 height 48
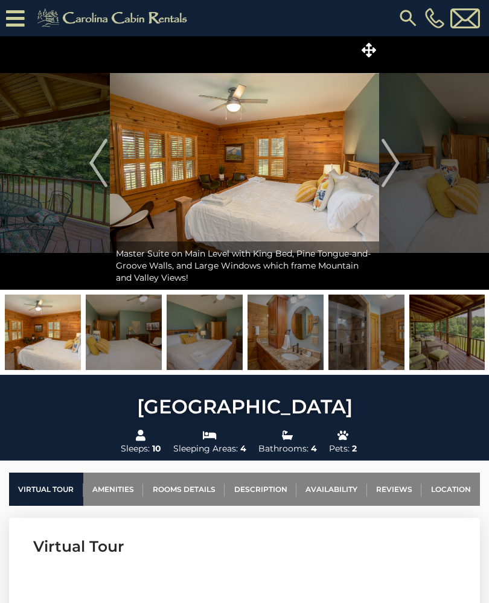
click at [382, 174] on img "Next" at bounding box center [390, 163] width 18 height 48
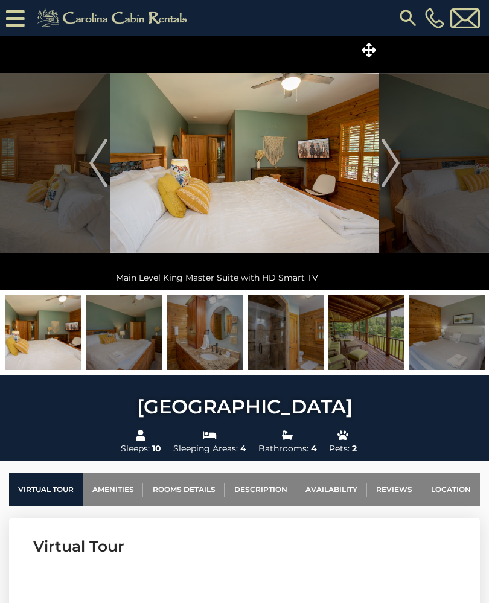
click at [387, 175] on img "Next" at bounding box center [390, 163] width 18 height 48
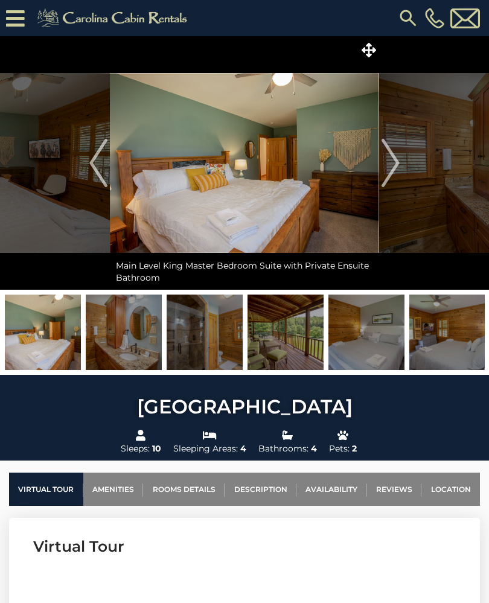
click at [385, 175] on img "Next" at bounding box center [390, 163] width 18 height 48
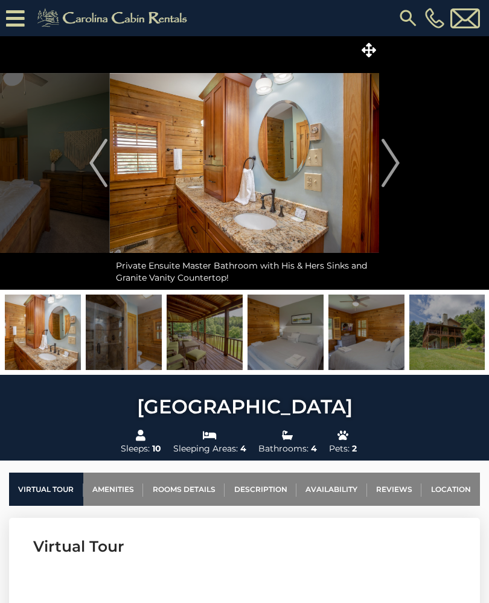
click at [384, 174] on img "Next" at bounding box center [390, 163] width 18 height 48
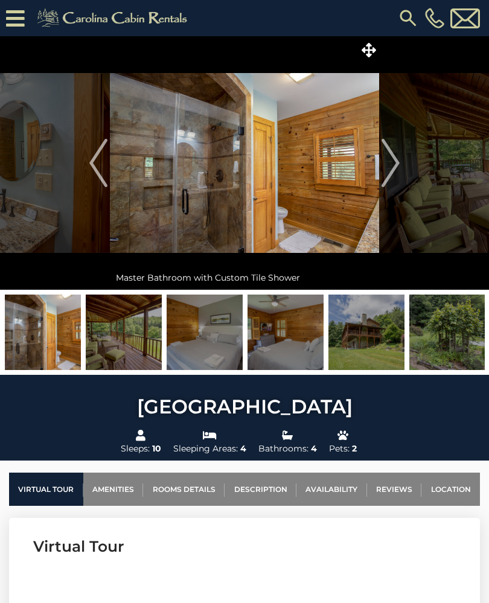
click at [381, 177] on img "Next" at bounding box center [390, 163] width 18 height 48
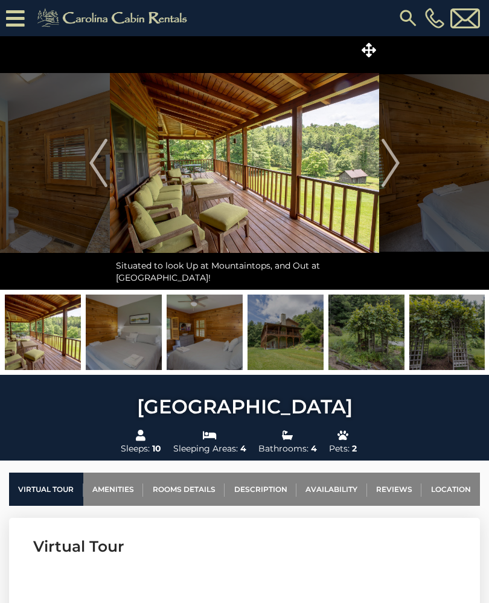
click at [381, 173] on img "Next" at bounding box center [390, 163] width 18 height 48
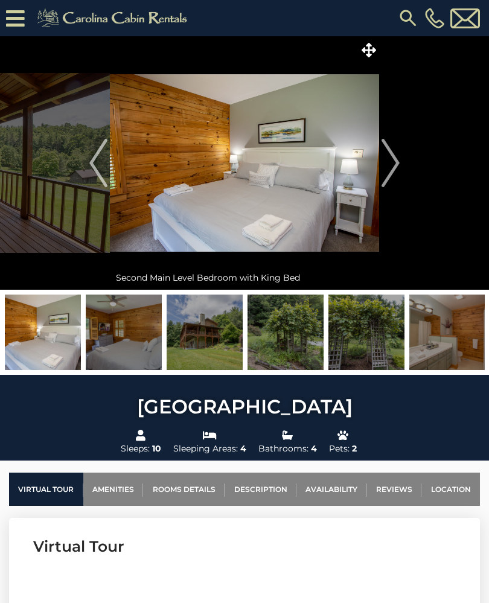
click at [384, 172] on img "Next" at bounding box center [390, 163] width 18 height 48
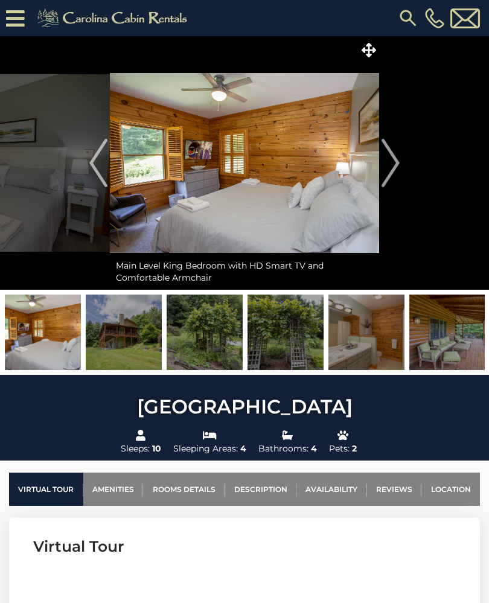
click at [382, 171] on img "Next" at bounding box center [390, 163] width 18 height 48
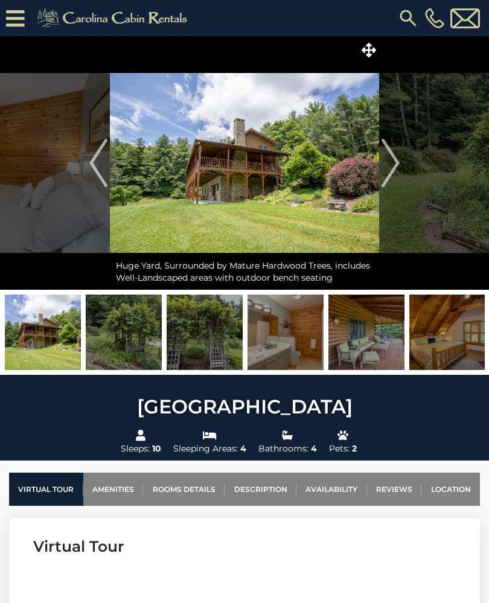
click at [383, 170] on img "Next" at bounding box center [390, 163] width 18 height 48
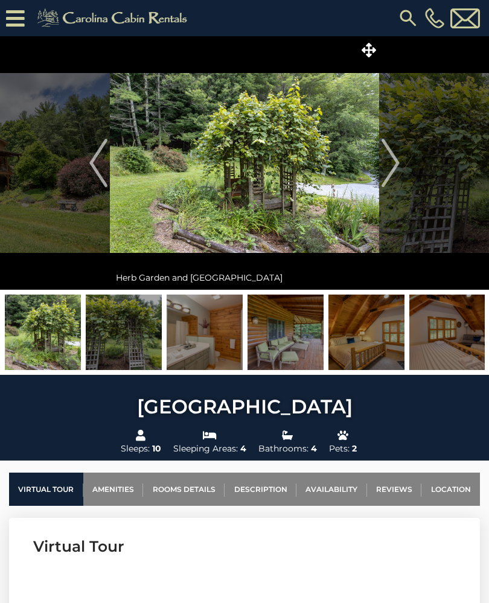
click at [378, 173] on img at bounding box center [244, 162] width 269 height 253
click at [387, 166] on img "Next" at bounding box center [390, 163] width 18 height 48
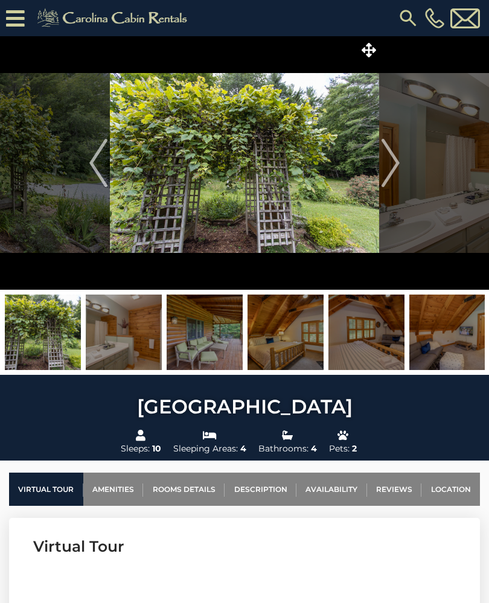
click at [393, 163] on img "Next" at bounding box center [390, 163] width 18 height 48
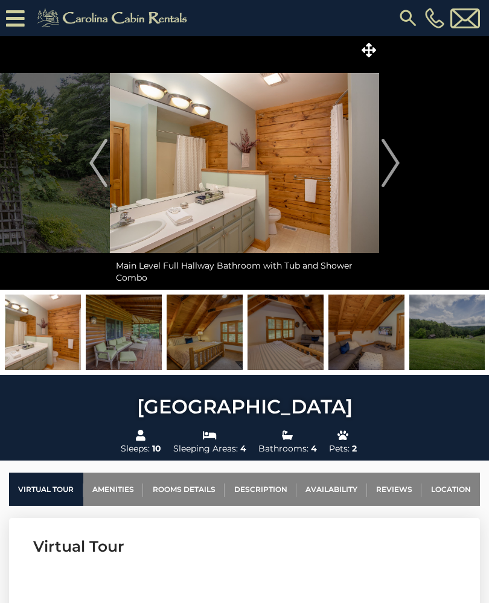
click at [387, 168] on img "Next" at bounding box center [390, 163] width 18 height 48
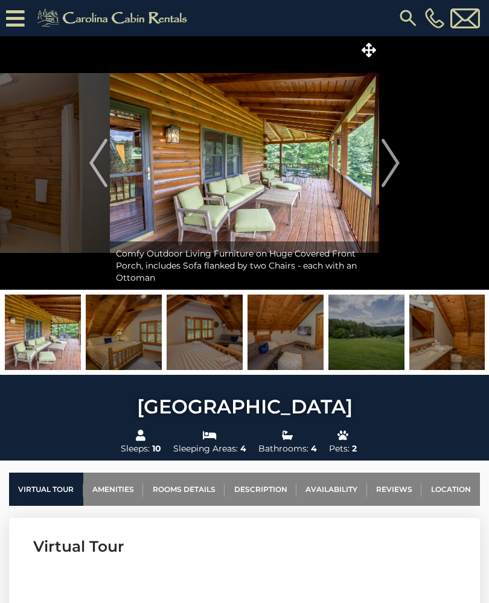
click at [385, 169] on img "Next" at bounding box center [390, 163] width 18 height 48
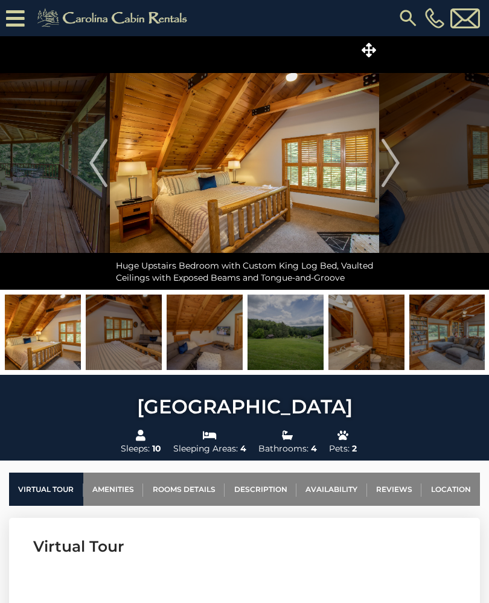
click at [385, 168] on img "Next" at bounding box center [390, 163] width 18 height 48
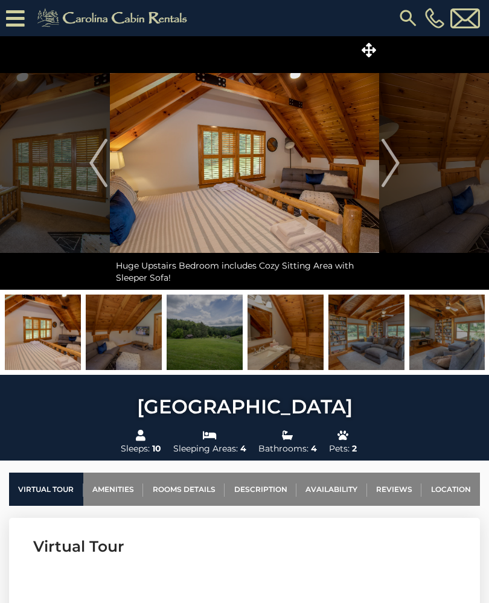
click at [385, 169] on img "Next" at bounding box center [390, 163] width 18 height 48
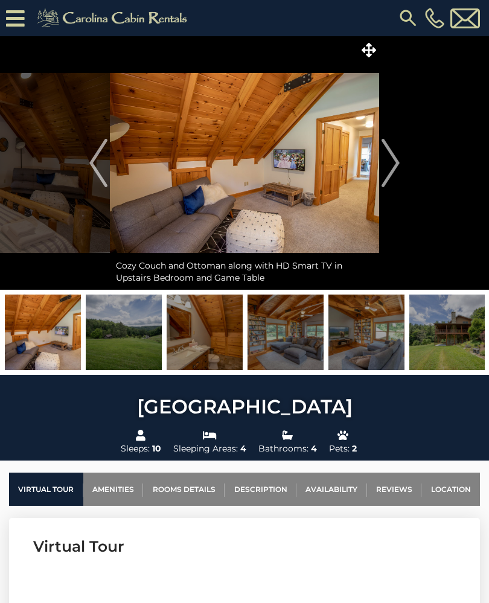
click at [383, 170] on img "Next" at bounding box center [390, 163] width 18 height 48
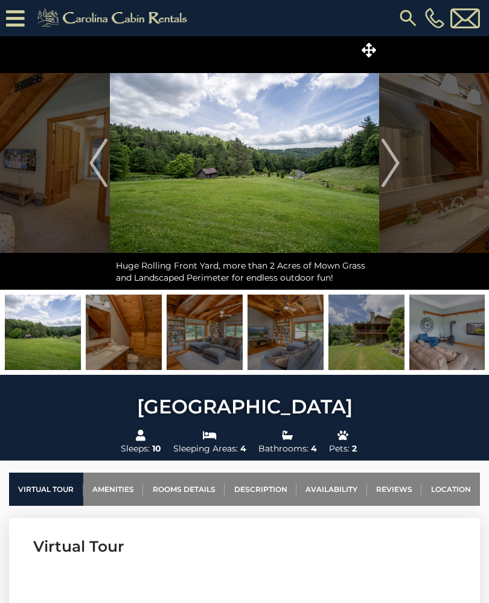
click at [387, 170] on img "Next" at bounding box center [390, 163] width 18 height 48
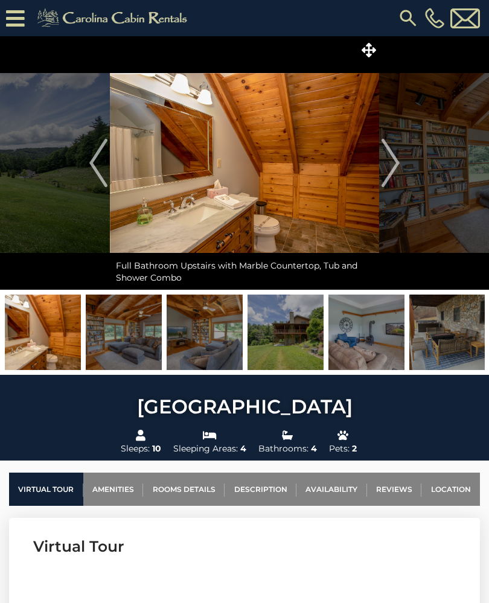
click at [383, 172] on img "Next" at bounding box center [390, 163] width 18 height 48
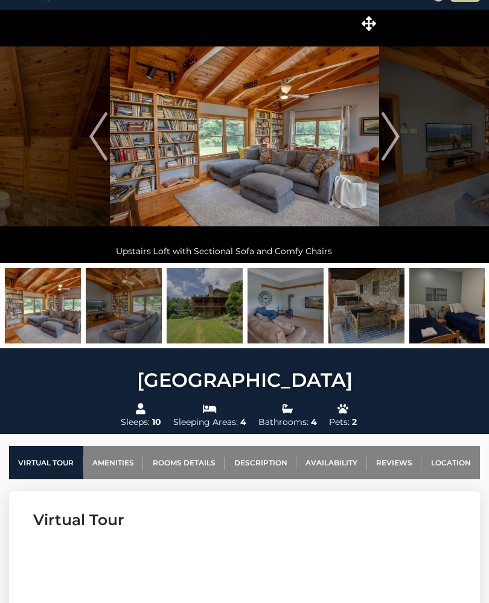
scroll to position [38, 0]
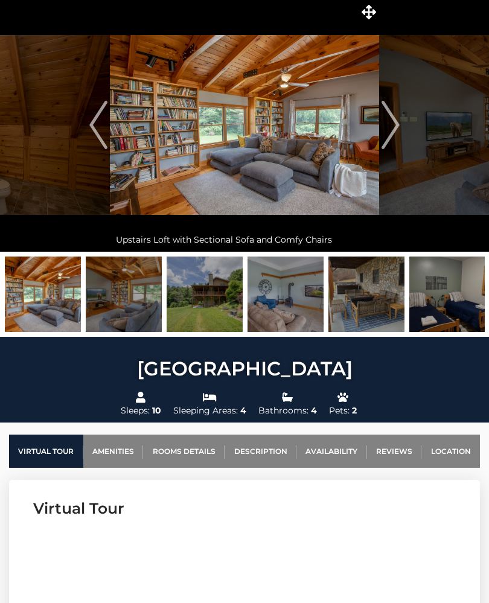
click at [393, 122] on img "Next" at bounding box center [390, 125] width 18 height 48
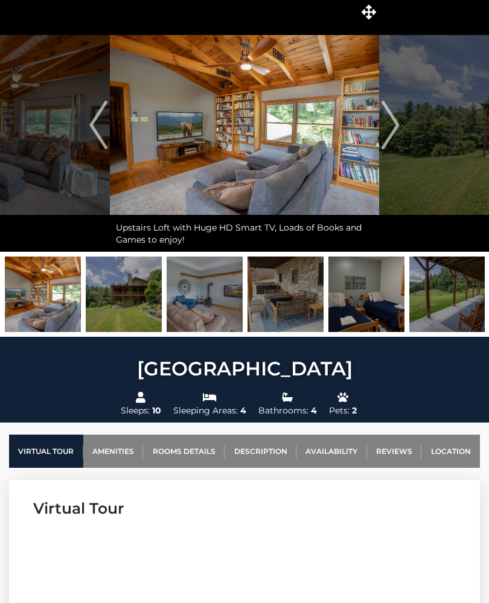
click at [388, 134] on img "Next" at bounding box center [390, 125] width 18 height 48
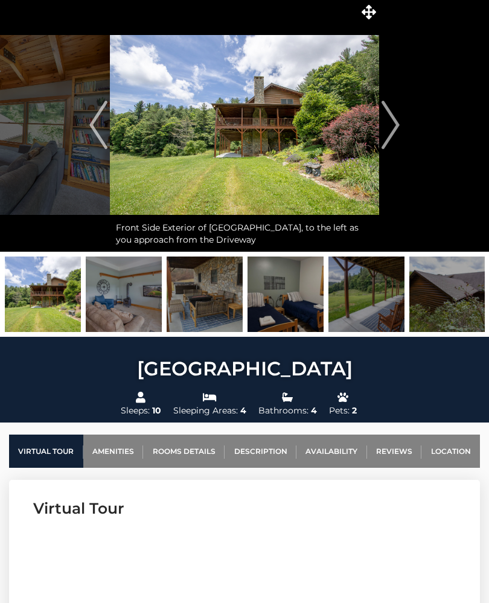
click at [387, 135] on img "Next" at bounding box center [390, 125] width 18 height 48
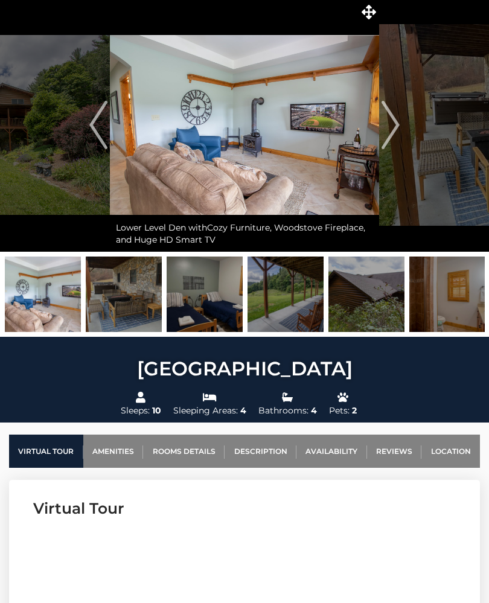
click at [392, 133] on img "Next" at bounding box center [390, 125] width 18 height 48
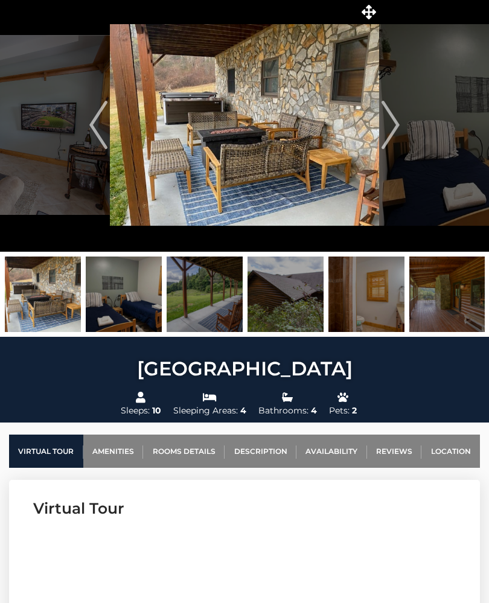
click at [391, 131] on img "Next" at bounding box center [390, 125] width 18 height 48
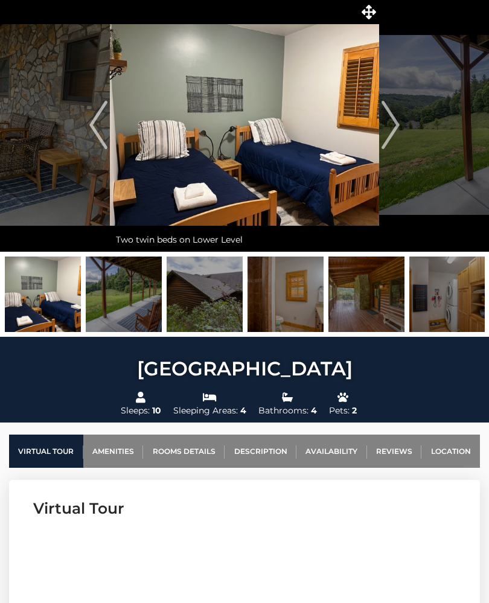
click at [391, 131] on img "Next" at bounding box center [390, 125] width 18 height 48
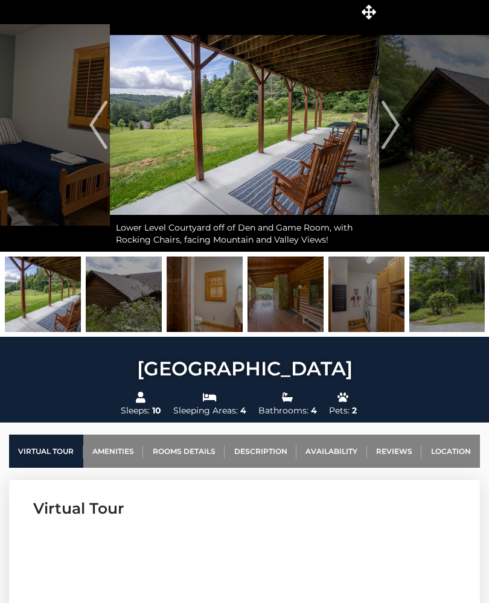
click at [390, 136] on img "Next" at bounding box center [390, 125] width 18 height 48
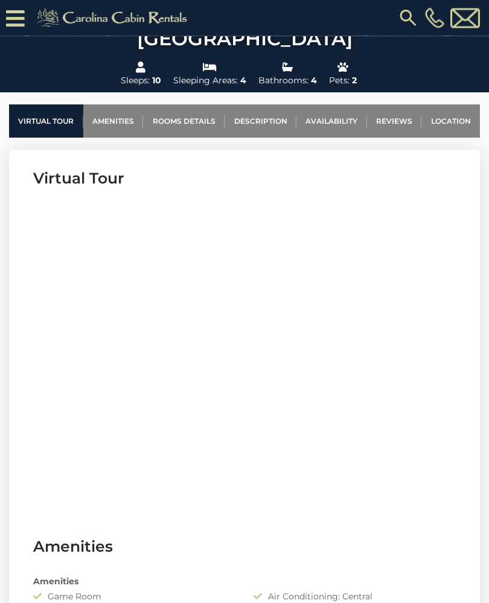
scroll to position [399, 0]
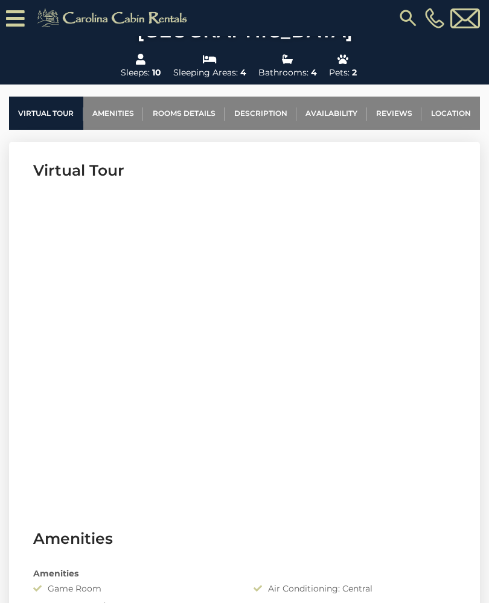
click at [182, 109] on link "Rooms Details" at bounding box center [183, 112] width 81 height 33
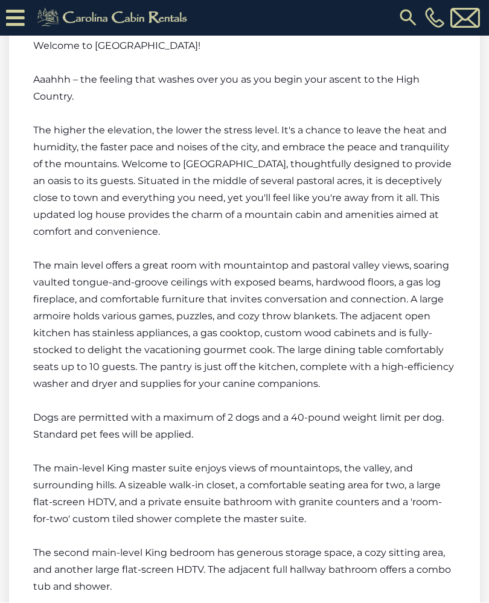
scroll to position [1965, 0]
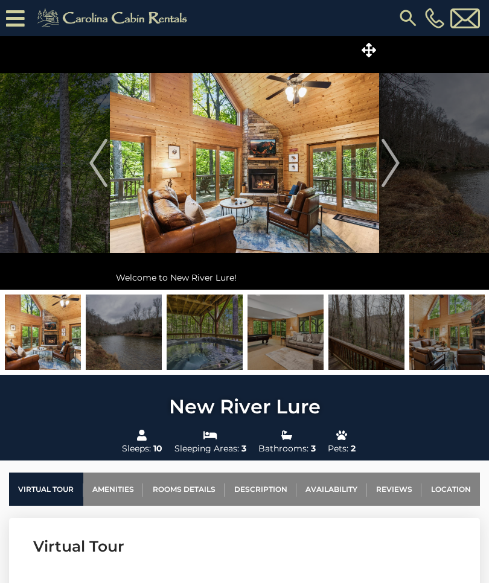
click at [395, 162] on img "Next" at bounding box center [390, 163] width 18 height 48
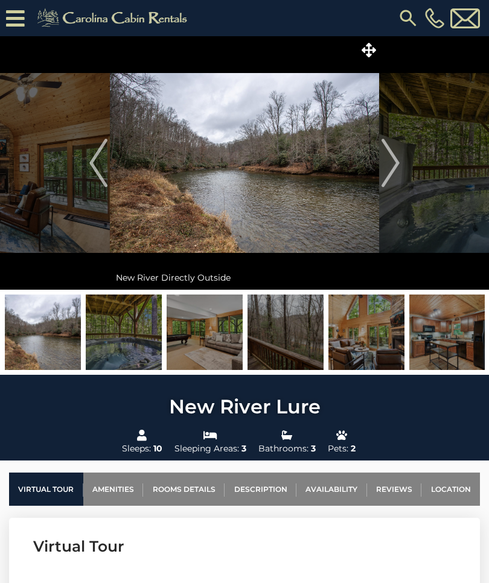
click at [399, 169] on img "Next" at bounding box center [390, 163] width 18 height 48
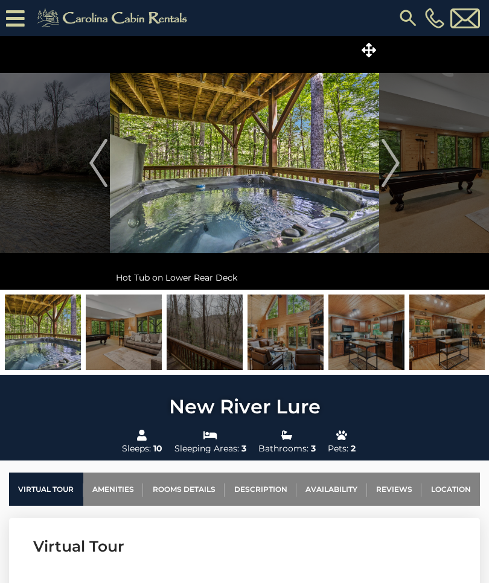
click at [396, 168] on img "Next" at bounding box center [390, 163] width 18 height 48
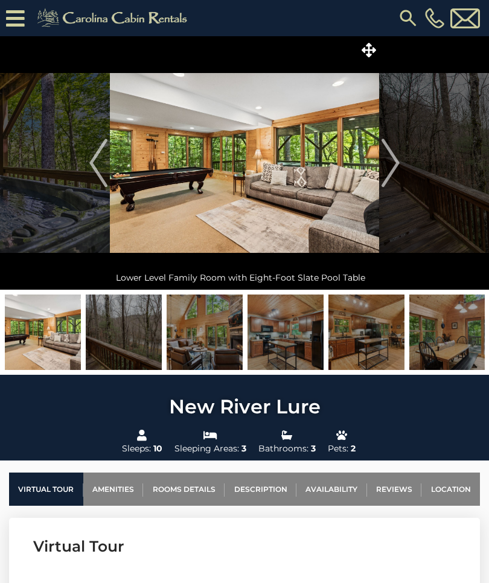
click at [397, 166] on img "Next" at bounding box center [390, 163] width 18 height 48
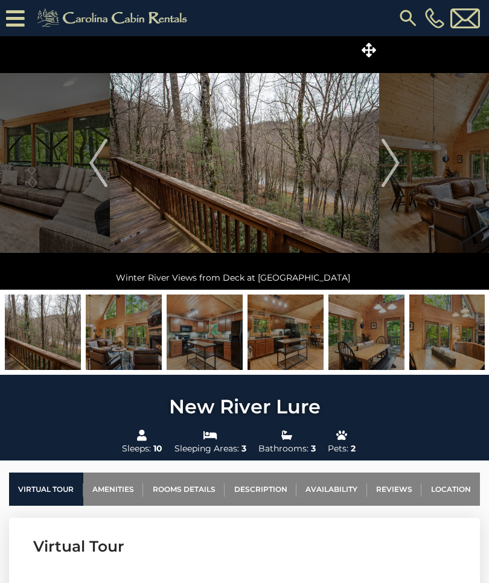
click at [397, 166] on img "Next" at bounding box center [390, 163] width 18 height 48
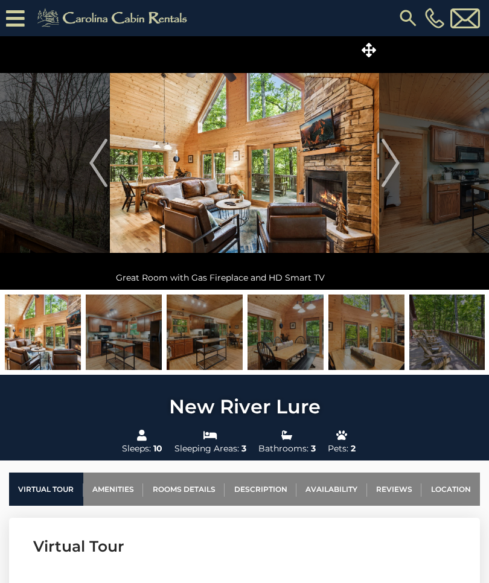
click at [395, 174] on img "Next" at bounding box center [390, 163] width 18 height 48
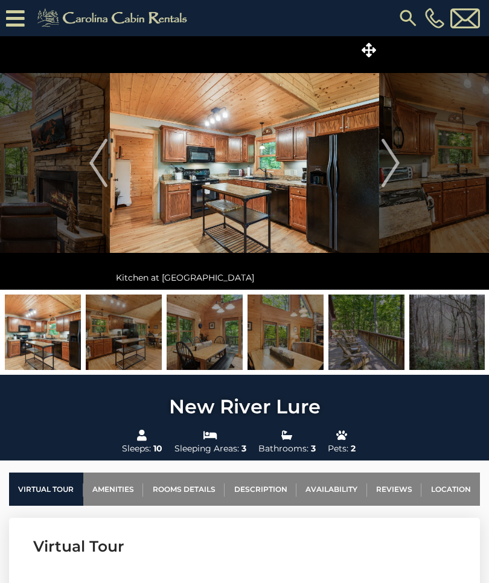
click at [396, 174] on img "Next" at bounding box center [390, 163] width 18 height 48
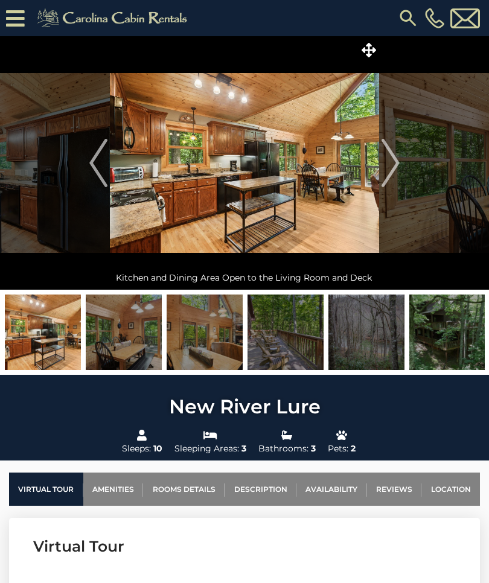
click at [395, 179] on img "Next" at bounding box center [390, 163] width 18 height 48
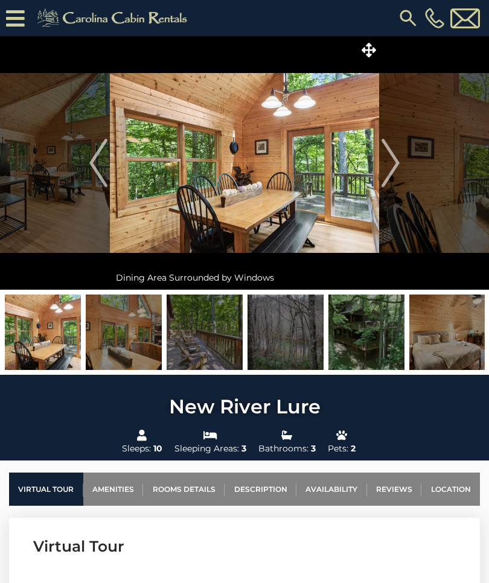
click at [396, 172] on img "Next" at bounding box center [390, 163] width 18 height 48
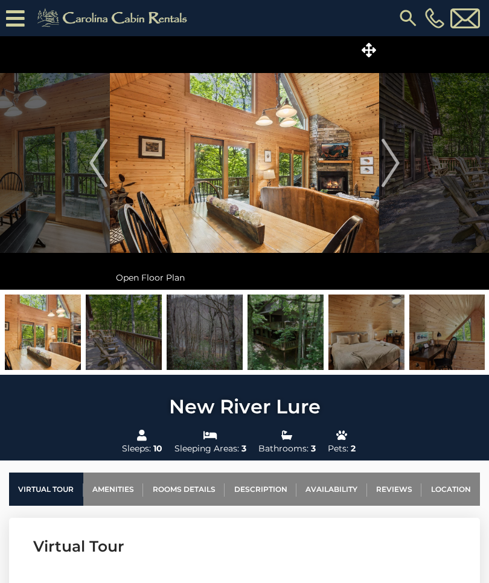
click at [396, 169] on img "Next" at bounding box center [390, 163] width 18 height 48
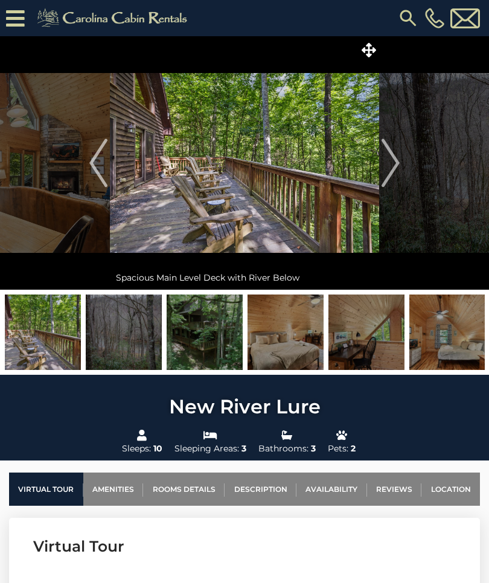
click at [394, 176] on img "Next" at bounding box center [390, 163] width 18 height 48
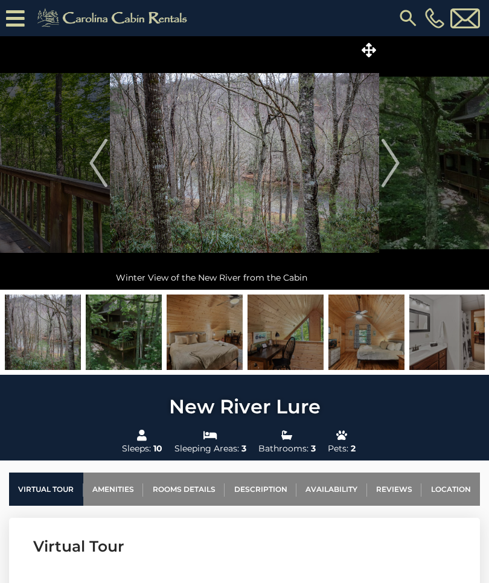
click at [393, 174] on img "Next" at bounding box center [390, 163] width 18 height 48
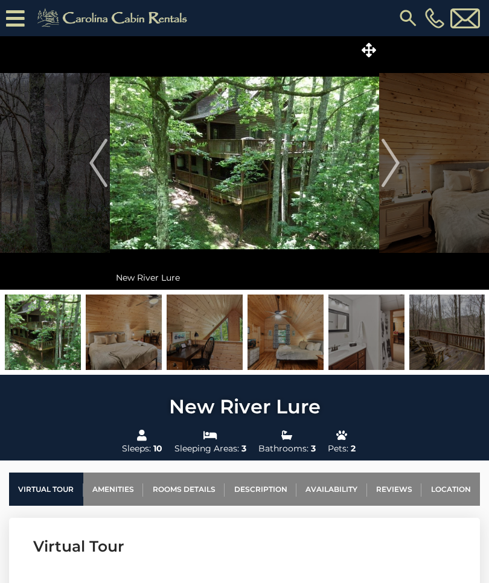
click at [393, 175] on img "Next" at bounding box center [390, 163] width 18 height 48
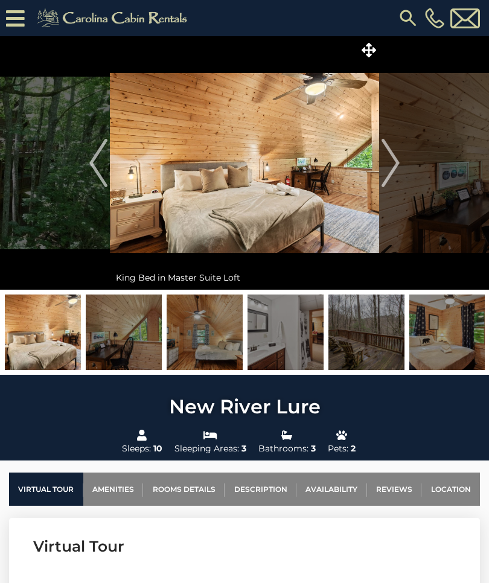
click at [394, 174] on img "Next" at bounding box center [390, 163] width 18 height 48
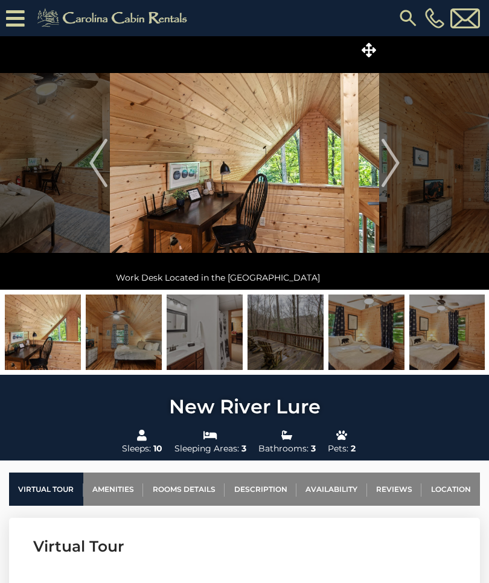
click at [391, 177] on img "Next" at bounding box center [390, 163] width 18 height 48
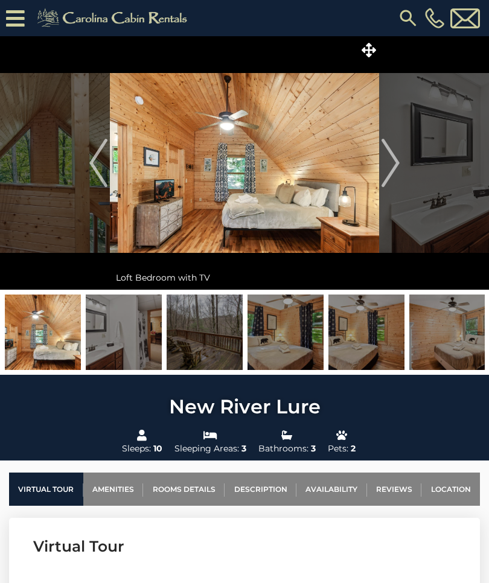
click at [393, 175] on img "Next" at bounding box center [390, 163] width 18 height 48
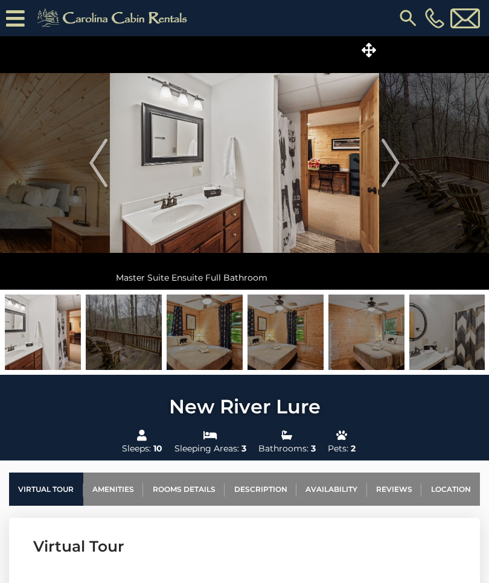
click at [391, 177] on img "Next" at bounding box center [390, 163] width 18 height 48
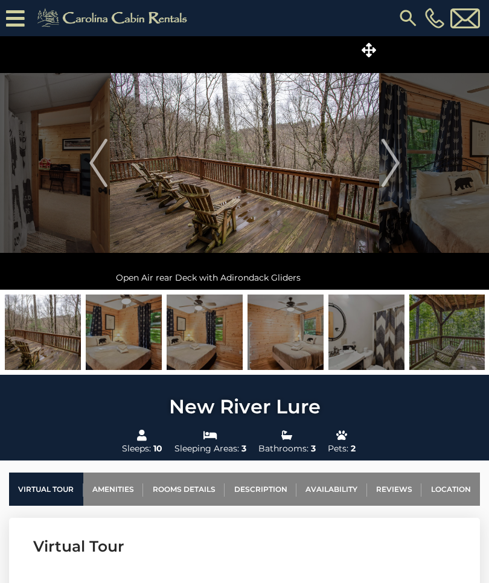
click at [392, 177] on img "Next" at bounding box center [390, 163] width 18 height 48
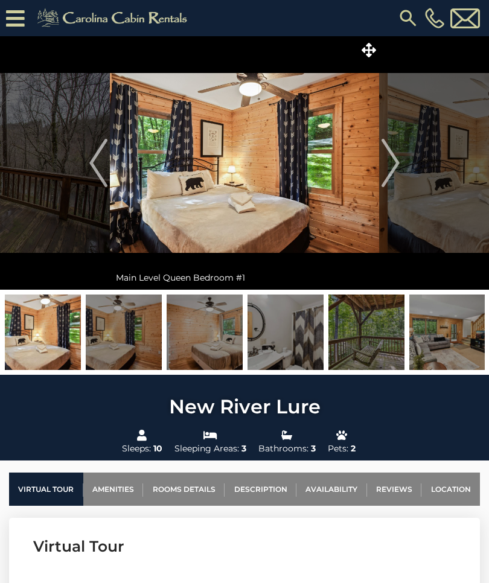
click at [390, 180] on img "Next" at bounding box center [390, 163] width 18 height 48
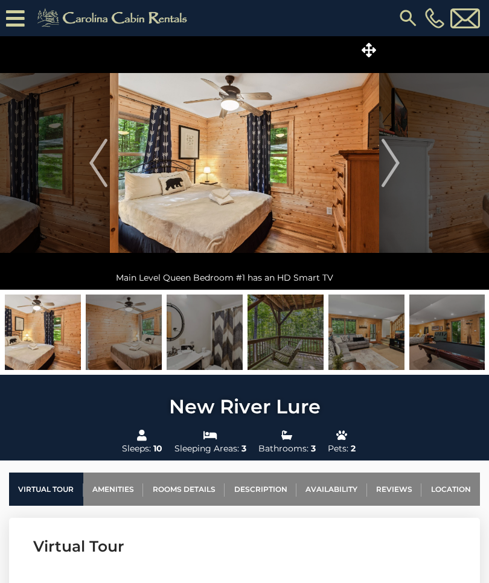
click at [390, 177] on img "Next" at bounding box center [390, 163] width 18 height 48
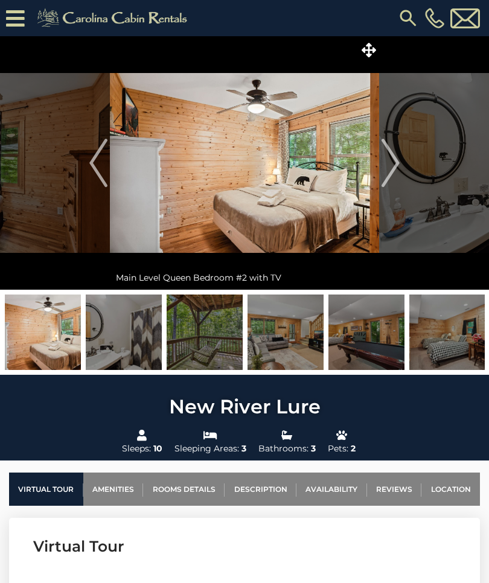
click at [391, 176] on img "Next" at bounding box center [390, 163] width 18 height 48
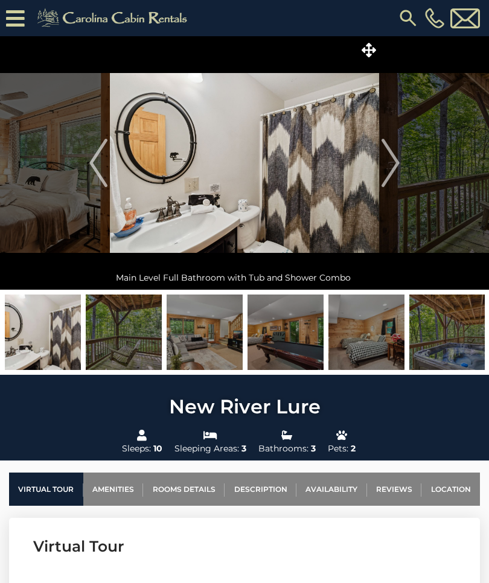
click at [391, 175] on img "Next" at bounding box center [390, 163] width 18 height 48
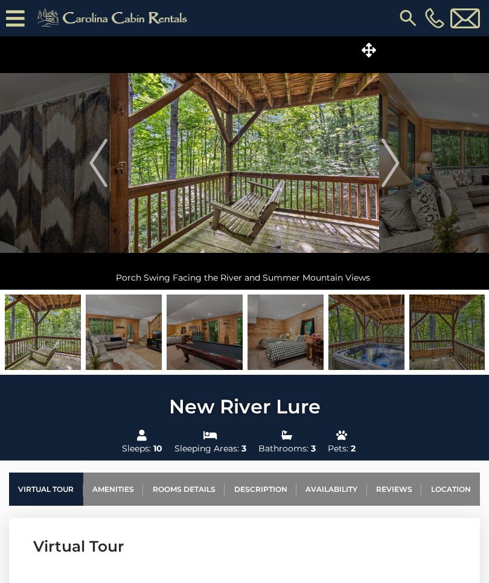
click at [391, 177] on img "Next" at bounding box center [390, 163] width 18 height 48
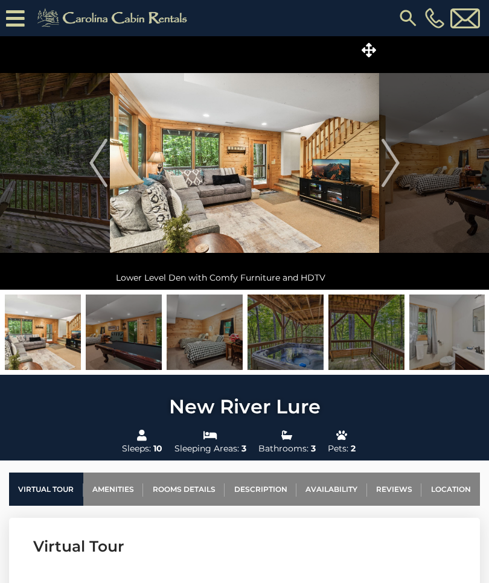
click at [391, 178] on img "Next" at bounding box center [390, 163] width 18 height 48
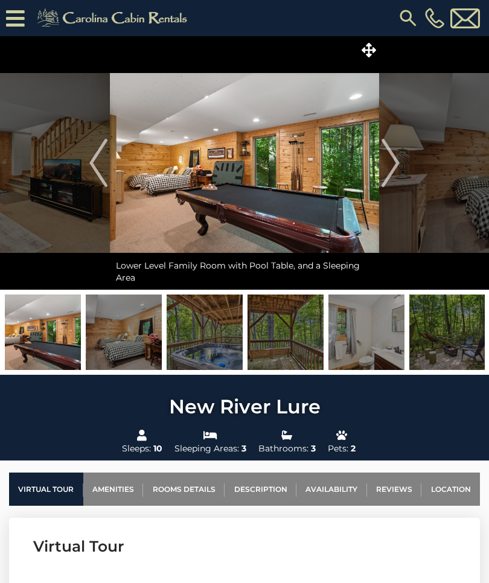
click at [393, 176] on img "Next" at bounding box center [390, 163] width 18 height 48
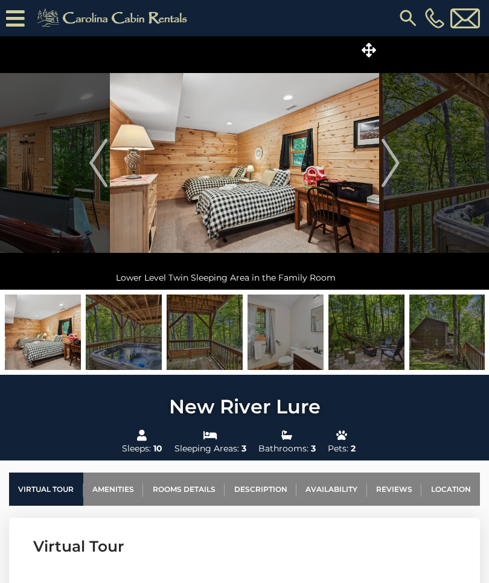
click at [391, 178] on img "Next" at bounding box center [390, 163] width 18 height 48
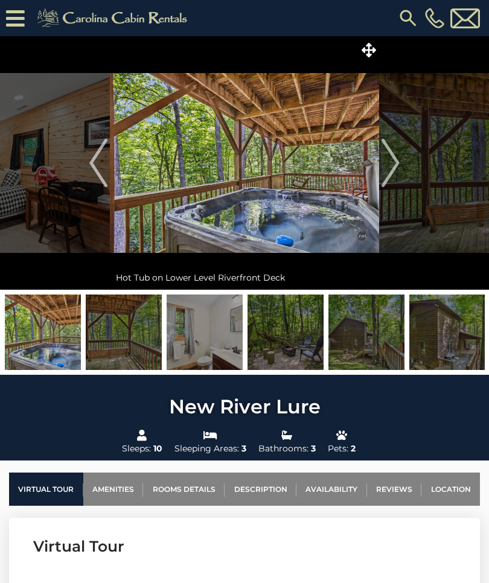
click at [391, 178] on img "Next" at bounding box center [390, 163] width 18 height 48
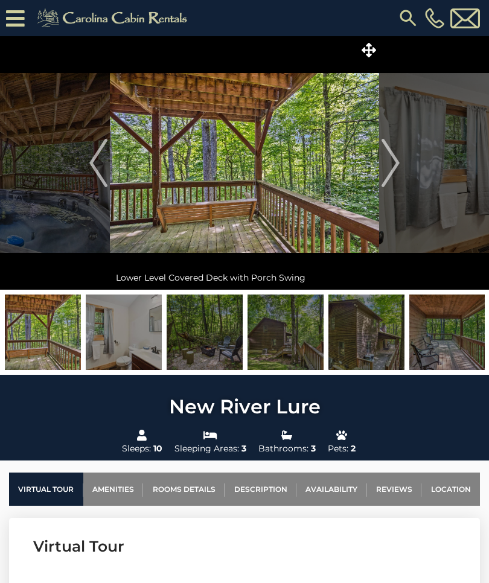
click at [392, 178] on img "Next" at bounding box center [390, 163] width 18 height 48
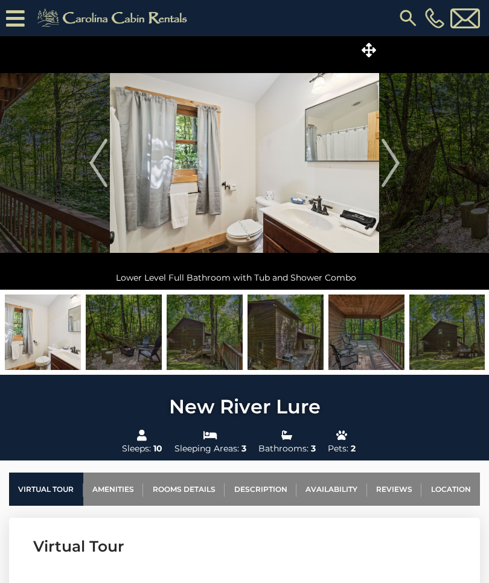
click at [393, 178] on img "Next" at bounding box center [390, 163] width 18 height 48
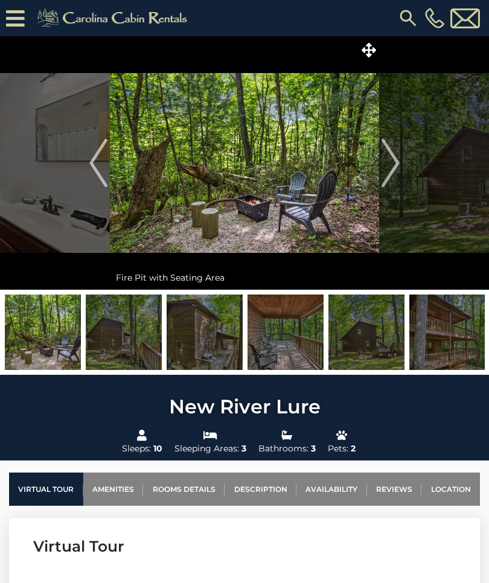
click at [394, 174] on img "Next" at bounding box center [390, 163] width 18 height 48
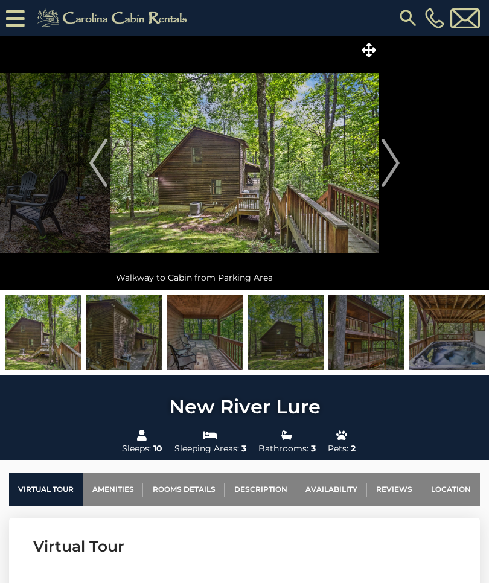
click at [394, 176] on img "Next" at bounding box center [390, 163] width 18 height 48
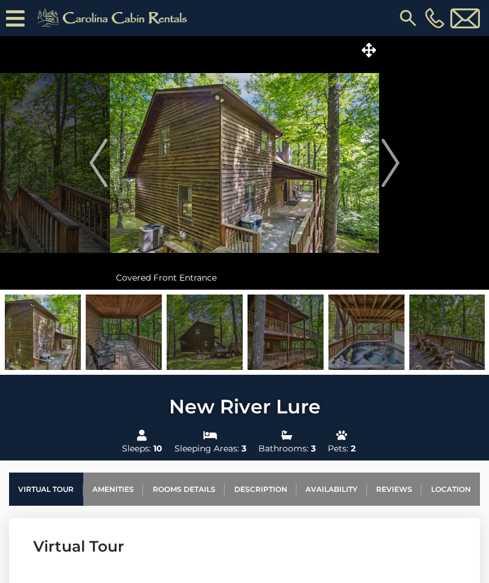
click at [392, 176] on img "Next" at bounding box center [390, 163] width 18 height 48
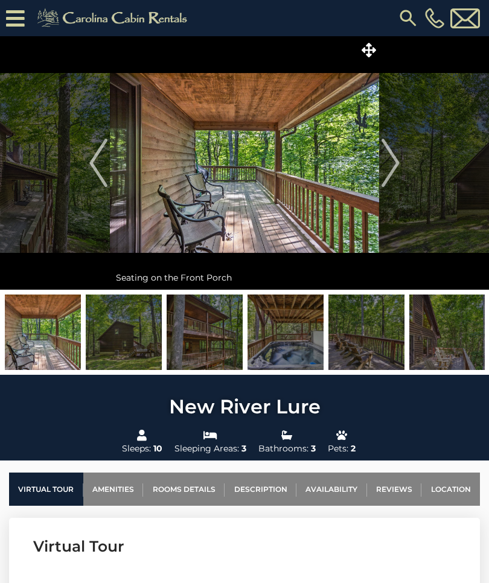
click at [393, 177] on img "Next" at bounding box center [390, 163] width 18 height 48
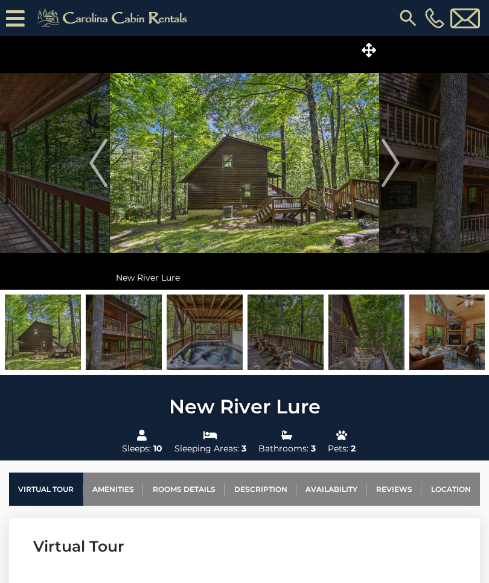
click at [393, 176] on img "Next" at bounding box center [390, 163] width 18 height 48
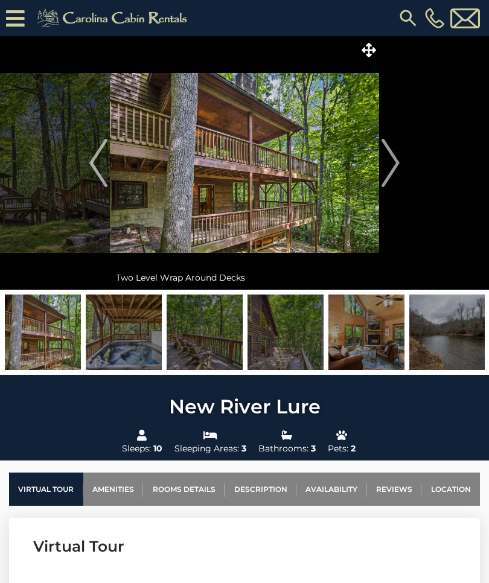
click at [391, 179] on img "Next" at bounding box center [390, 163] width 18 height 48
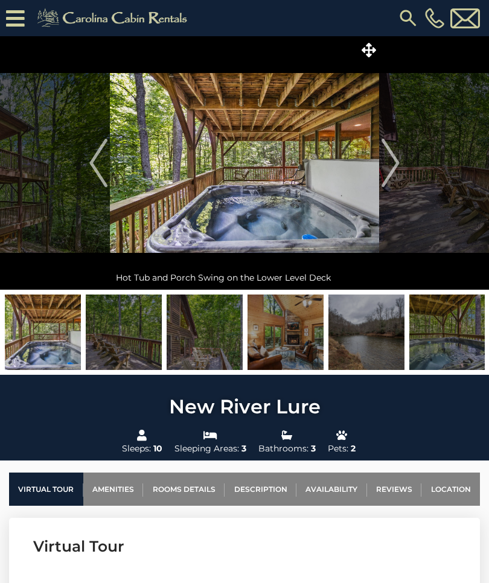
click at [393, 178] on img "Next" at bounding box center [390, 163] width 18 height 48
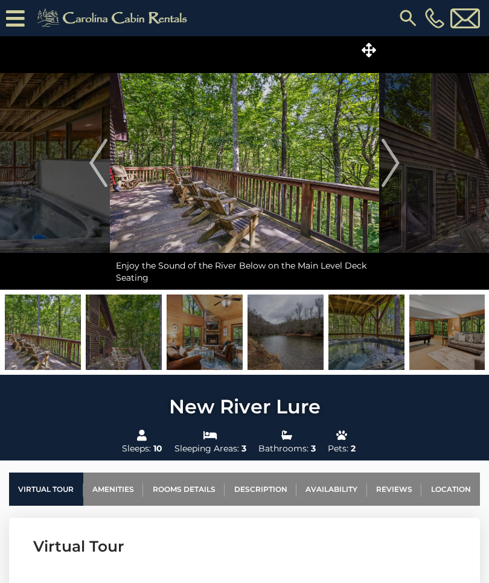
click at [394, 176] on img "Next" at bounding box center [390, 163] width 18 height 48
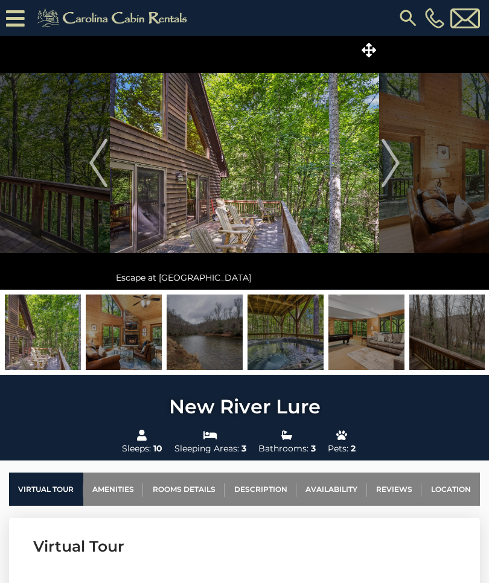
click at [393, 178] on img "Next" at bounding box center [390, 163] width 18 height 48
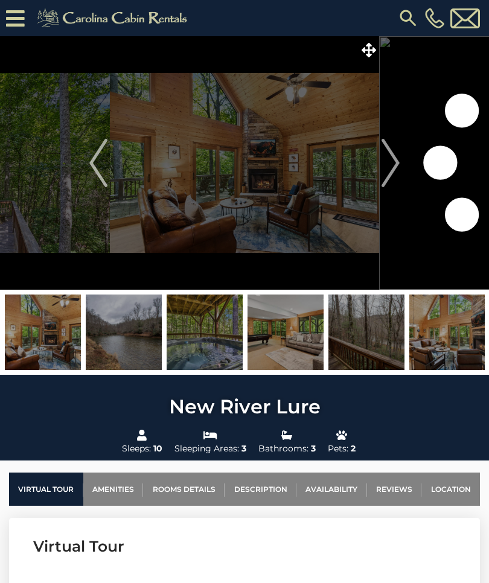
click at [393, 180] on img "Next" at bounding box center [390, 163] width 18 height 48
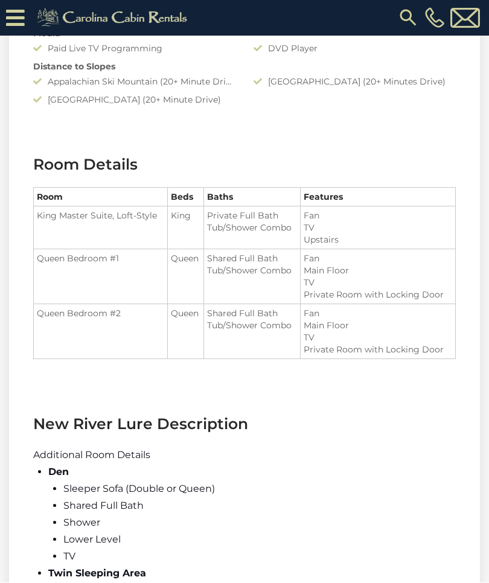
scroll to position [1323, 0]
